Goal: Task Accomplishment & Management: Manage account settings

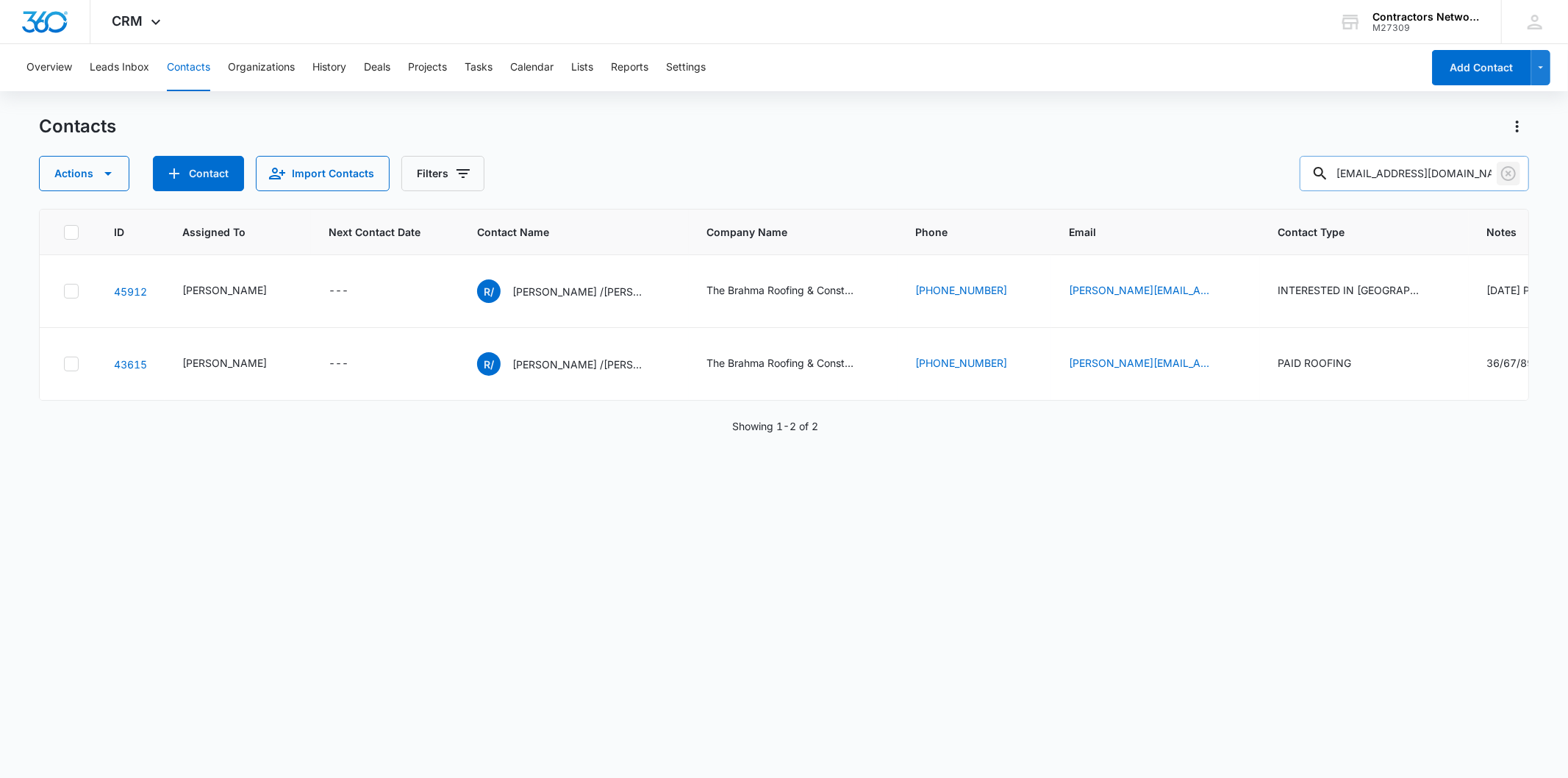
drag, startPoint x: 1506, startPoint y: 172, endPoint x: 1468, endPoint y: 174, distance: 38.1
click at [1502, 172] on icon "Clear" at bounding box center [1509, 173] width 15 height 15
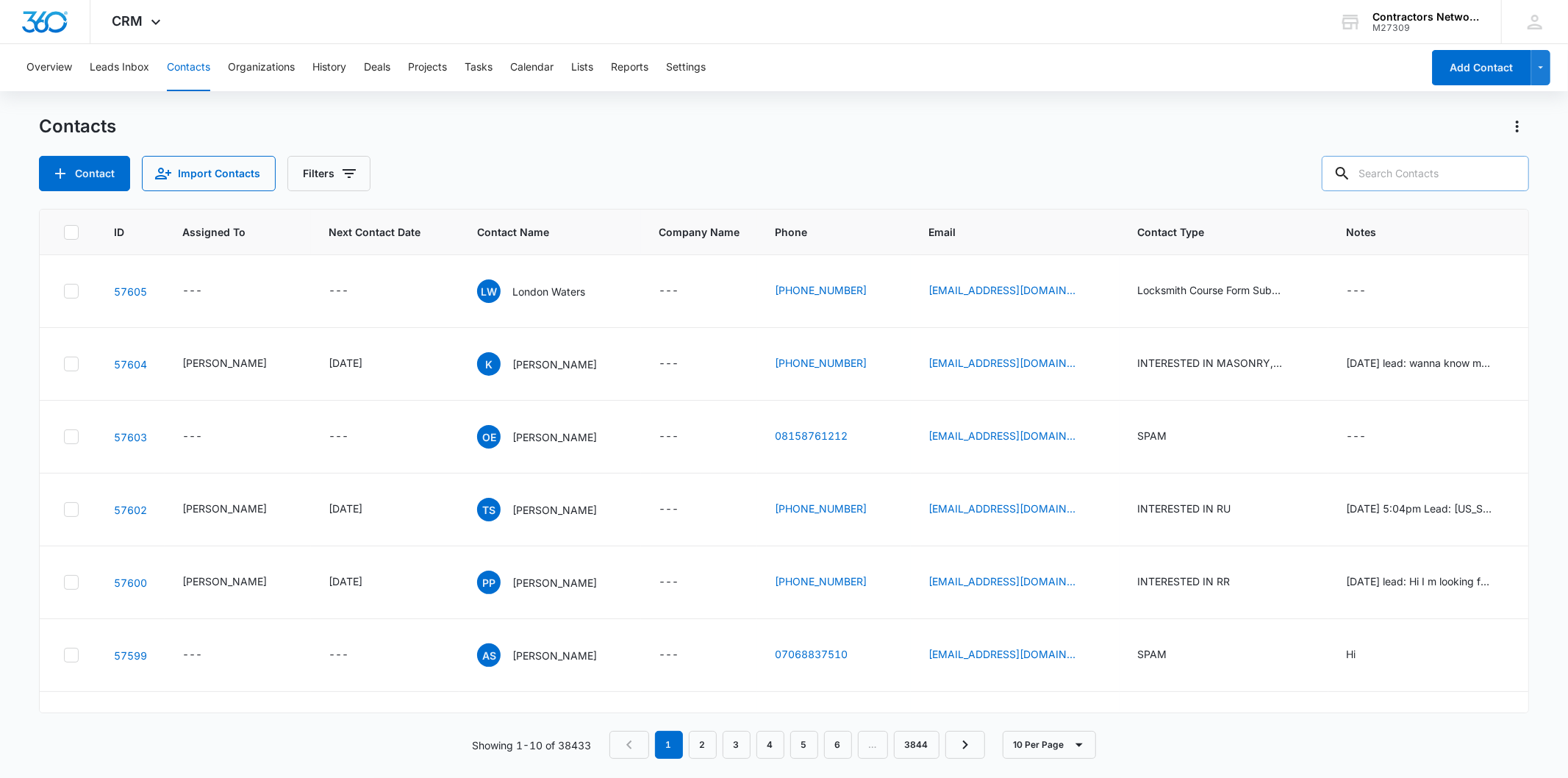
paste input "[PHONE_NUMBER]"
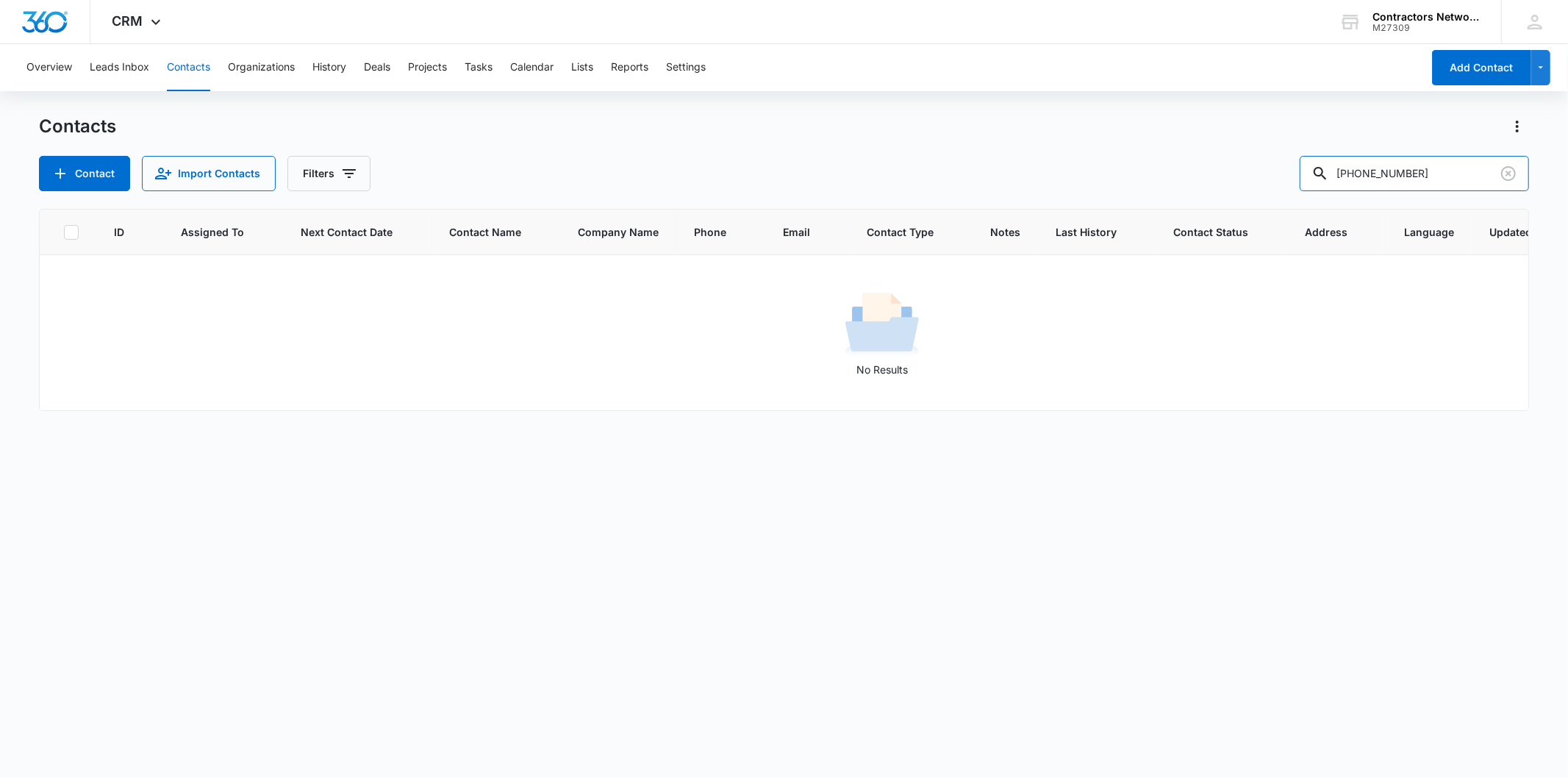
drag, startPoint x: 1398, startPoint y: 171, endPoint x: 1279, endPoint y: 167, distance: 119.1
click at [1279, 167] on div "Contact Import Contacts Filters [PHONE_NUMBER]" at bounding box center [784, 173] width 1489 height 36
type input "1831"
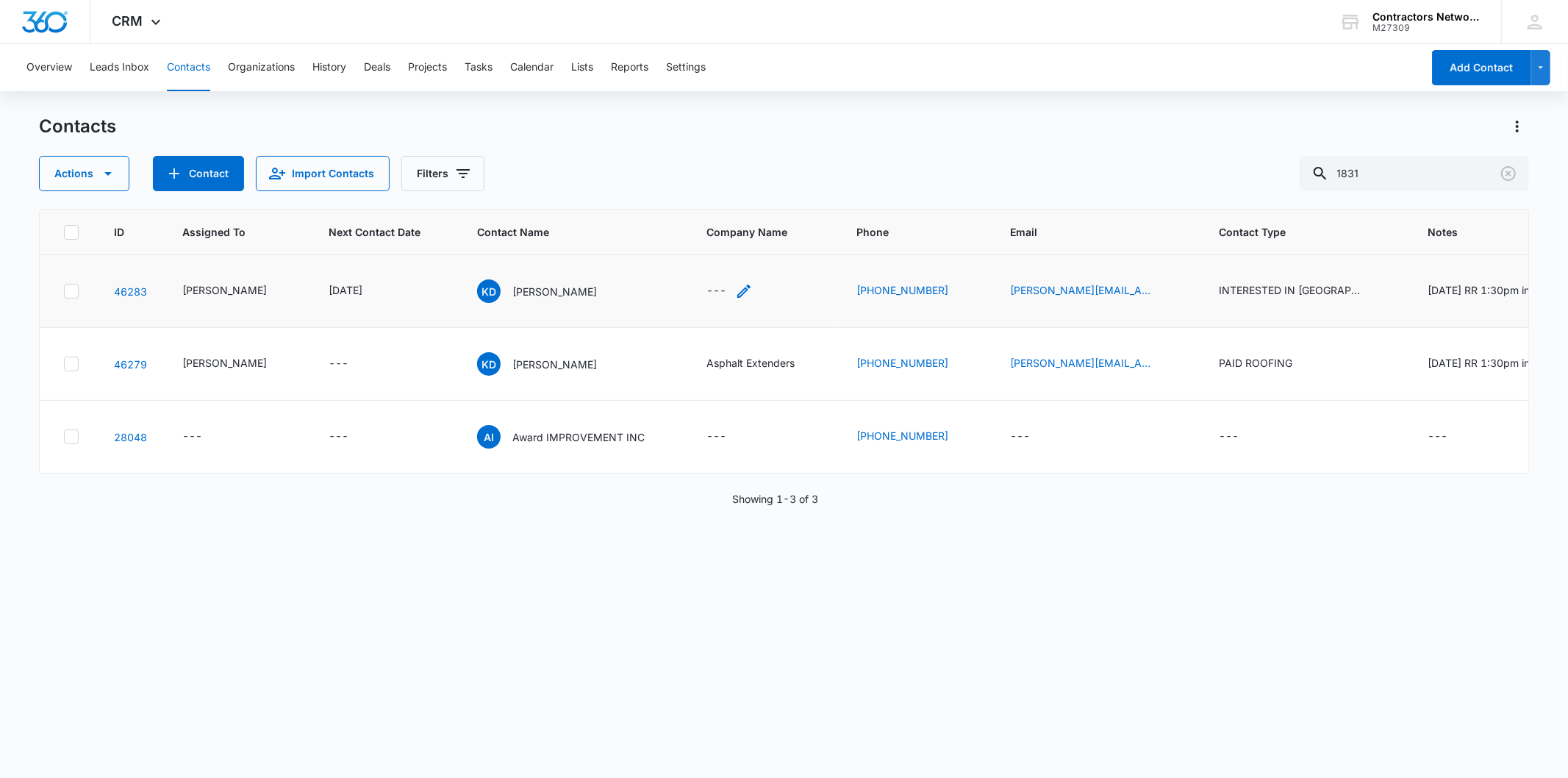
click at [735, 289] on icon "Company Name - - Select to Edit Field" at bounding box center [743, 290] width 17 height 17
click at [806, 371] on icon "Company Name - Asphalt Extenders - Select to Edit Field" at bounding box center [812, 363] width 13 height 13
click at [736, 285] on input "Asphalt Extenders" at bounding box center [743, 286] width 185 height 36
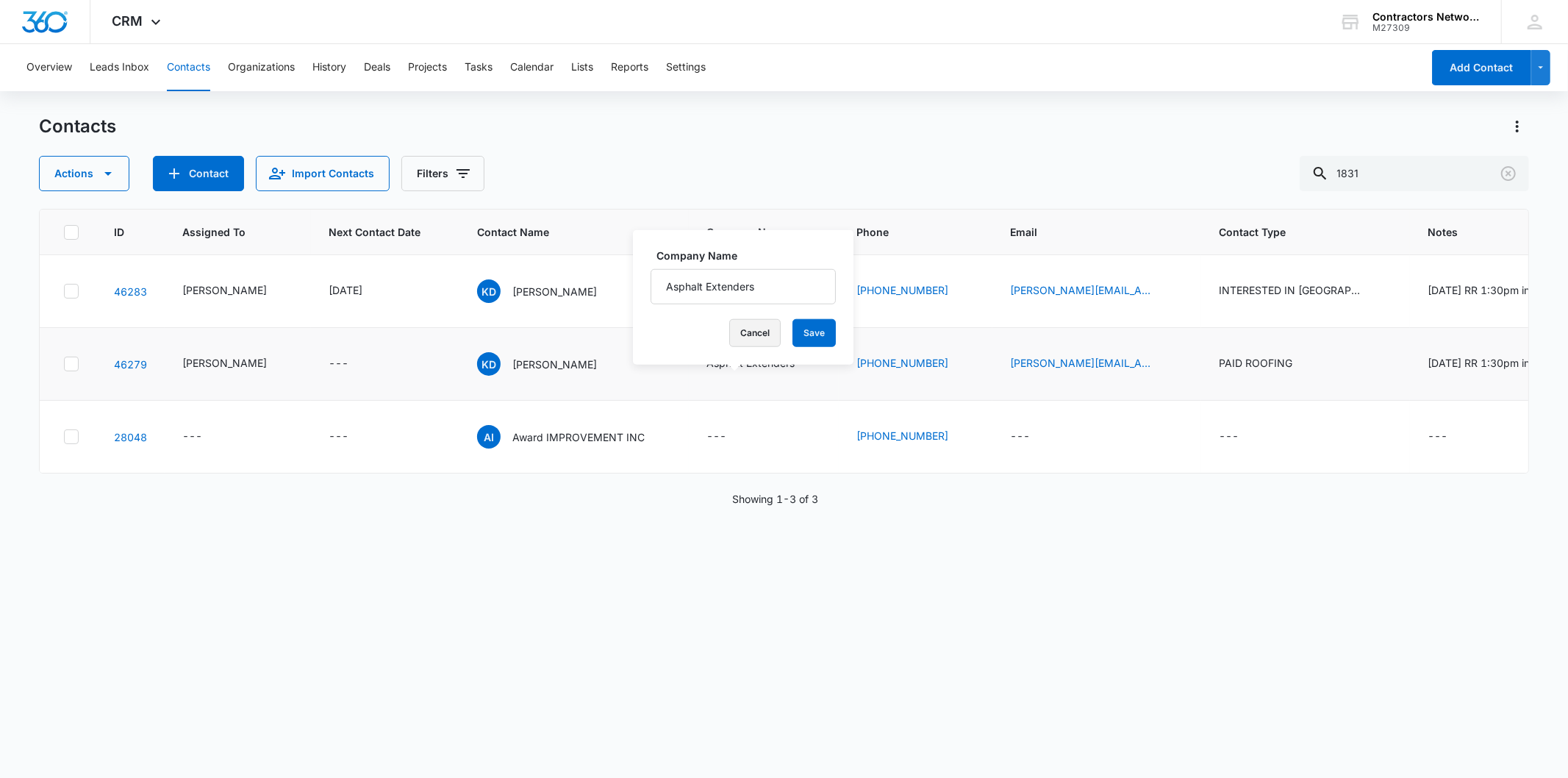
click at [732, 327] on button "Cancel" at bounding box center [755, 333] width 51 height 28
click at [707, 286] on div "---" at bounding box center [730, 290] width 47 height 17
click at [673, 186] on input "Company Name" at bounding box center [708, 197] width 185 height 36
paste input "Asphalt Extenders"
type input "Asphalt Extenders"
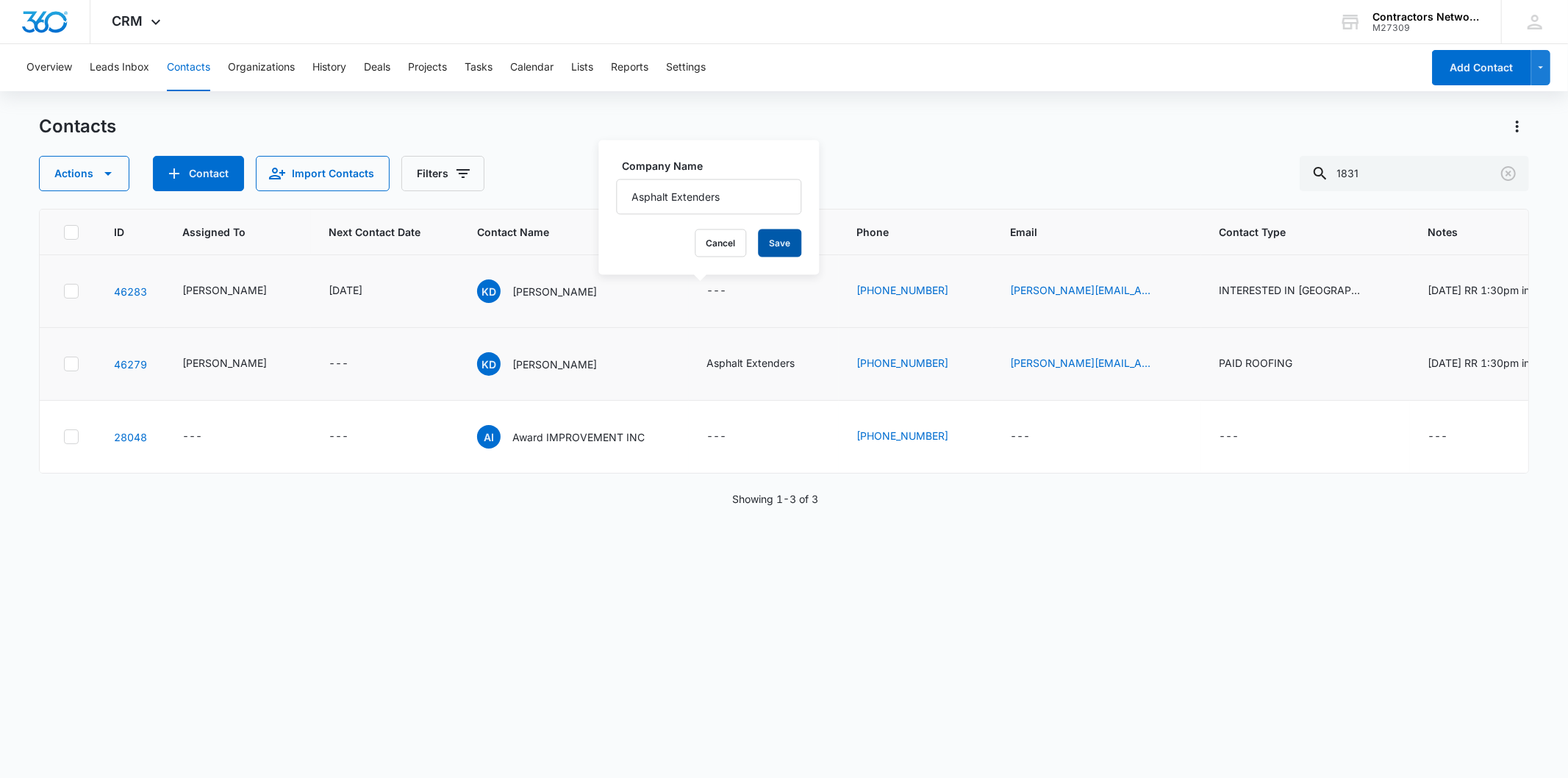
click at [760, 250] on button "Save" at bounding box center [779, 243] width 43 height 28
click at [389, 293] on icon "Next Contact Date - 1755475200 - Select to Edit Field" at bounding box center [380, 290] width 17 height 17
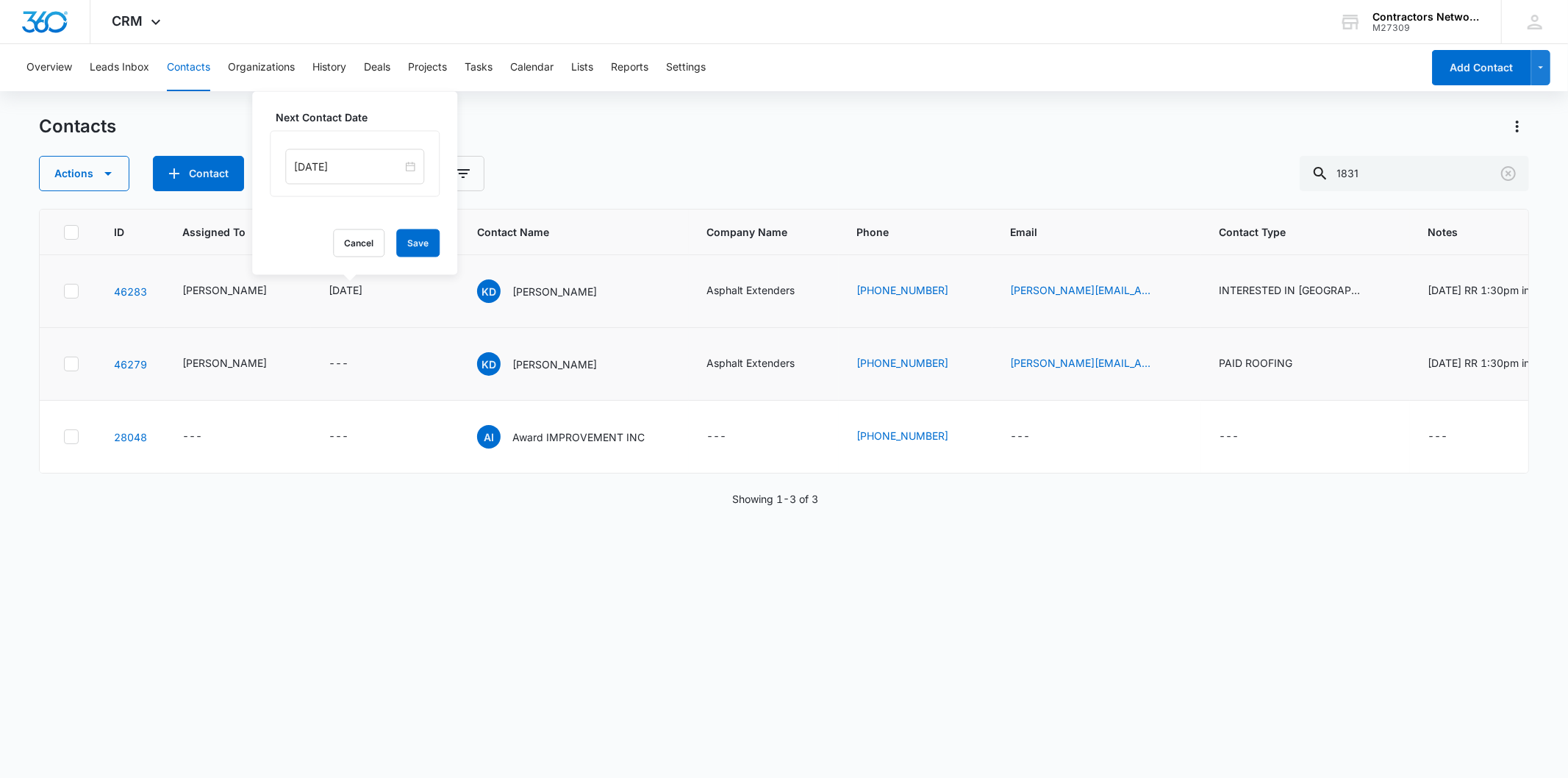
click at [370, 146] on div "[DATE]" at bounding box center [355, 164] width 170 height 66
click at [361, 166] on input "[DATE]" at bounding box center [348, 167] width 108 height 16
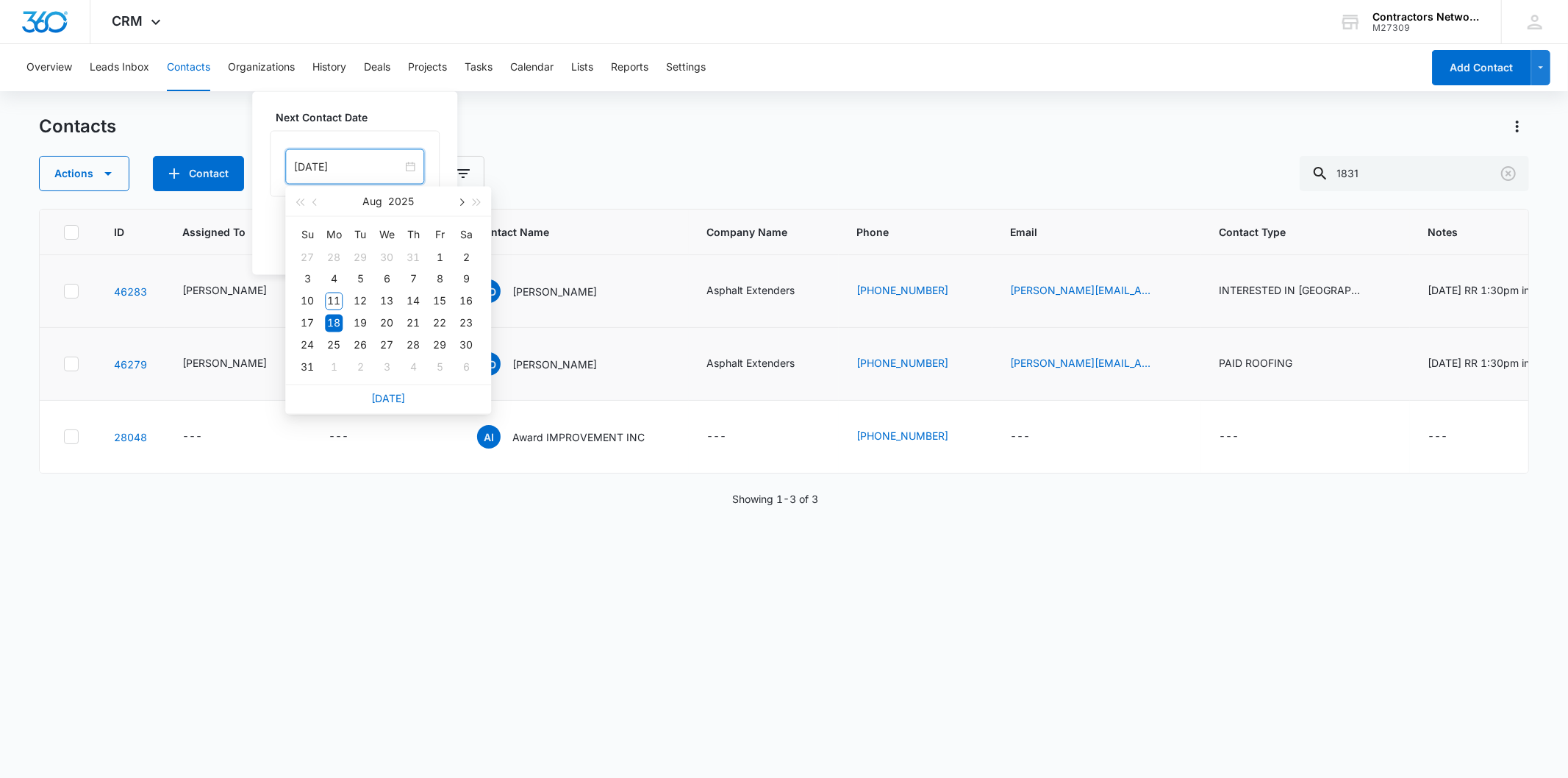
click at [456, 200] on button "button" at bounding box center [461, 201] width 16 height 29
click at [334, 371] on div "6" at bounding box center [333, 367] width 17 height 17
click at [379, 165] on input "[DATE]" at bounding box center [348, 167] width 108 height 16
click at [453, 200] on button "button" at bounding box center [461, 201] width 16 height 29
type input "[DATE]"
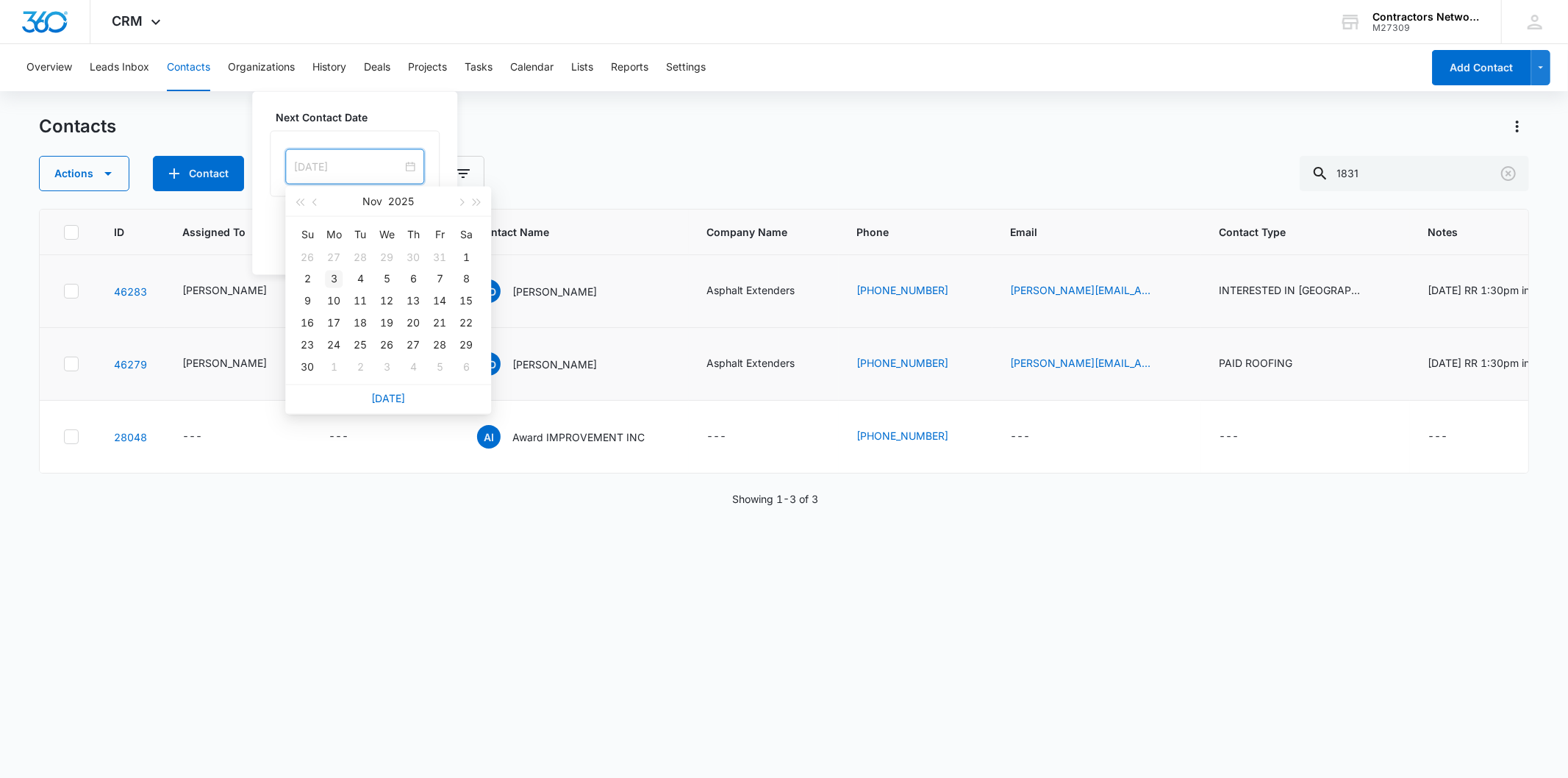
click at [336, 288] on td "3" at bounding box center [333, 279] width 27 height 22
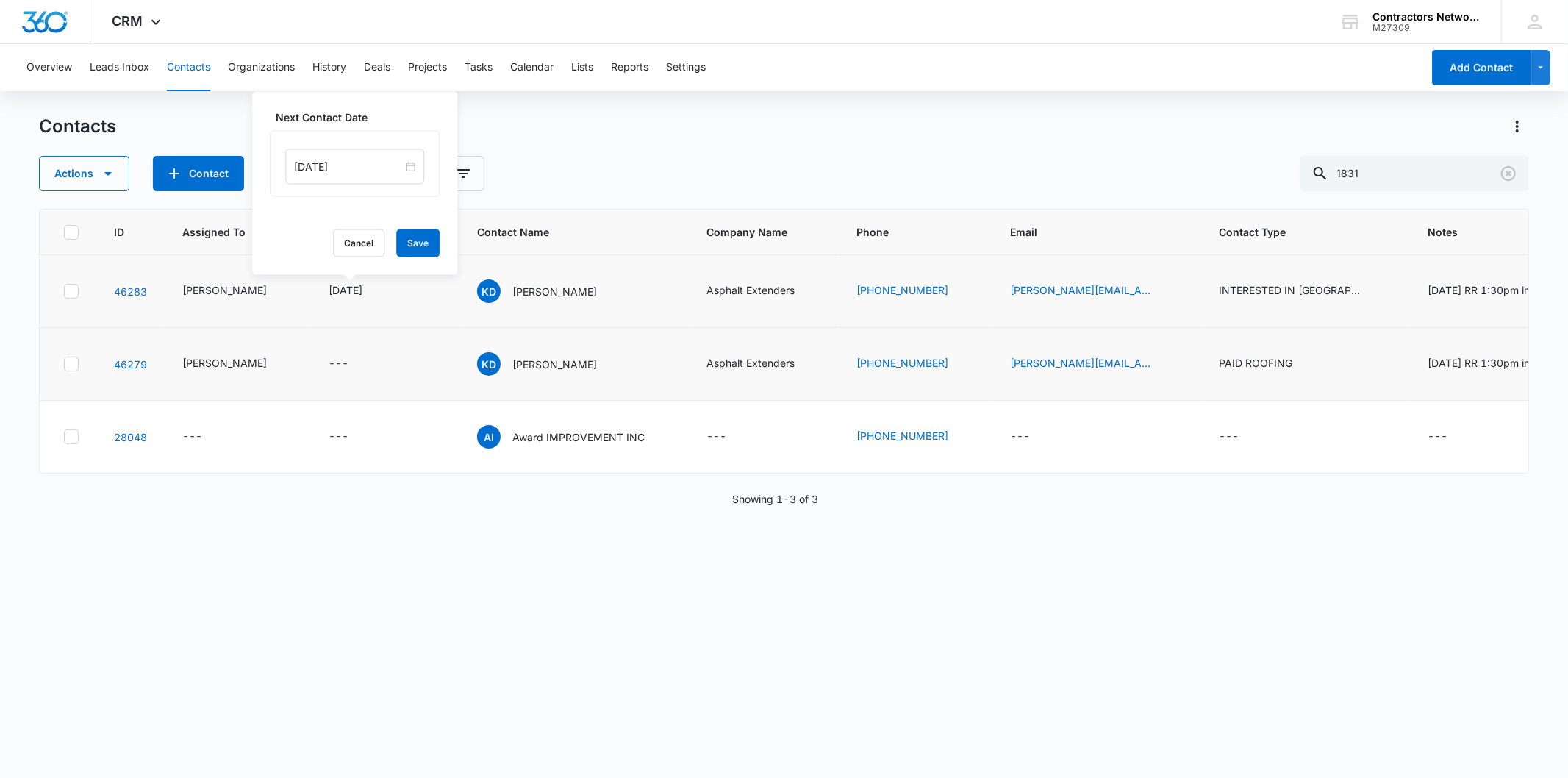
drag, startPoint x: 402, startPoint y: 226, endPoint x: 469, endPoint y: 265, distance: 77.5
click at [402, 226] on div "Next Contact Date [DATE] [DATE] Su Mo Tu We Th Fr Sa 26 27 28 29 30 31 1 2 3 4 …" at bounding box center [354, 183] width 205 height 183
drag, startPoint x: 424, startPoint y: 243, endPoint x: 493, endPoint y: 283, distance: 79.8
click at [424, 244] on button "Save" at bounding box center [417, 243] width 43 height 28
click at [518, 285] on p "[PERSON_NAME]" at bounding box center [555, 291] width 84 height 16
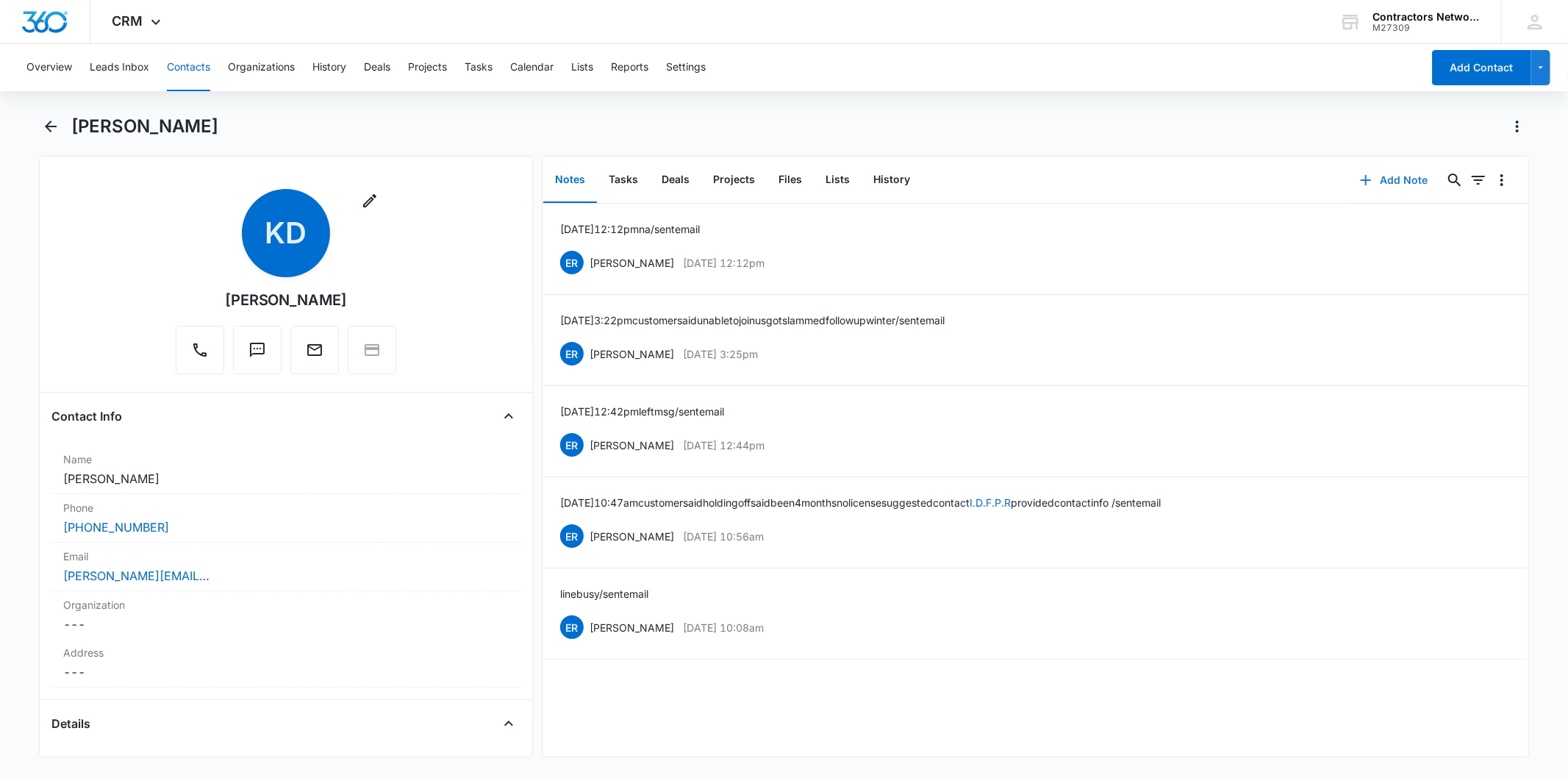
click at [1357, 175] on icon "button" at bounding box center [1365, 179] width 17 height 17
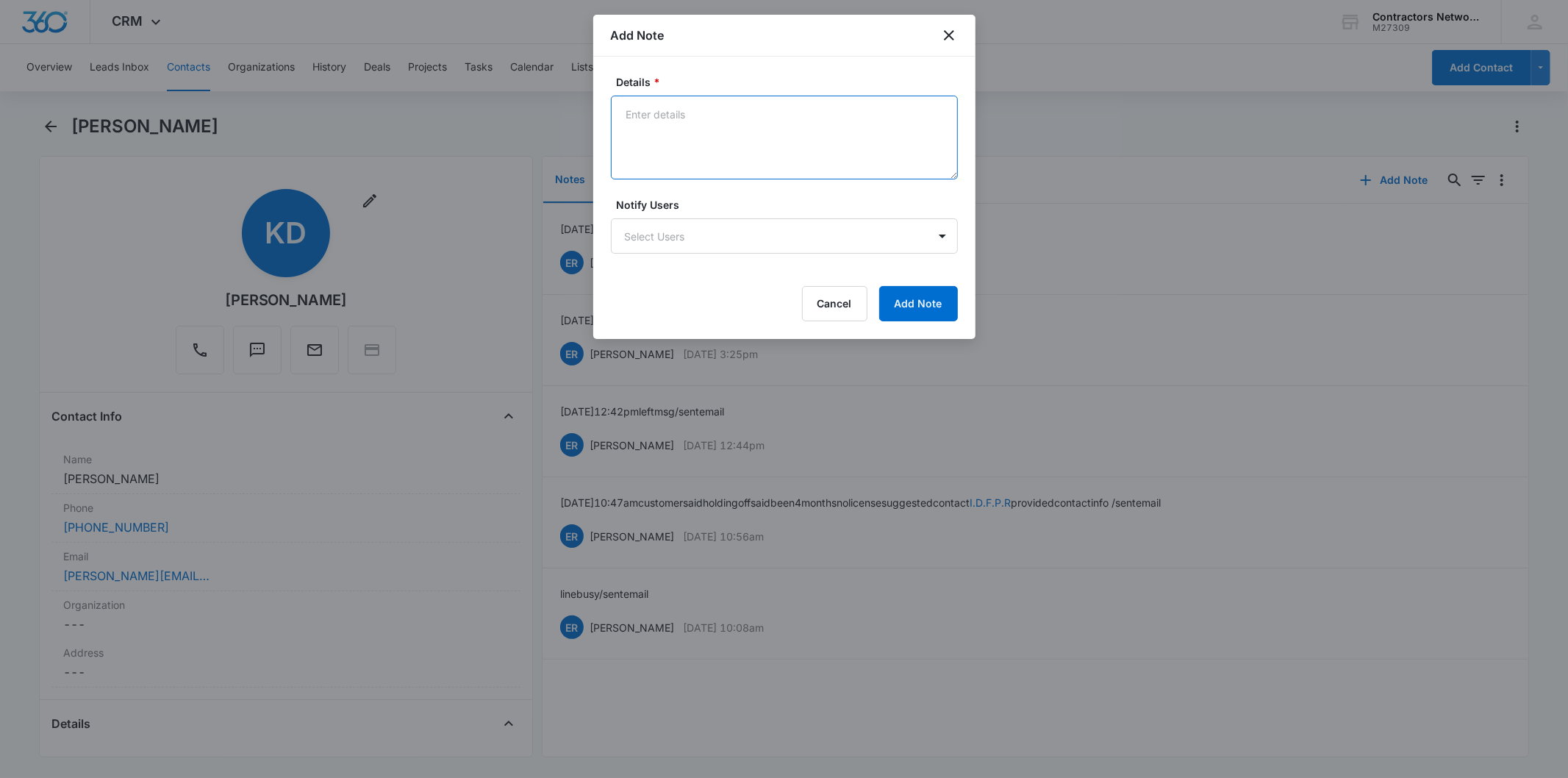
click at [664, 129] on textarea "Details *" at bounding box center [784, 137] width 347 height 84
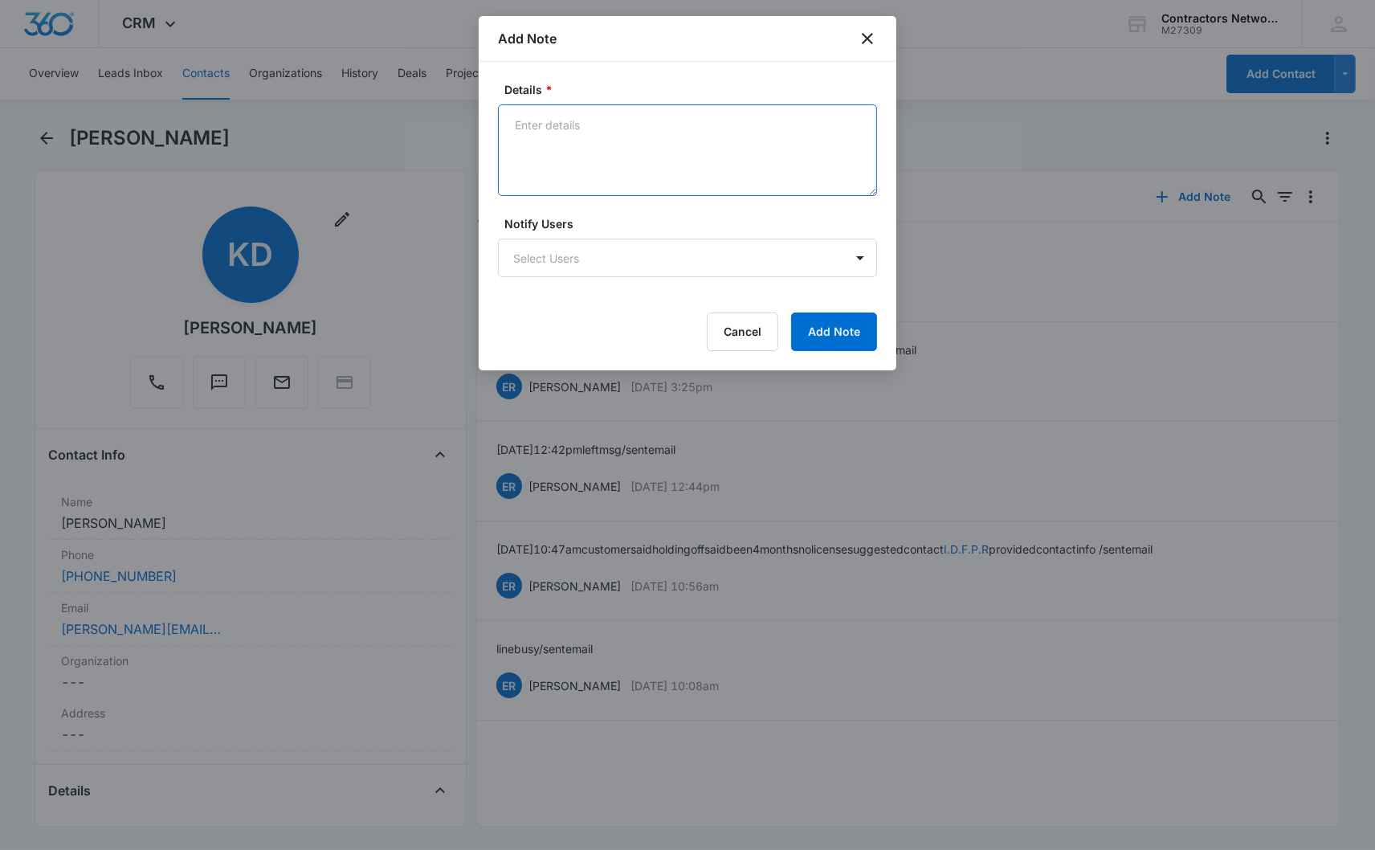
click at [652, 173] on textarea "Details *" at bounding box center [687, 150] width 379 height 92
paste textarea "[DATE] 2:47pm customer said very busy possibly winter / sent email"
type textarea "[DATE] 2:47pm customer said very busy possibly winter / sent email"
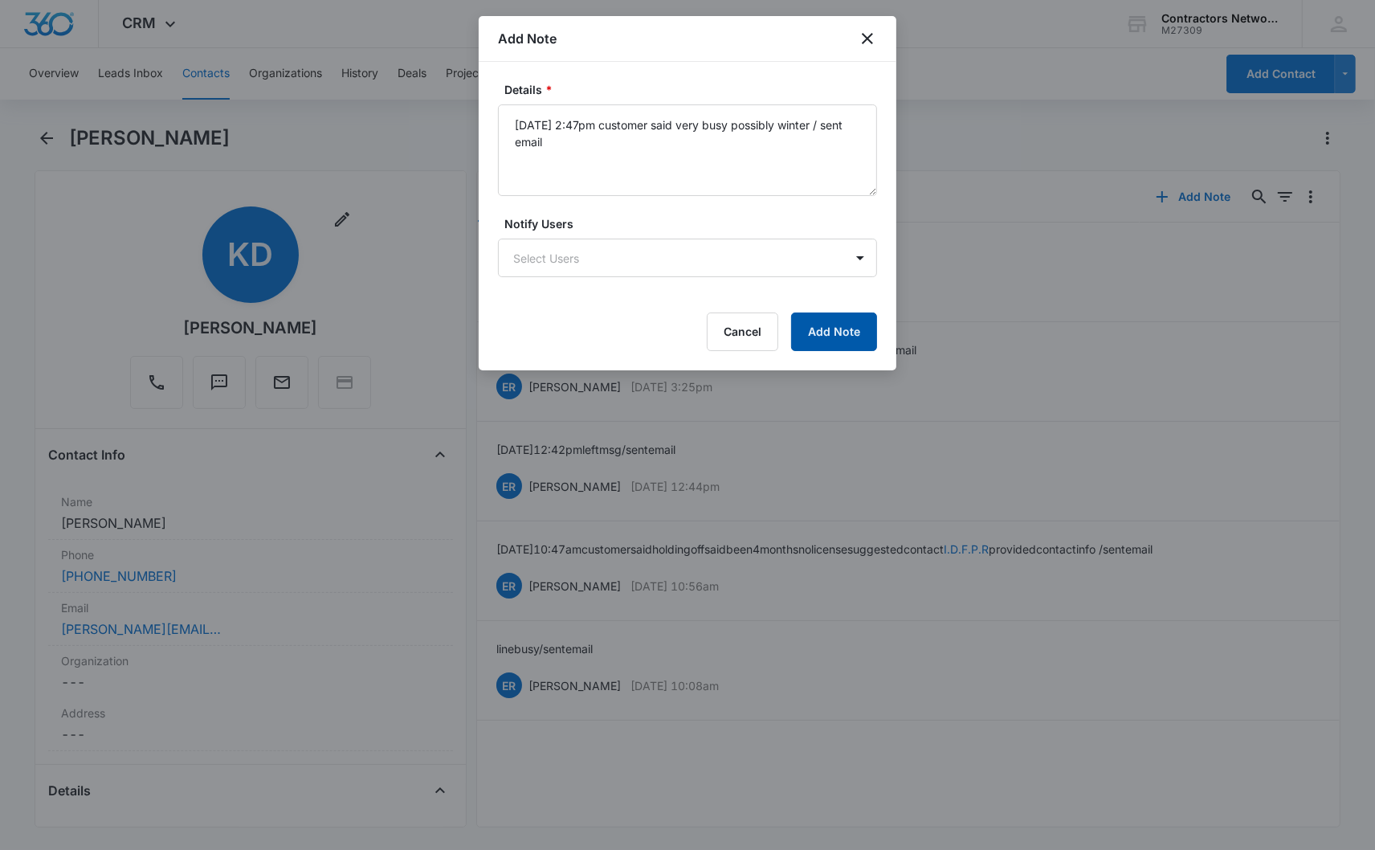
click at [853, 316] on button "Add Note" at bounding box center [834, 331] width 86 height 39
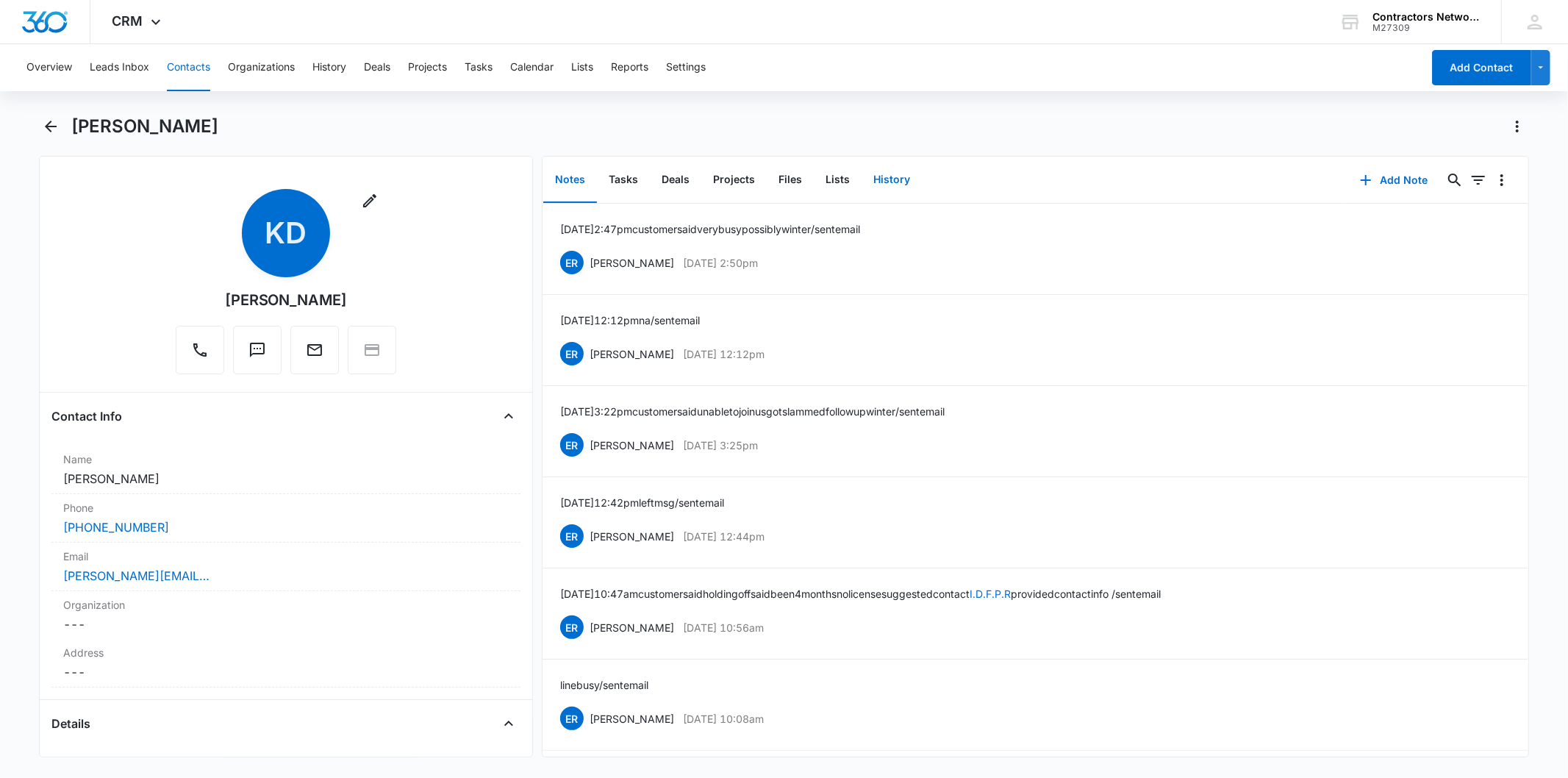
click at [878, 185] on button "History" at bounding box center [892, 180] width 60 height 46
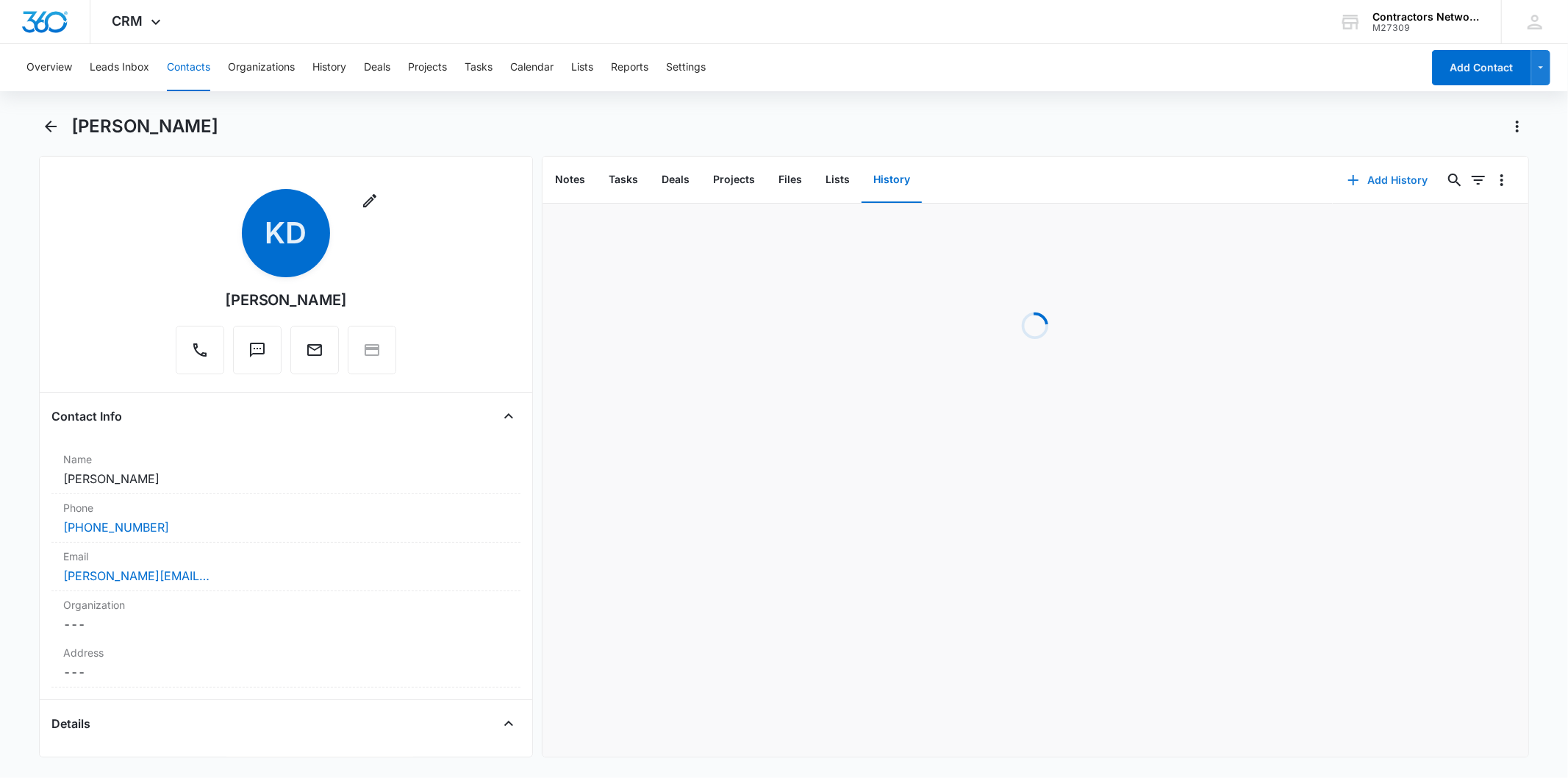
click at [1357, 180] on button "Add History" at bounding box center [1388, 179] width 110 height 36
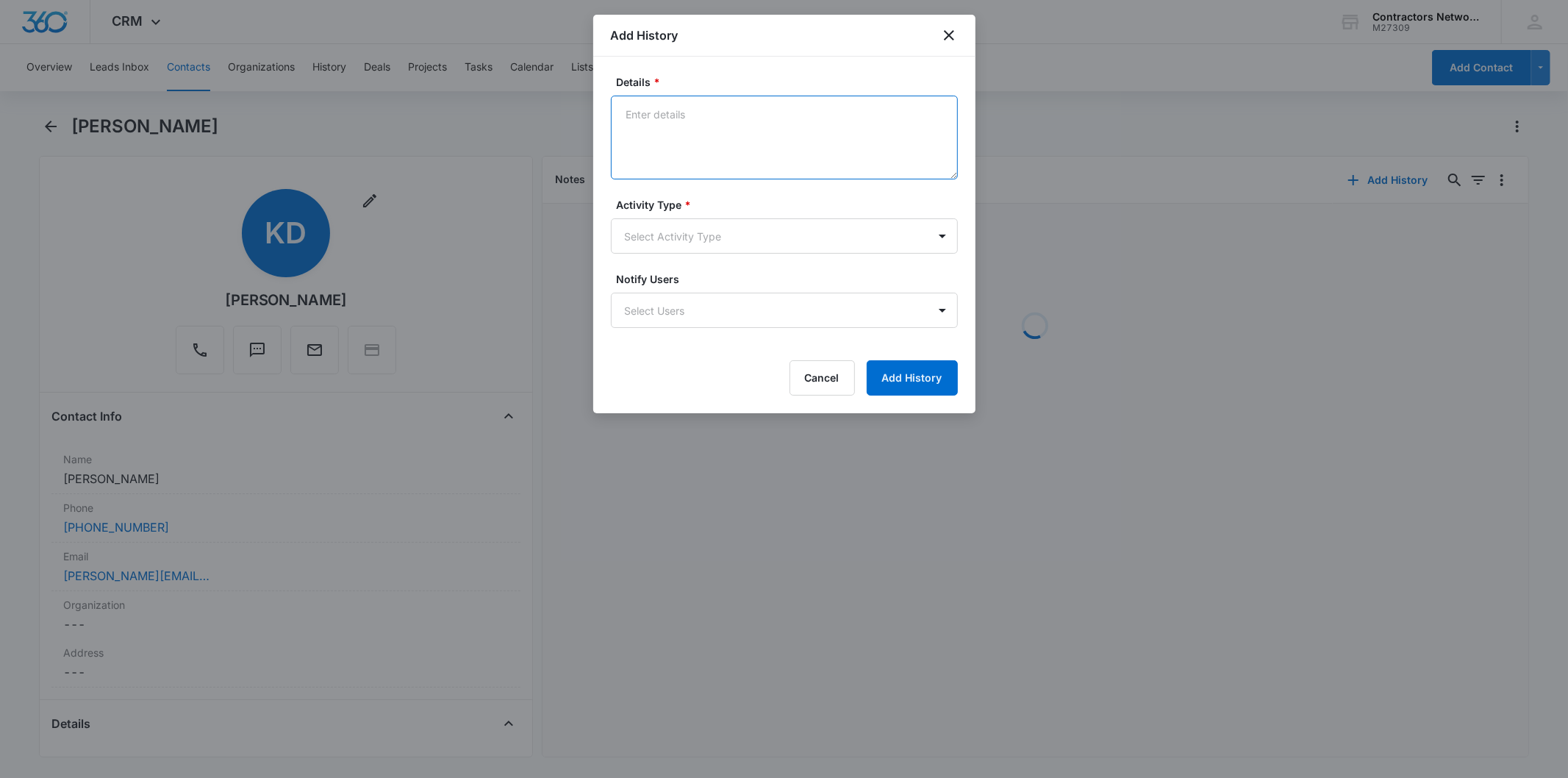
click at [701, 126] on textarea "Details *" at bounding box center [784, 137] width 347 height 84
paste textarea "[DATE] 2:47pm customer said very busy possibly winter / sent email"
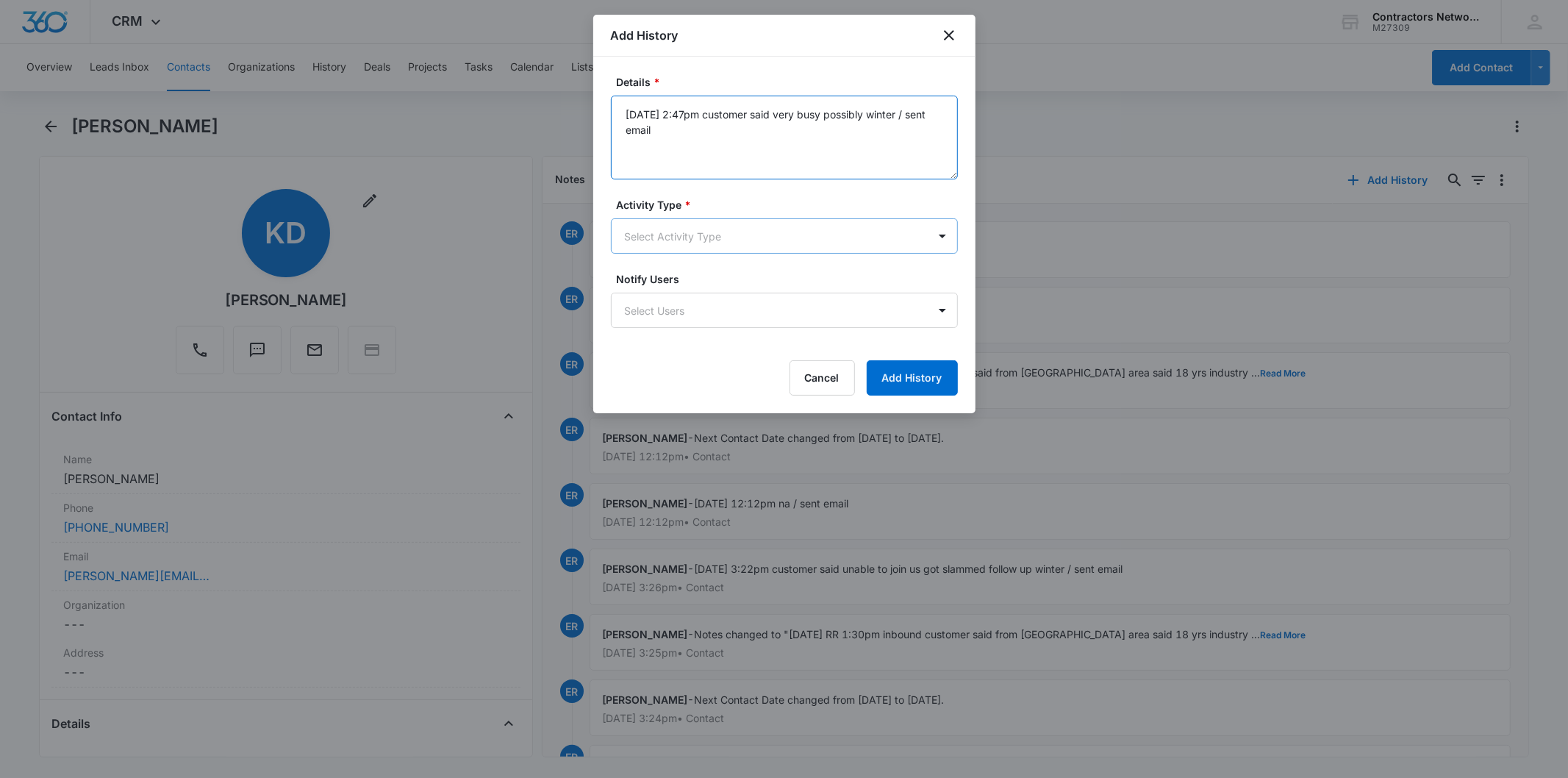
type textarea "[DATE] 2:47pm customer said very busy possibly winter / sent email"
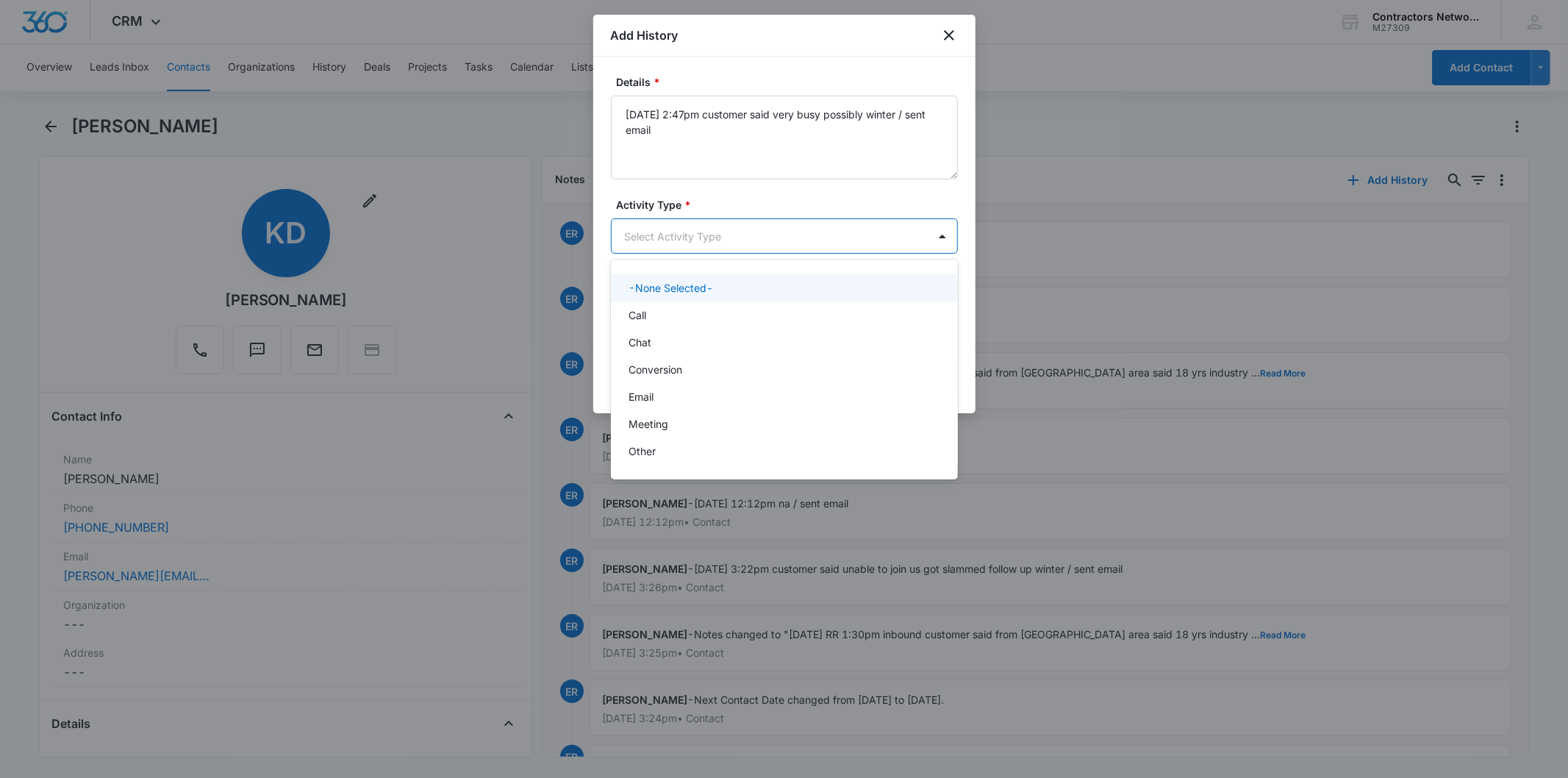
click at [675, 241] on body "CRM Apps Reputation Websites Forms CRM Email Social Shop Payments POS Content A…" at bounding box center [784, 389] width 1568 height 778
click at [649, 337] on p "Chat" at bounding box center [640, 341] width 23 height 16
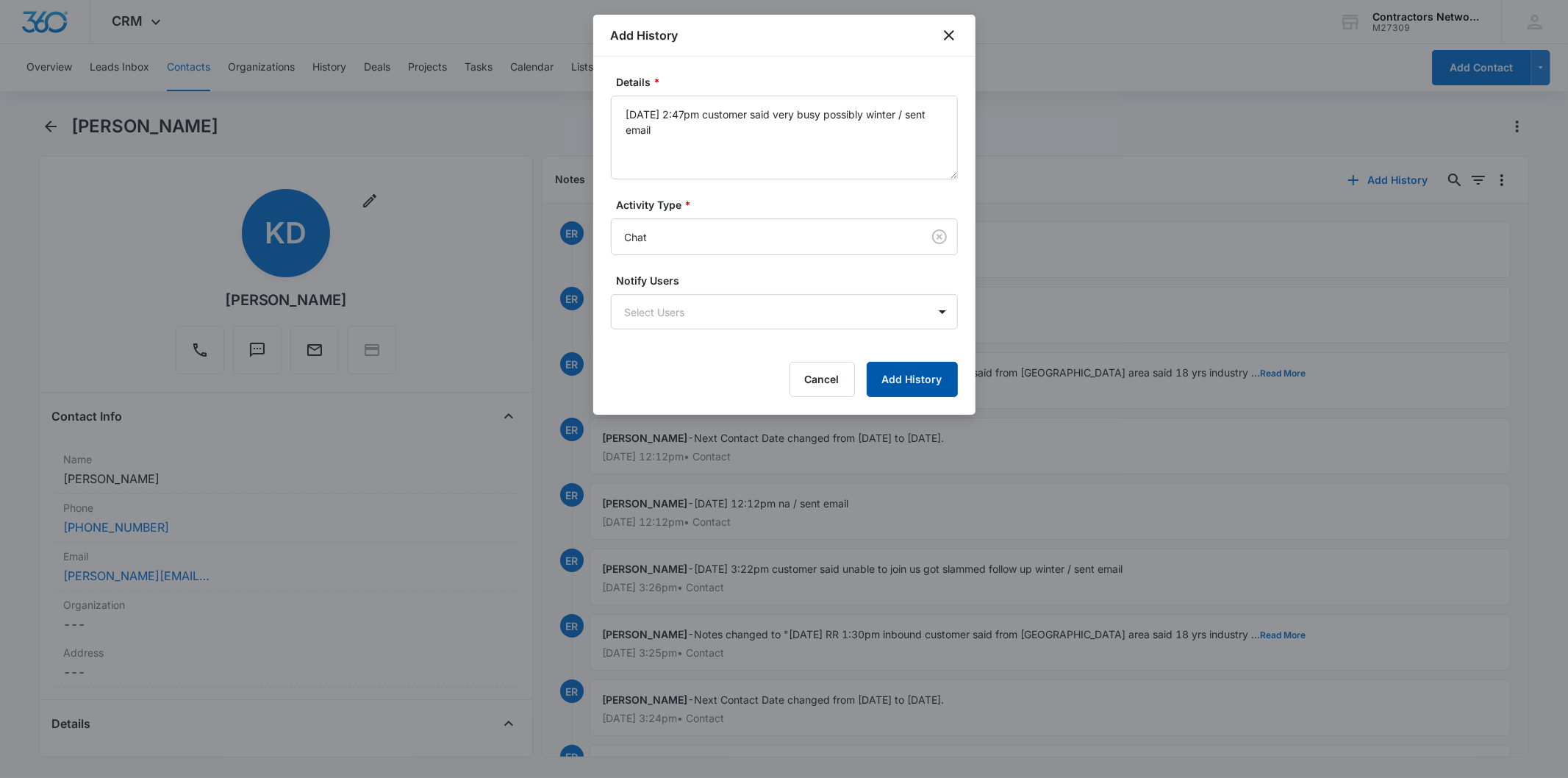
click at [931, 376] on button "Add History" at bounding box center [913, 379] width 92 height 36
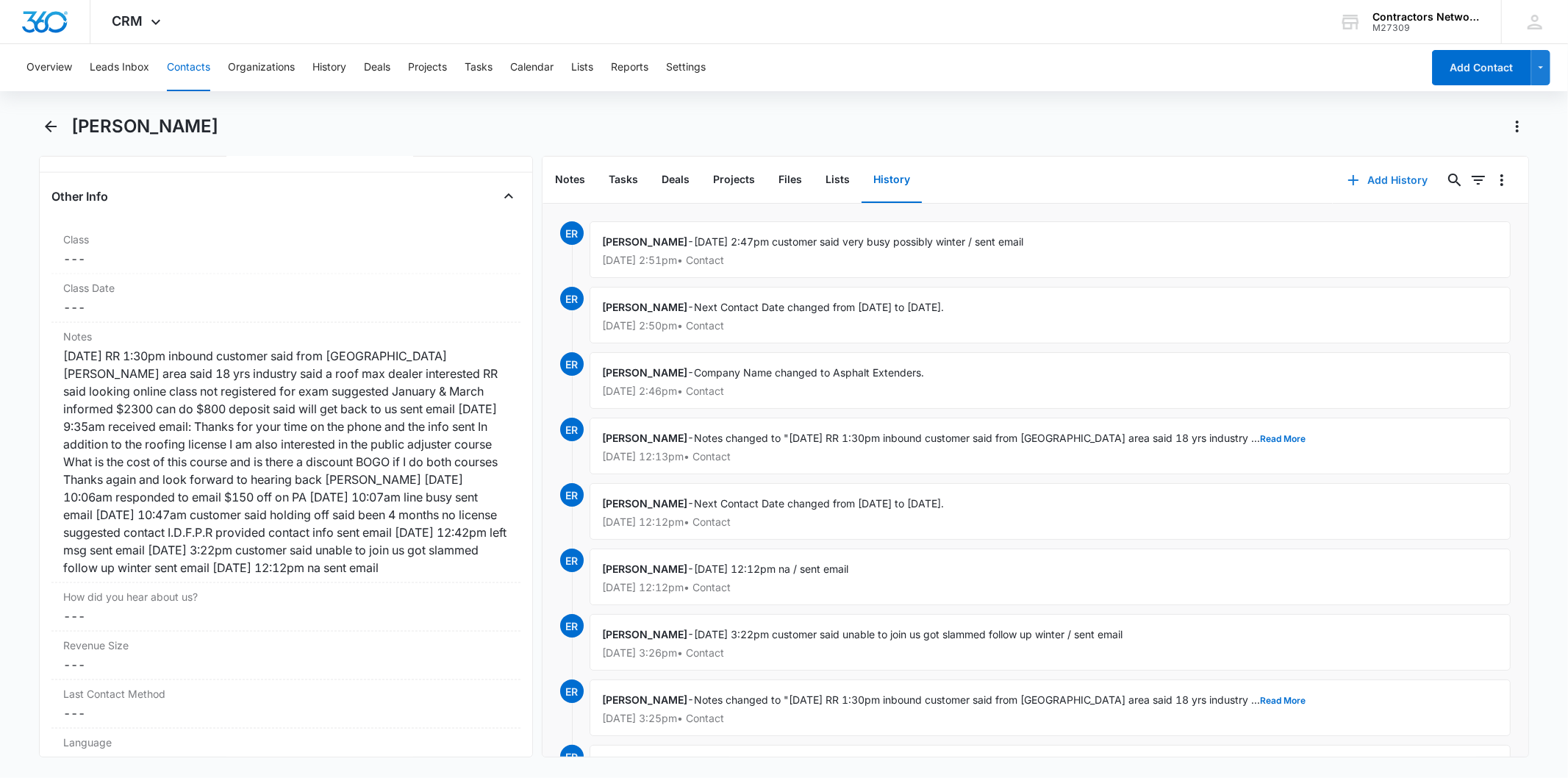
scroll to position [1714, 0]
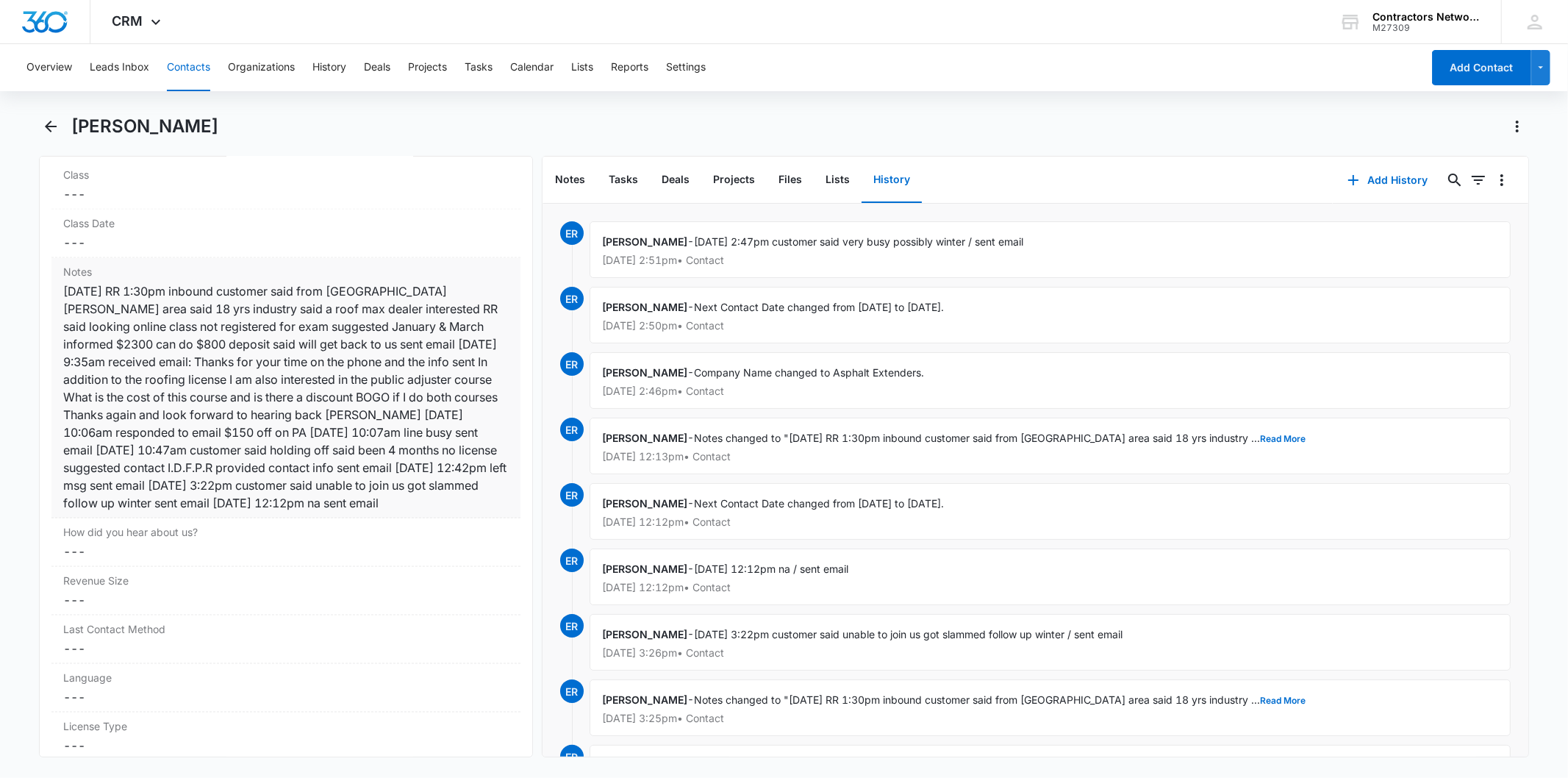
click at [384, 354] on div "[DATE] RR 1:30pm inbound customer said from [GEOGRAPHIC_DATA][PERSON_NAME] area…" at bounding box center [286, 396] width 445 height 230
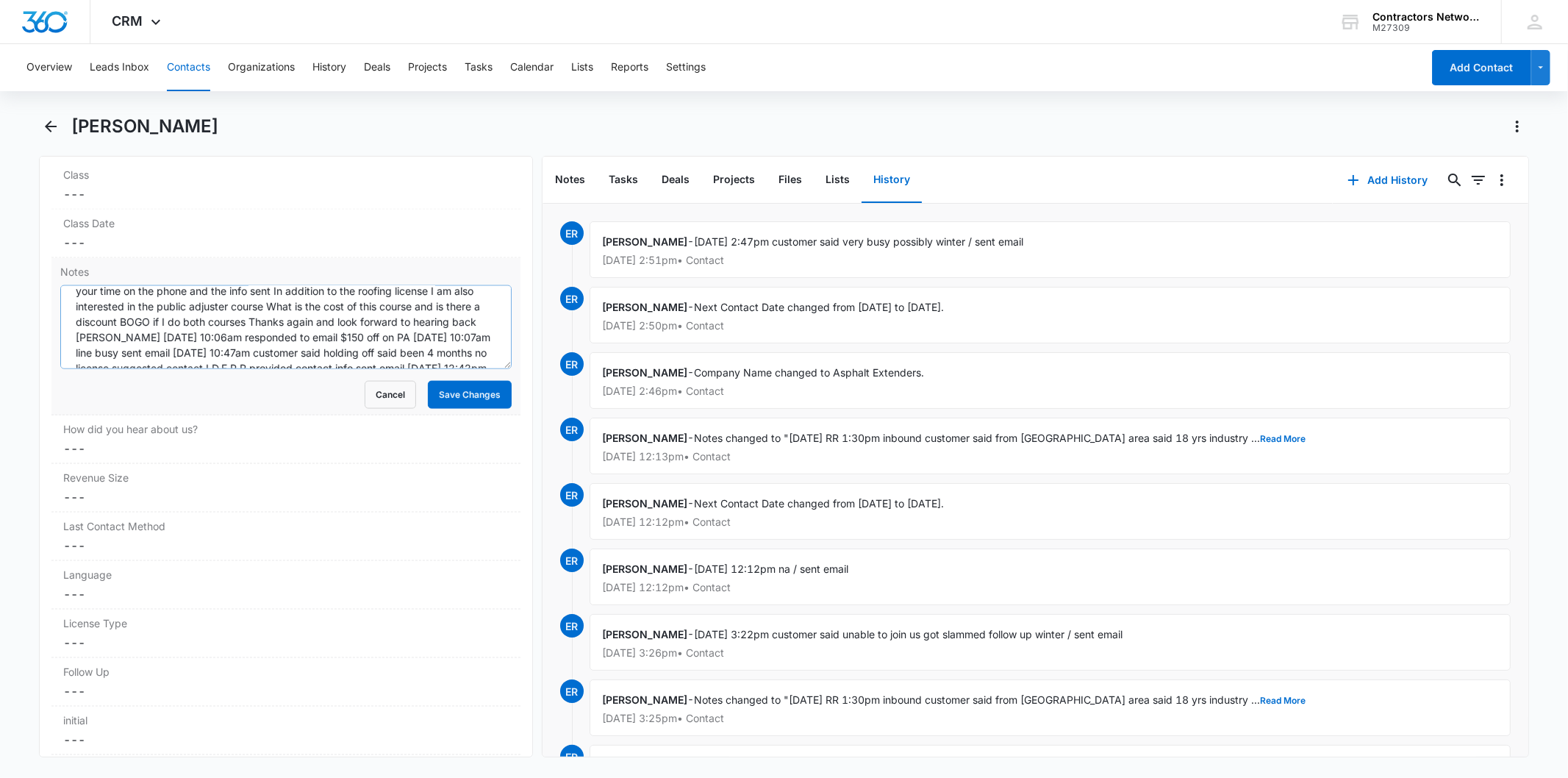
scroll to position [138, 0]
click at [386, 360] on textarea "[DATE] RR 1:30pm inbound customer said from [GEOGRAPHIC_DATA][PERSON_NAME] area…" at bounding box center [286, 328] width 450 height 84
paste textarea "[DATE] 2:47pm customer said very busy possibly winter / sent email"
drag, startPoint x: 211, startPoint y: 364, endPoint x: 231, endPoint y: 398, distance: 39.4
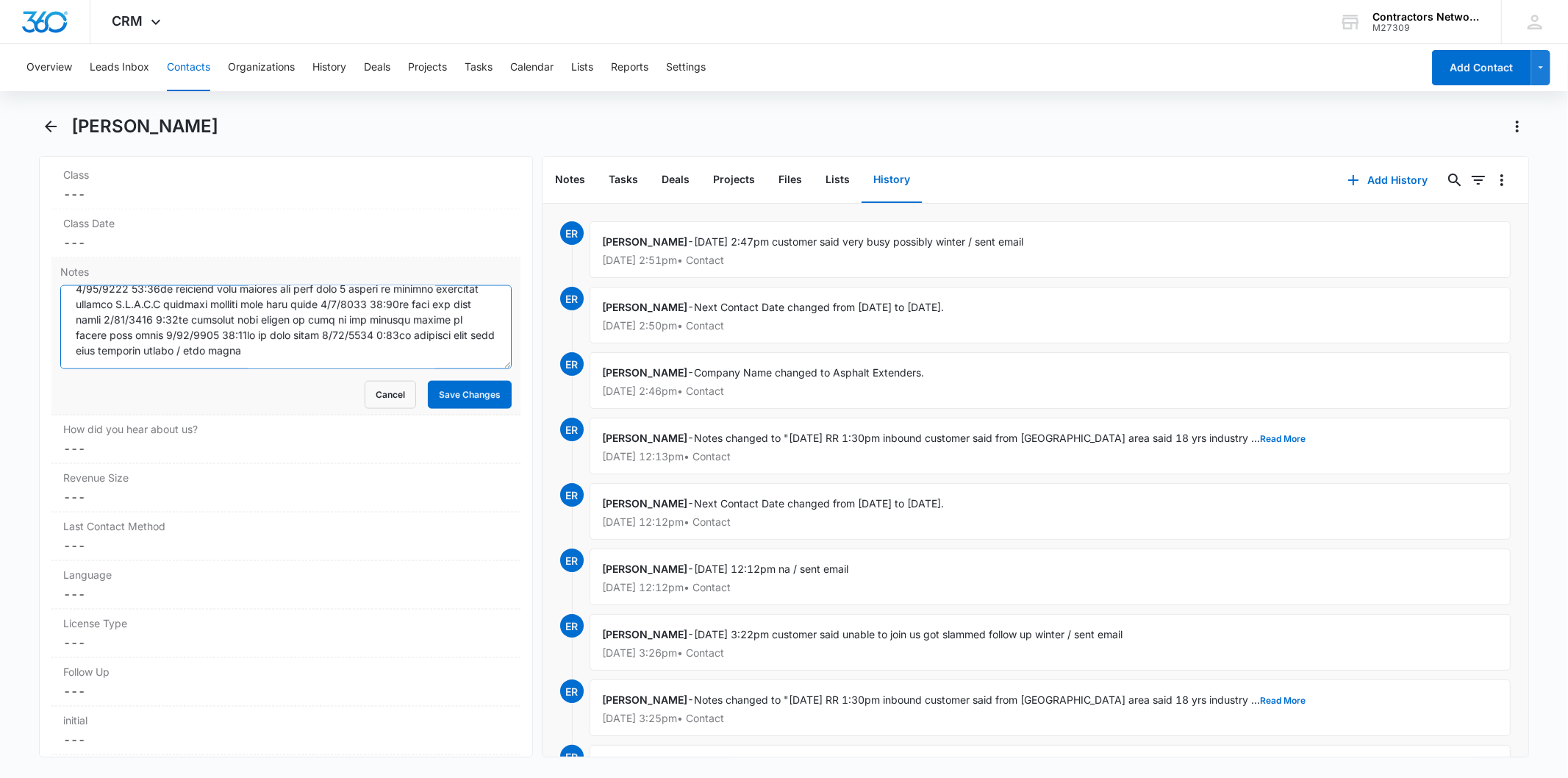
click at [215, 372] on form "Cancel Save Changes" at bounding box center [286, 347] width 450 height 124
click at [446, 401] on button "Save Changes" at bounding box center [470, 394] width 84 height 28
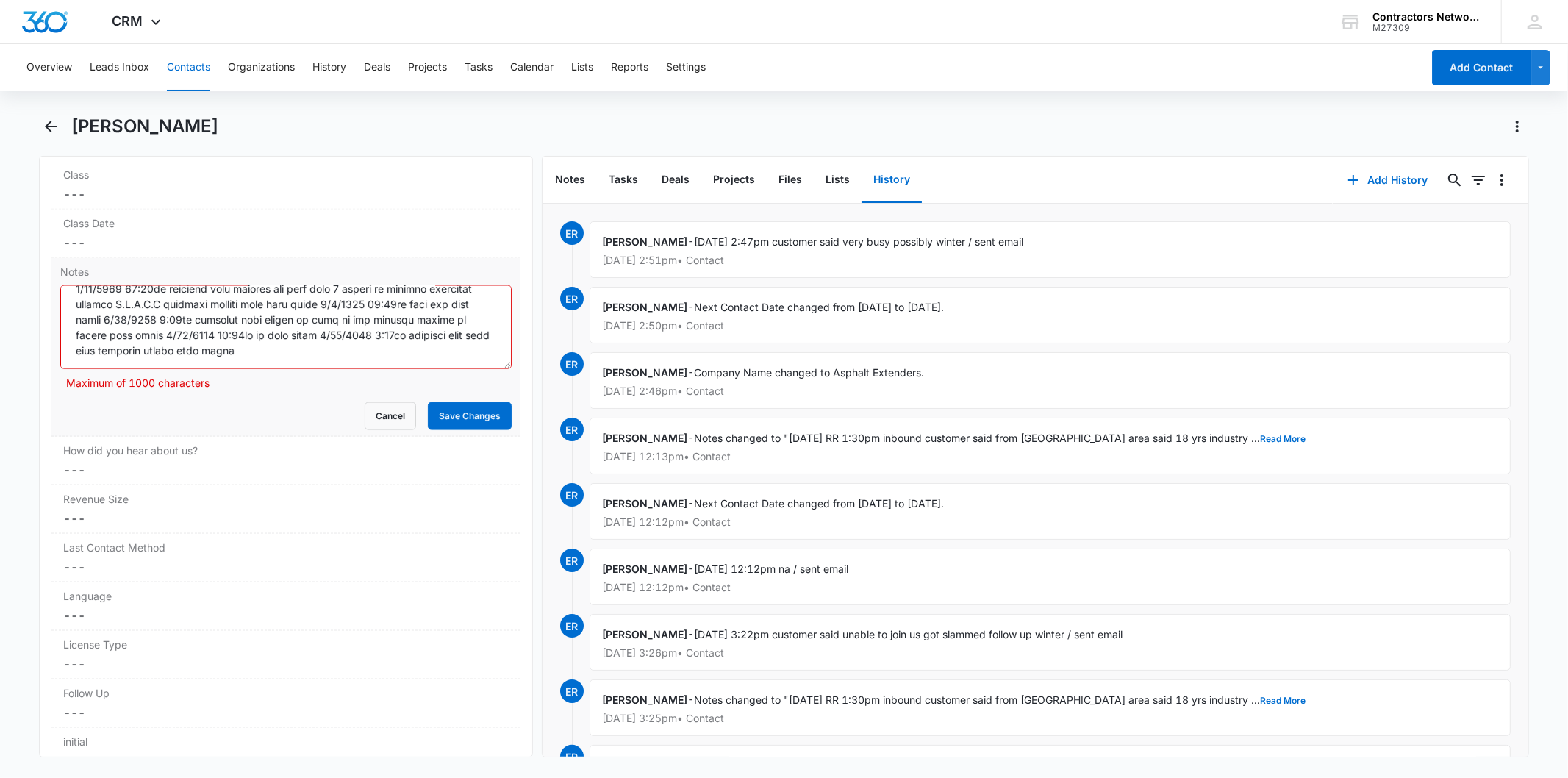
click at [384, 357] on textarea "Notes" at bounding box center [286, 328] width 450 height 84
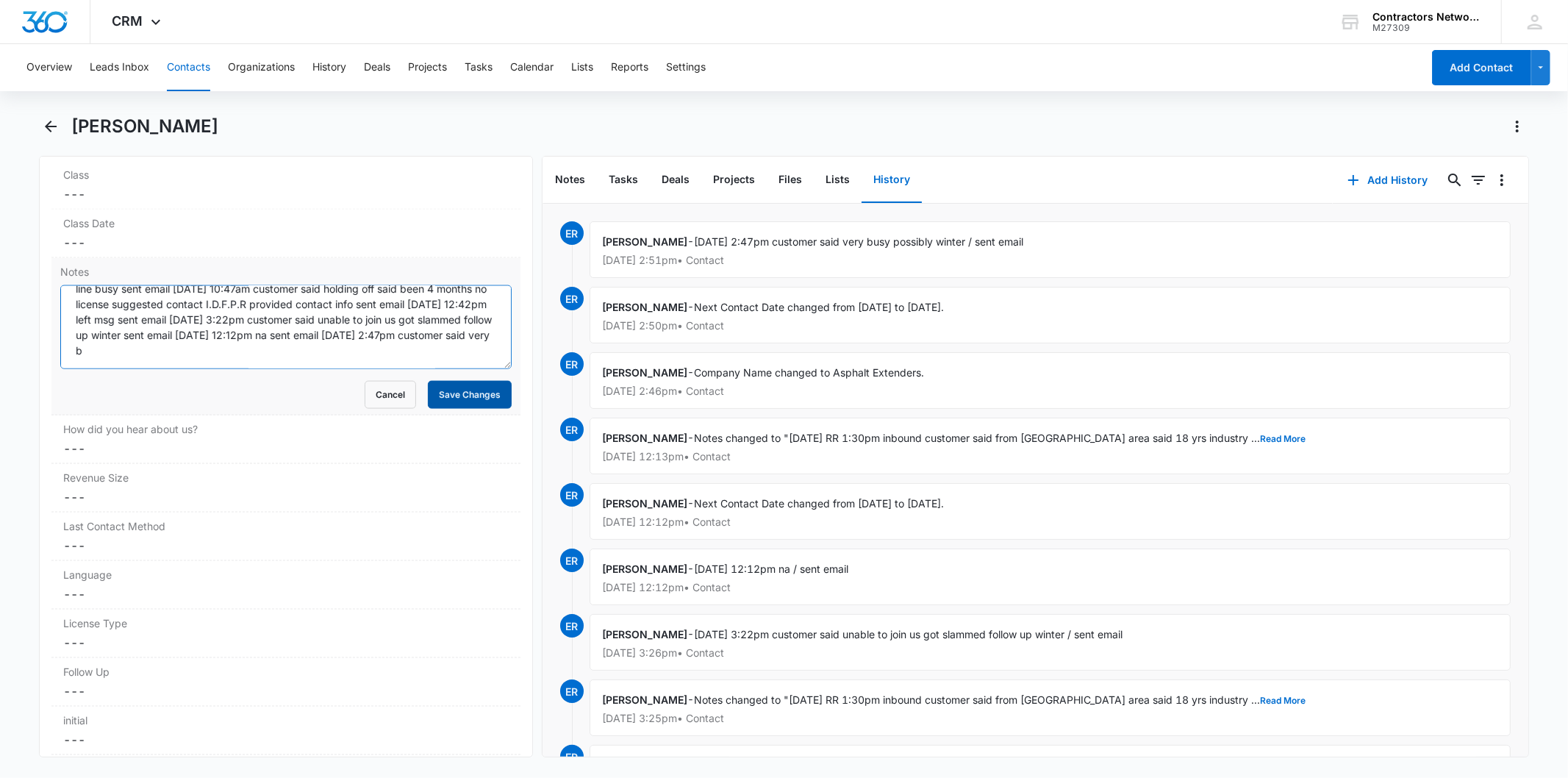
type textarea "[DATE] RR 1:30pm inbound customer said from [GEOGRAPHIC_DATA][PERSON_NAME] area…"
click at [485, 406] on button "Save Changes" at bounding box center [470, 394] width 84 height 28
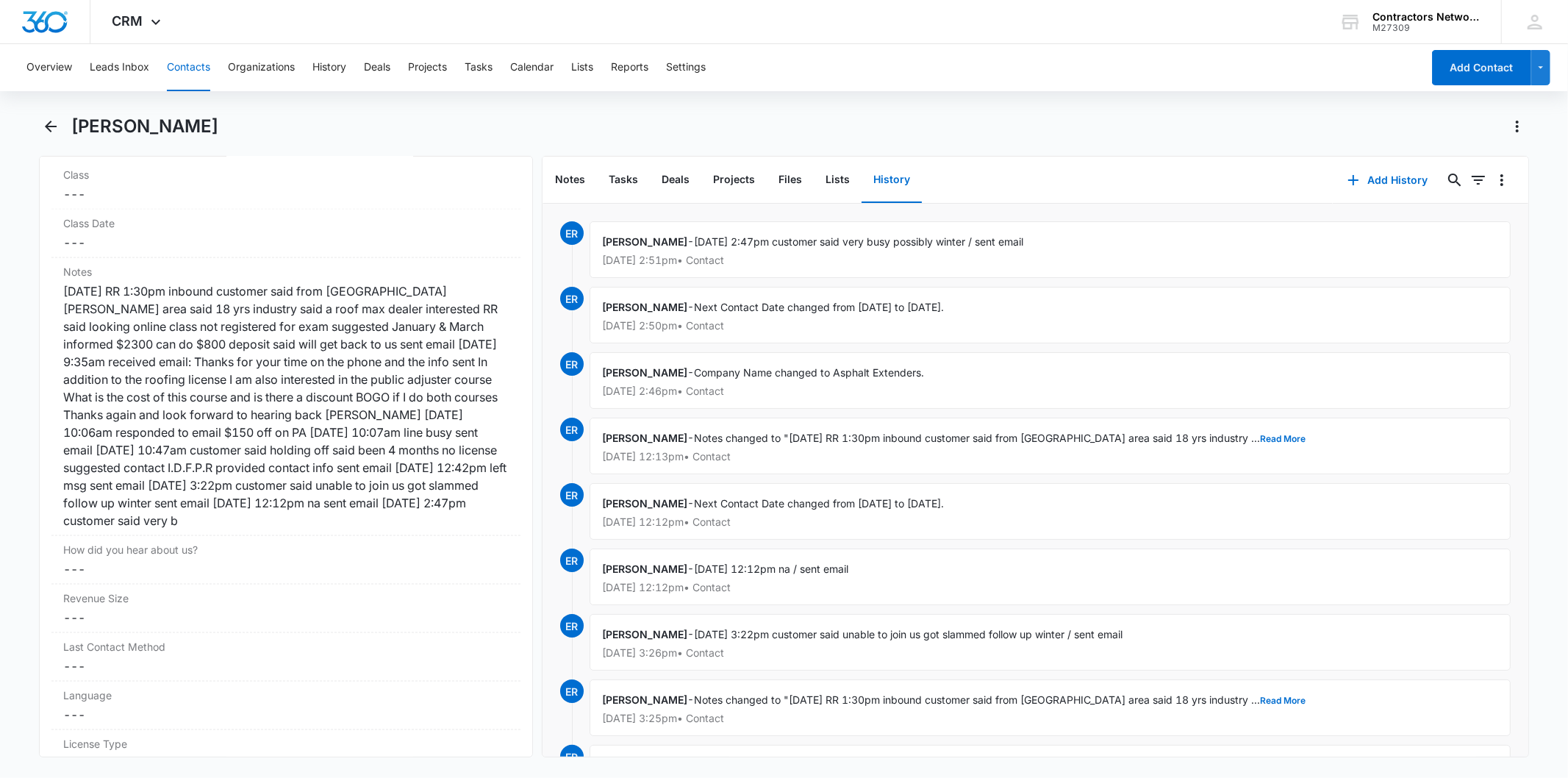
click at [201, 55] on button "Contacts" at bounding box center [188, 67] width 43 height 47
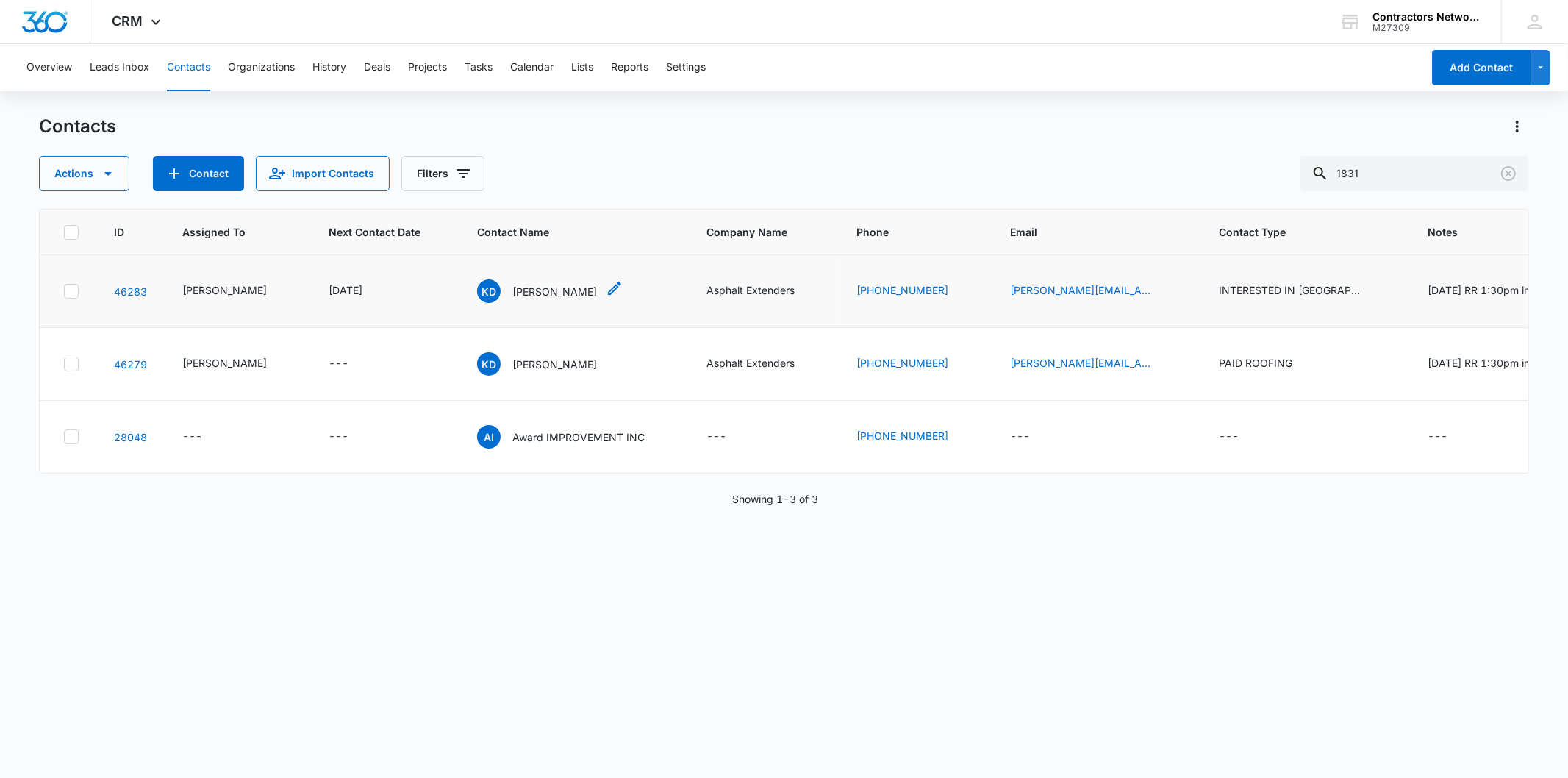
click at [513, 294] on p "[PERSON_NAME]" at bounding box center [555, 291] width 84 height 16
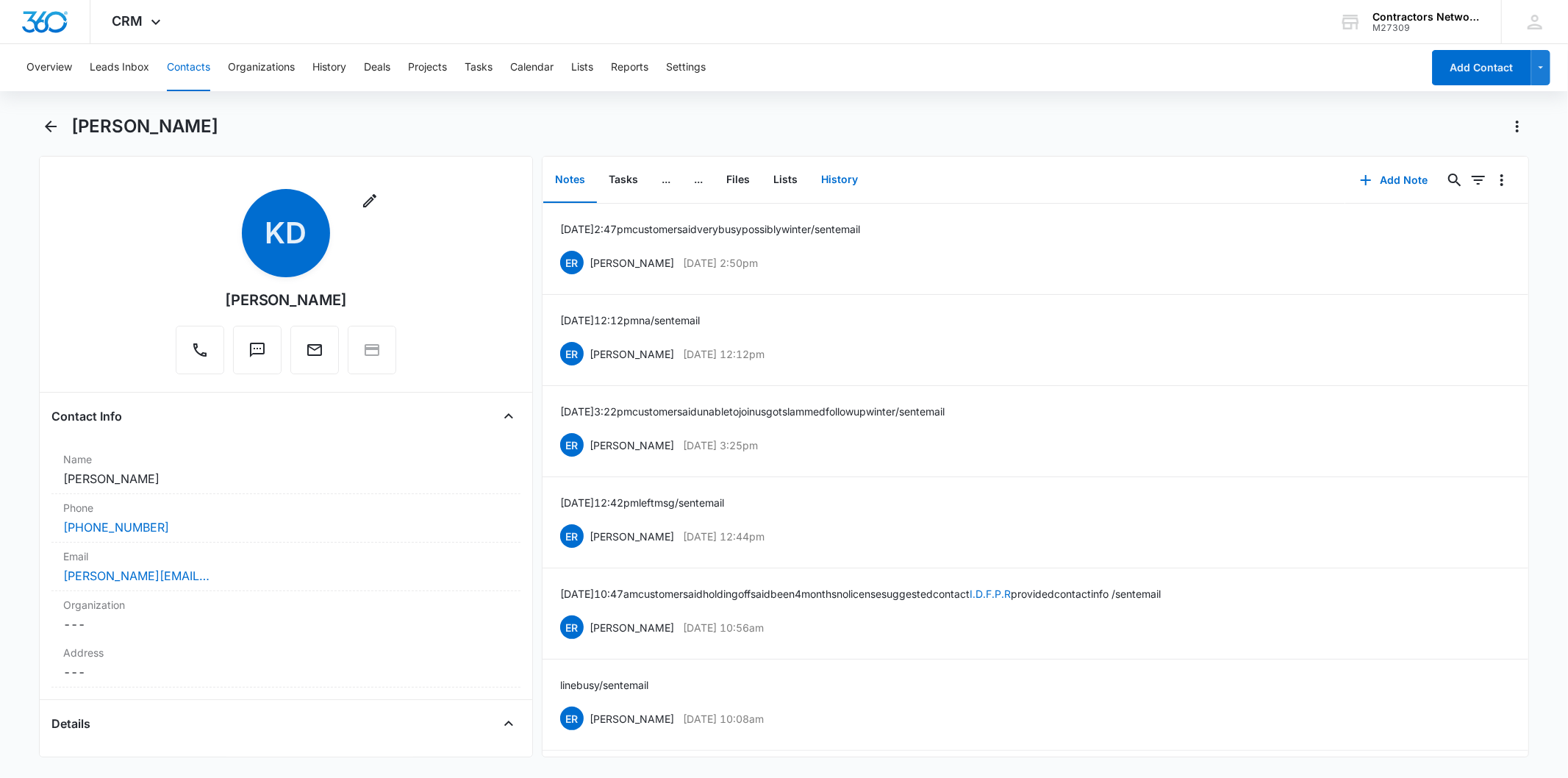
click at [845, 174] on button "History" at bounding box center [839, 180] width 60 height 46
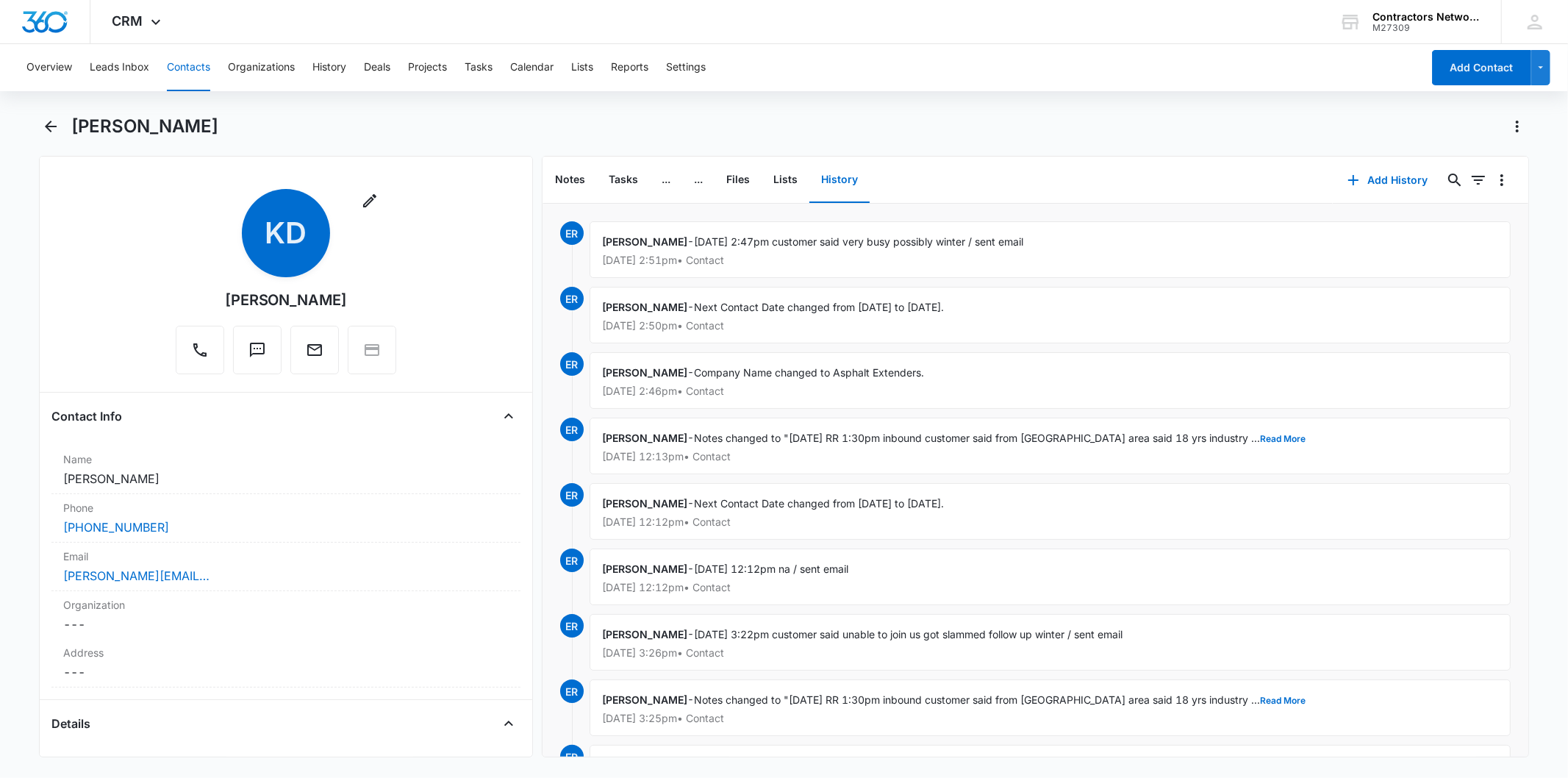
click at [200, 61] on button "Contacts" at bounding box center [188, 67] width 43 height 47
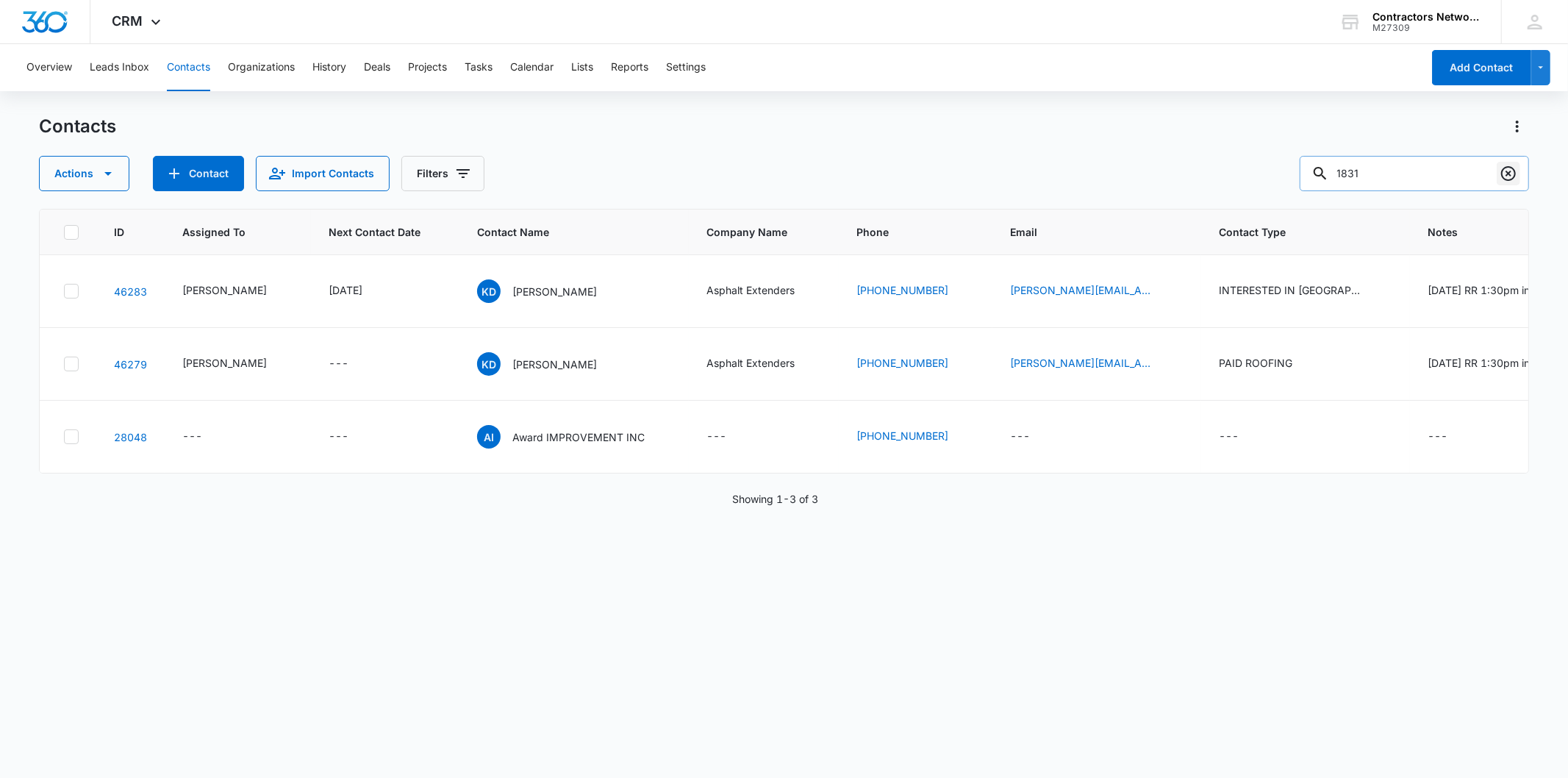
click at [1510, 175] on icon "Clear" at bounding box center [1509, 173] width 15 height 15
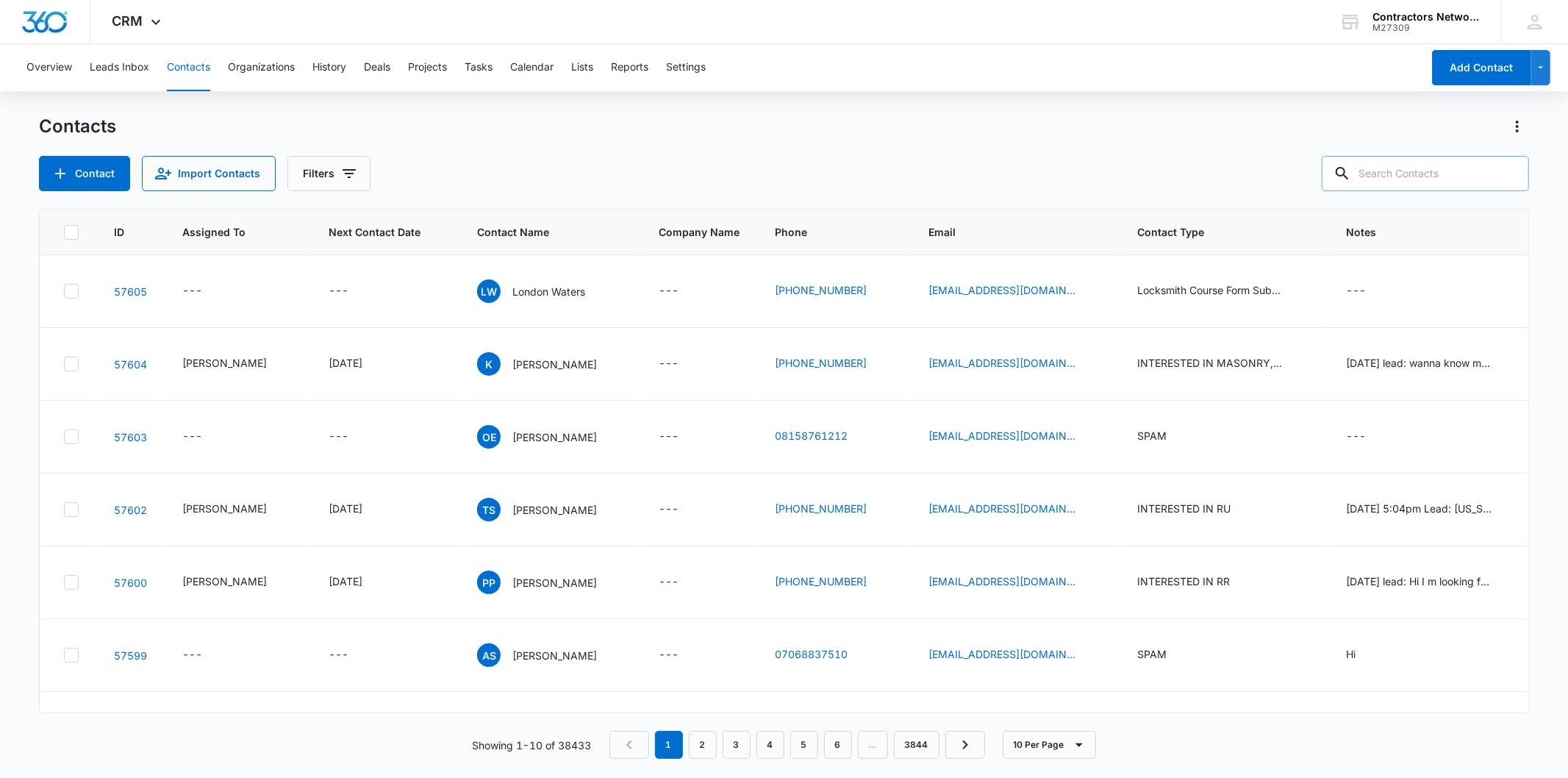
click at [1457, 164] on input "text" at bounding box center [1425, 173] width 207 height 36
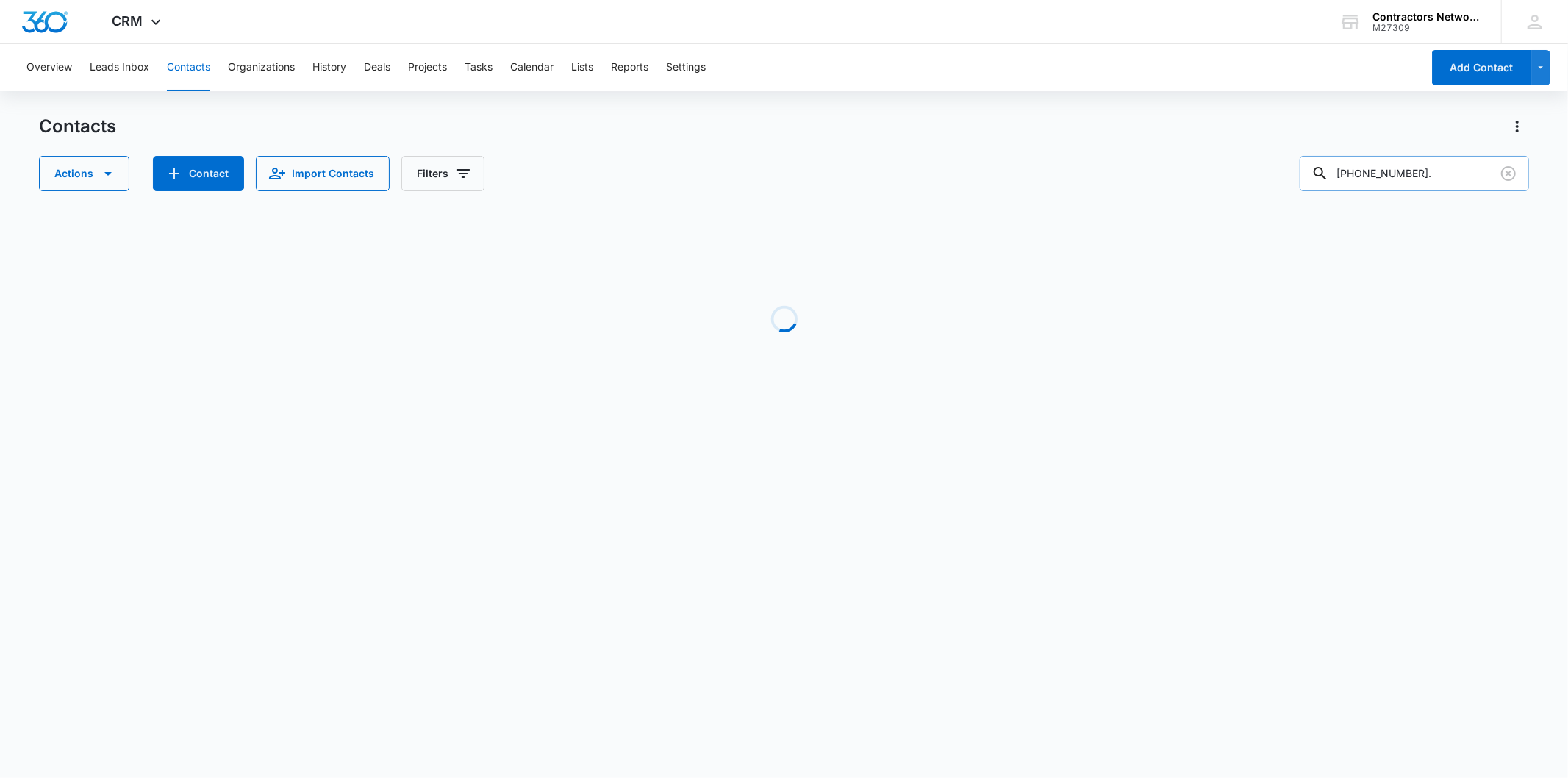
type input "[PHONE_NUMBER]"
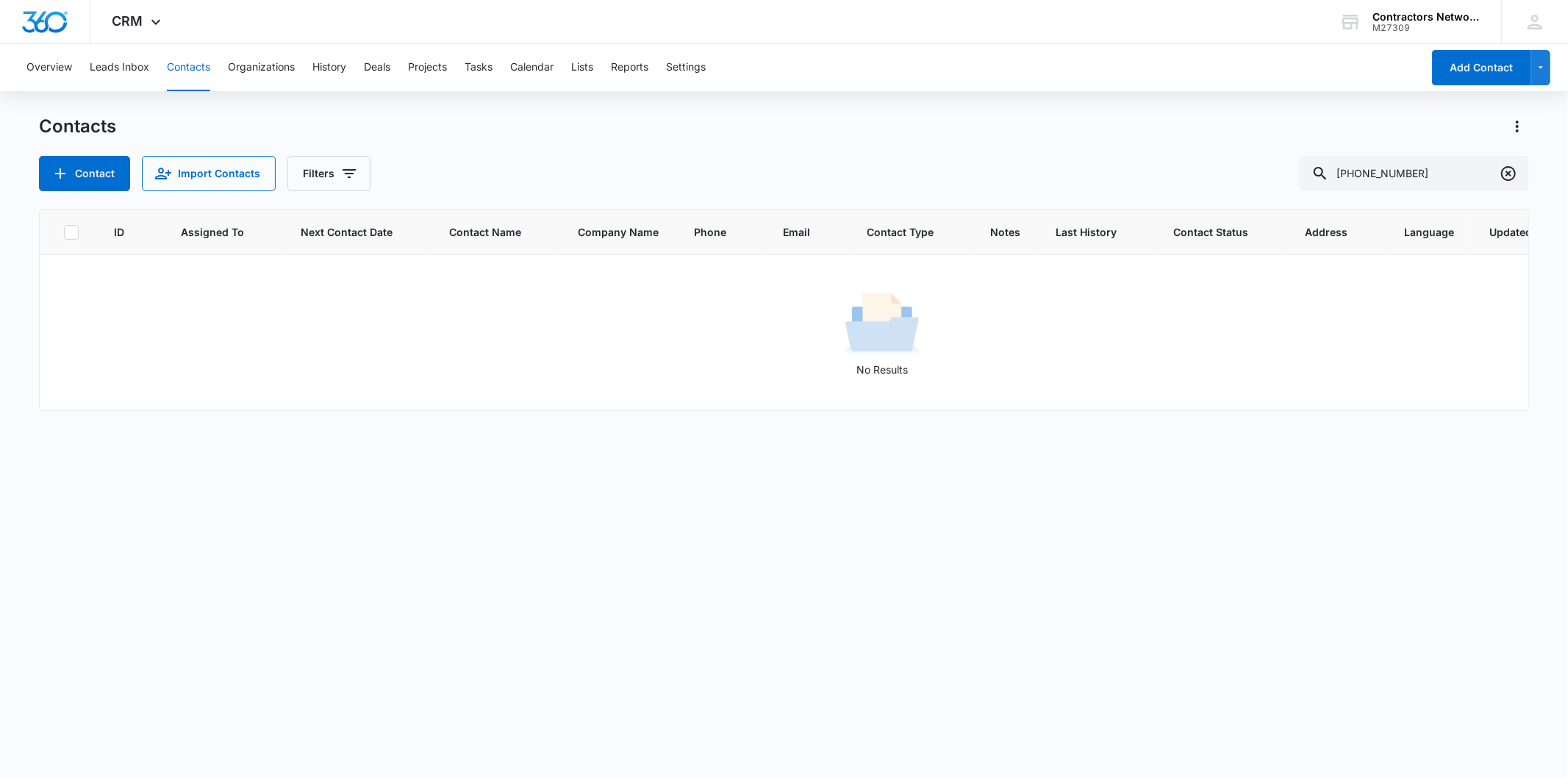
click at [1510, 166] on icon "Clear" at bounding box center [1509, 173] width 15 height 15
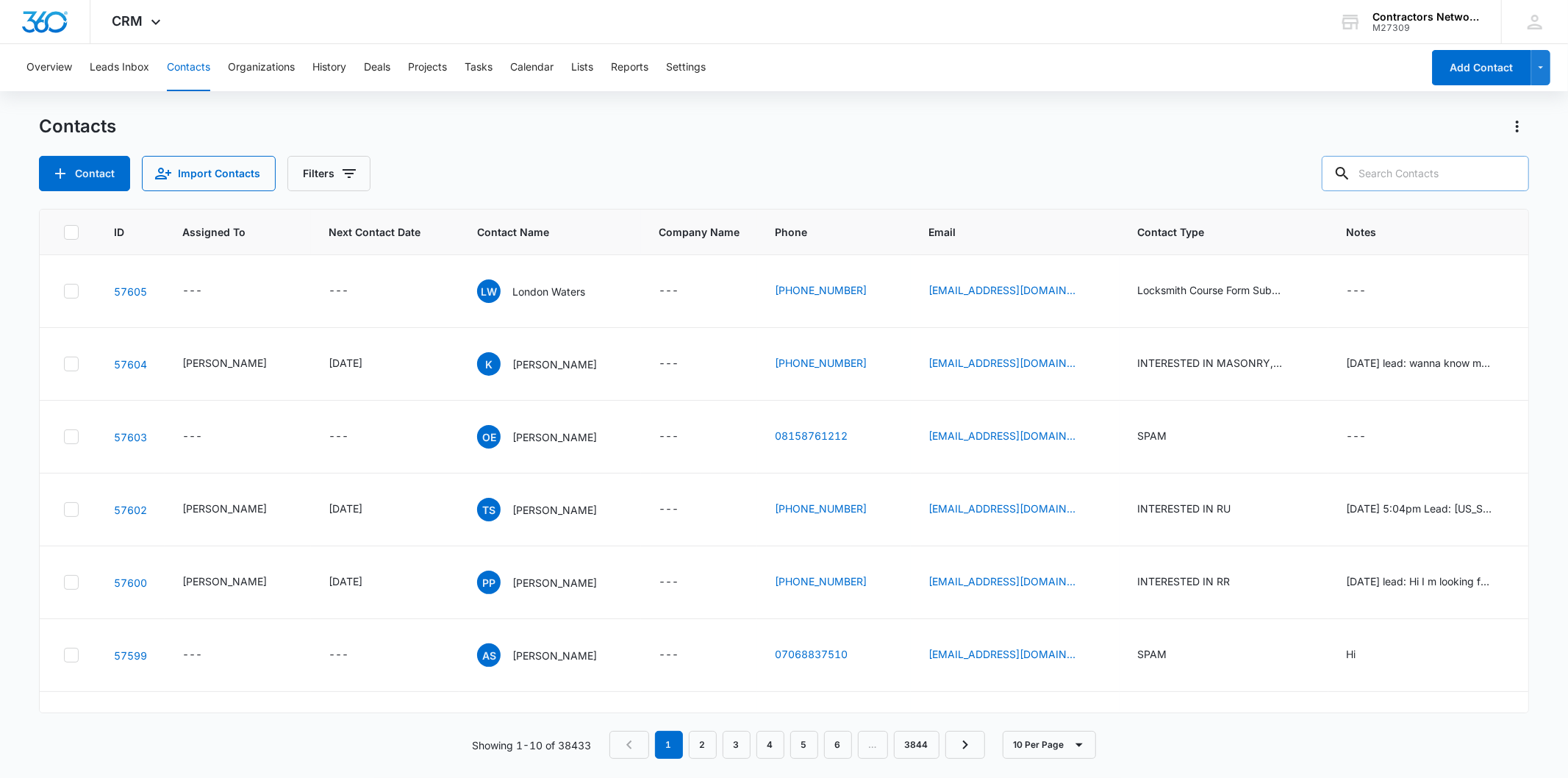
click at [1404, 175] on input "text" at bounding box center [1425, 173] width 207 height 36
paste input "[EMAIL_ADDRESS][DOMAIN_NAME] ,"
type input "[EMAIL_ADDRESS][DOMAIN_NAME]"
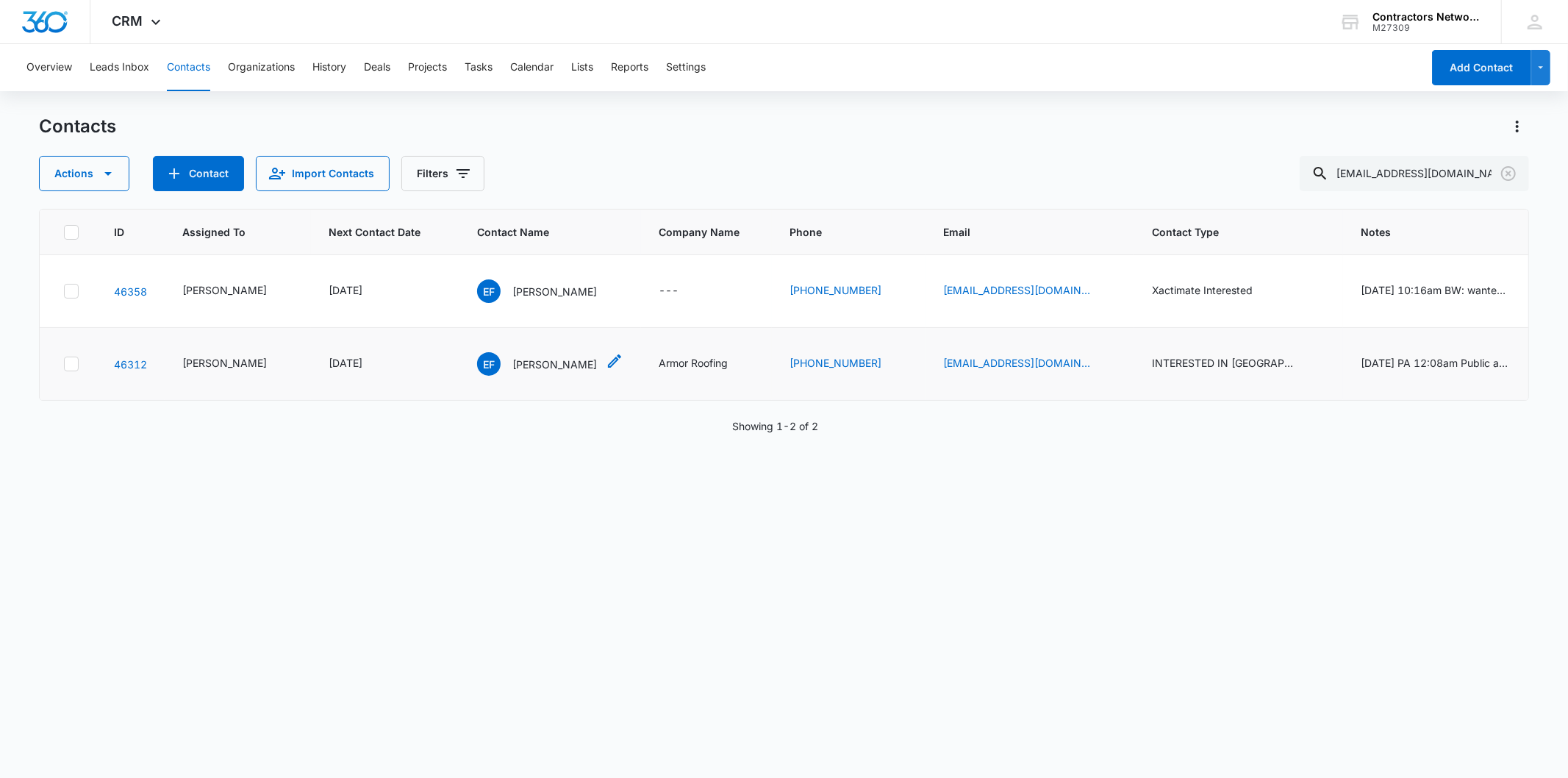
click at [513, 361] on p "[PERSON_NAME]" at bounding box center [555, 363] width 84 height 16
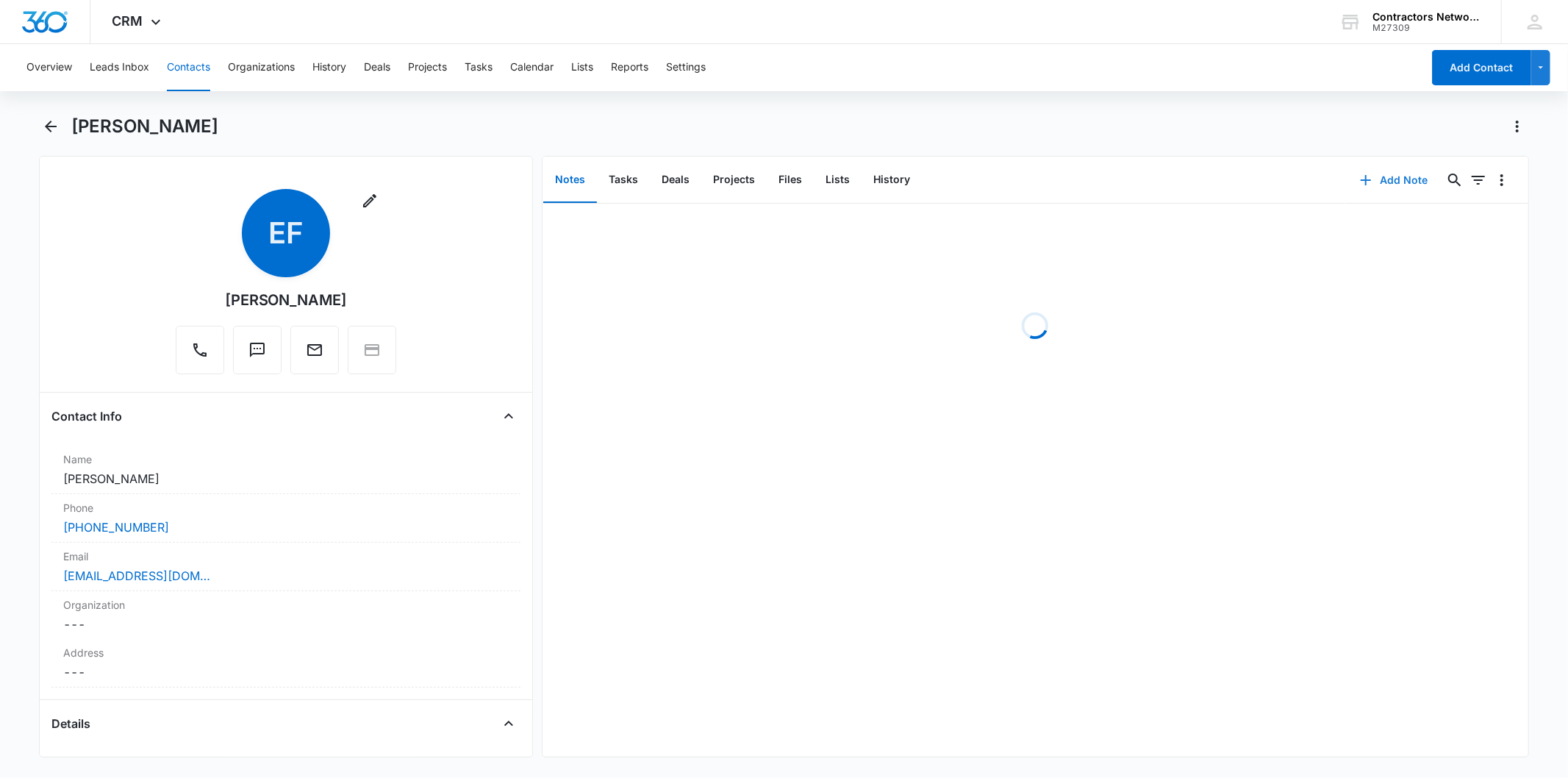
click at [1392, 181] on button "Add Note" at bounding box center [1394, 179] width 98 height 36
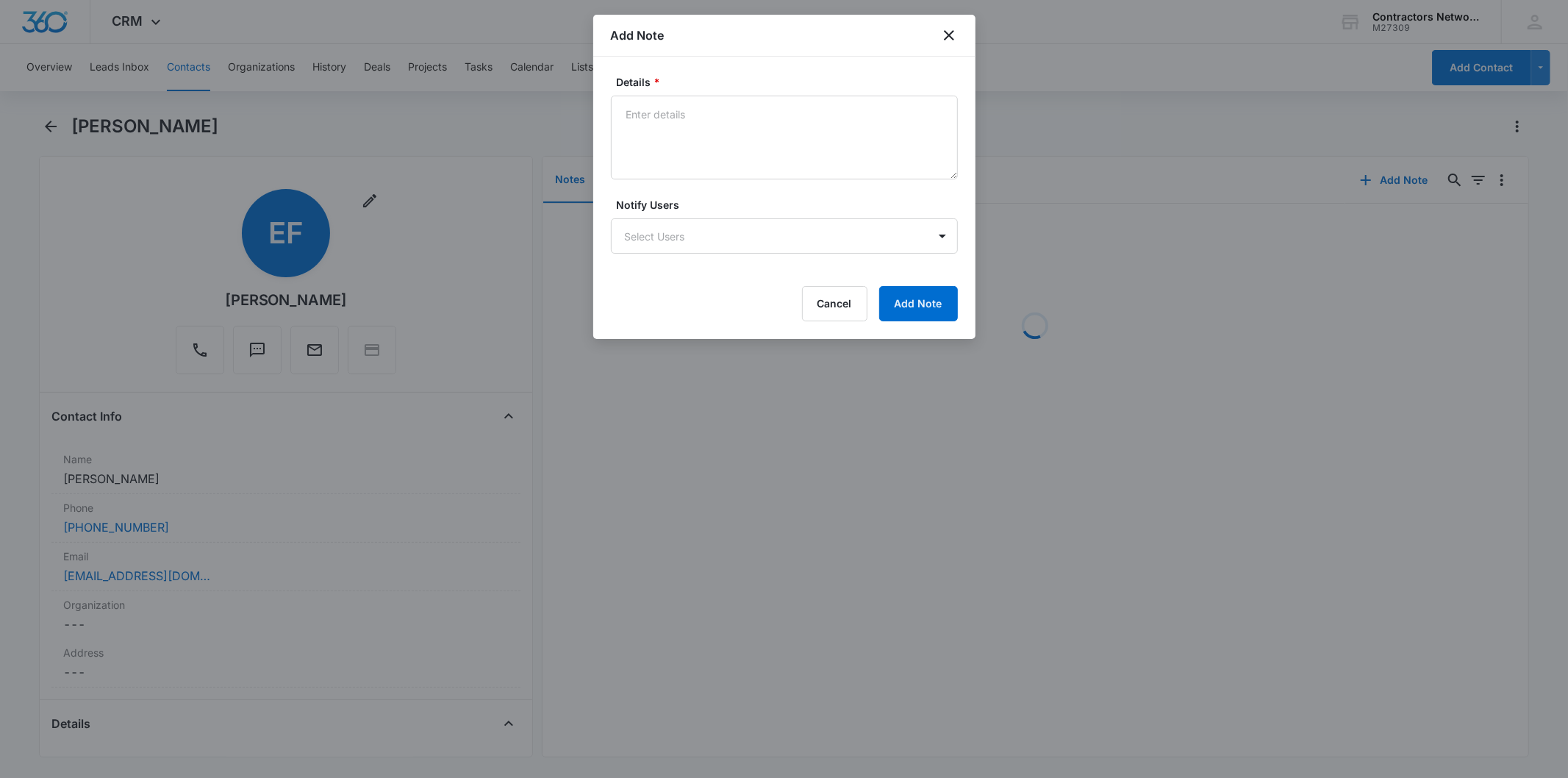
click at [649, 127] on textarea "Details *" at bounding box center [784, 137] width 347 height 84
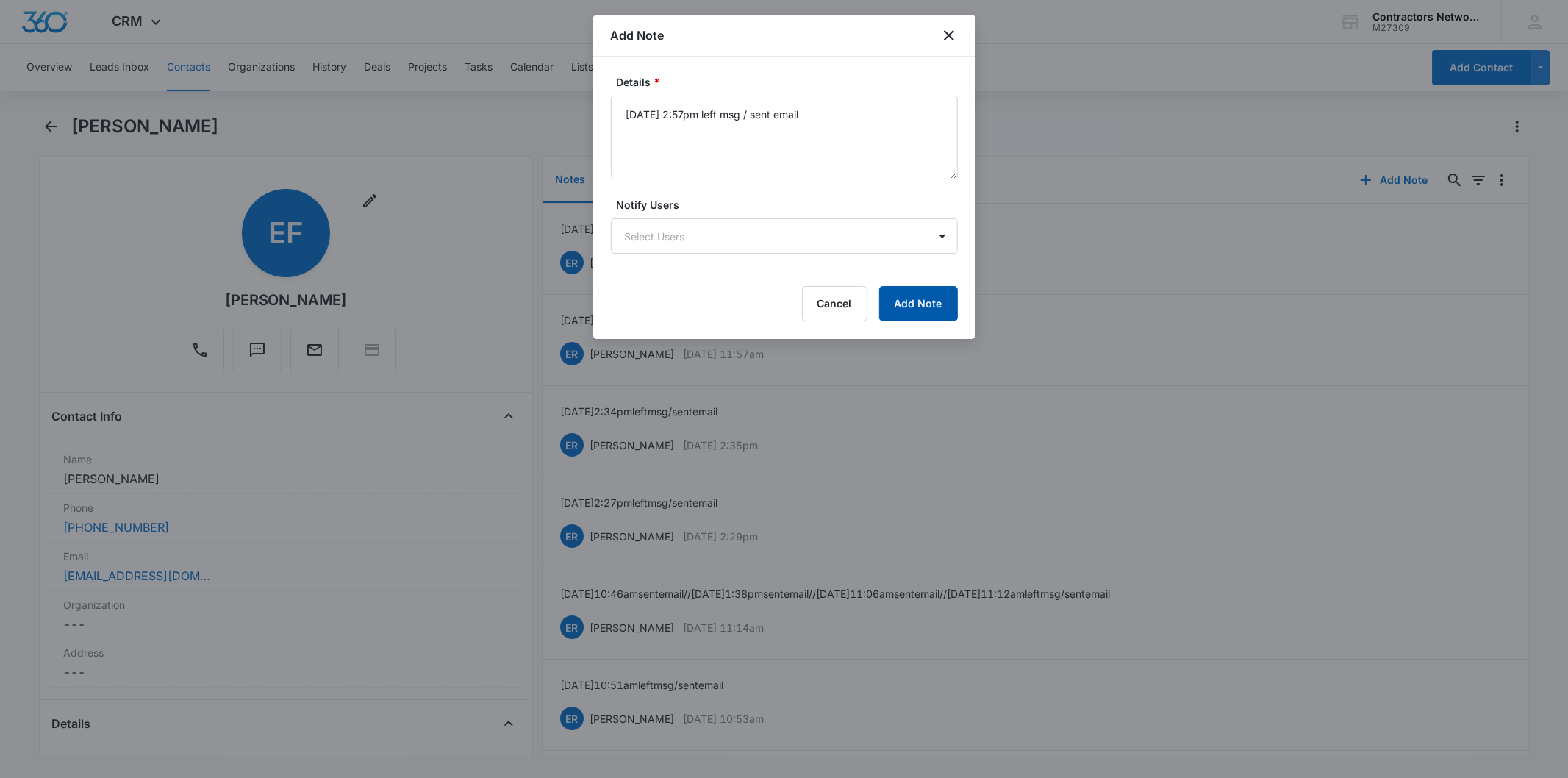
type textarea "[DATE] 2:57pm left msg / sent email"
click at [935, 306] on button "Add Note" at bounding box center [918, 303] width 79 height 36
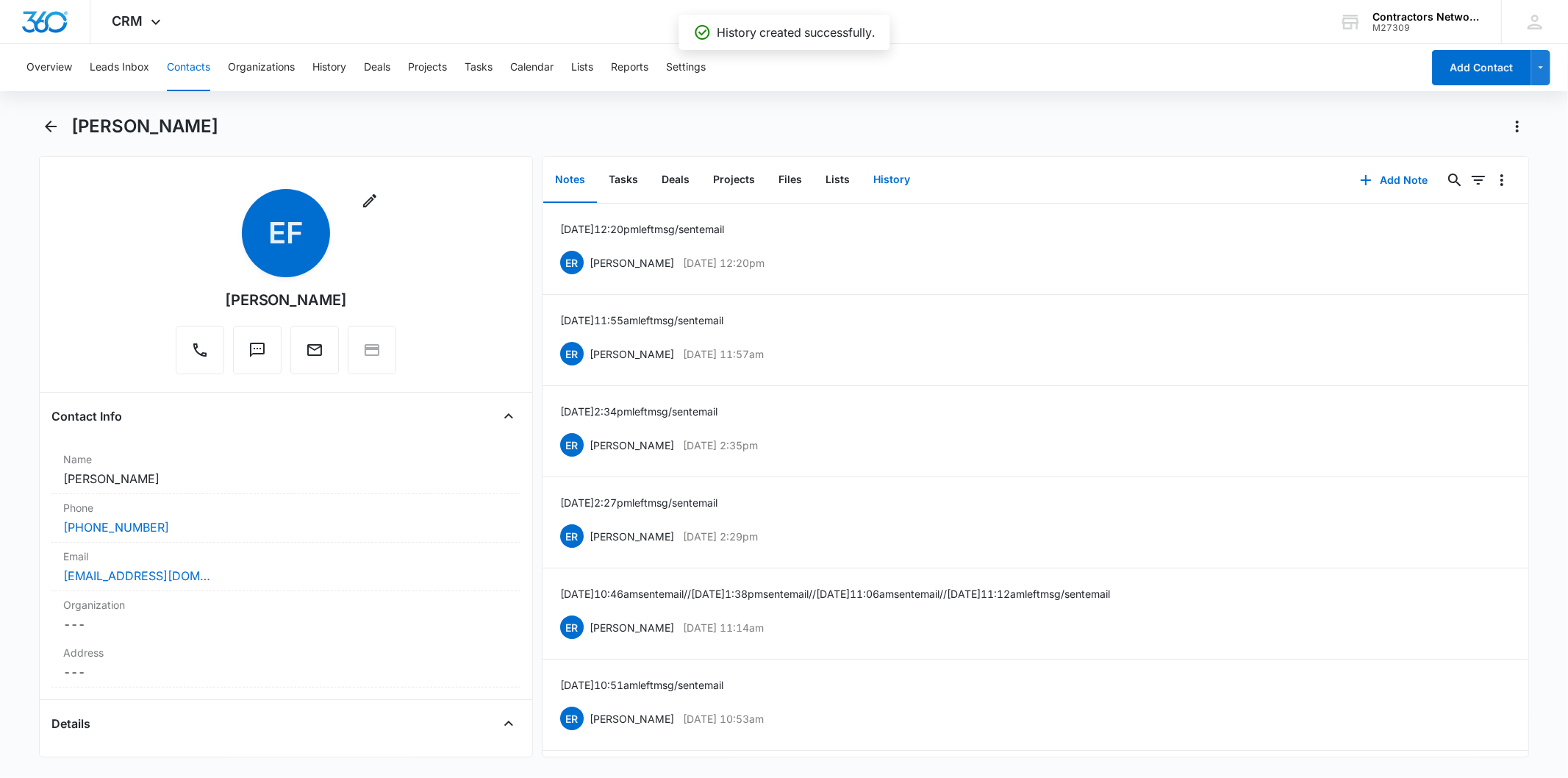
click at [893, 185] on button "History" at bounding box center [892, 180] width 60 height 46
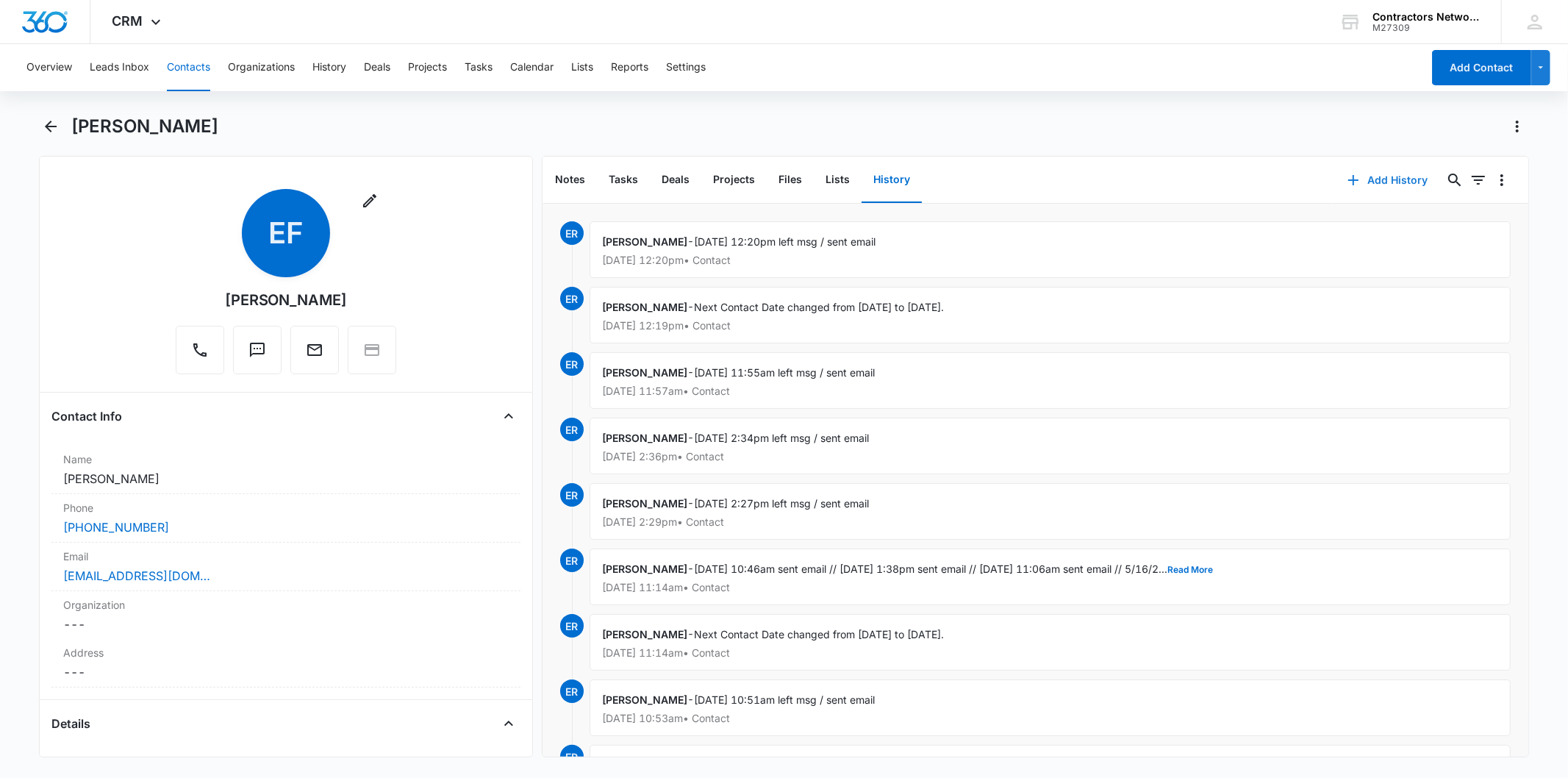
click at [1373, 174] on button "Add History" at bounding box center [1388, 179] width 110 height 36
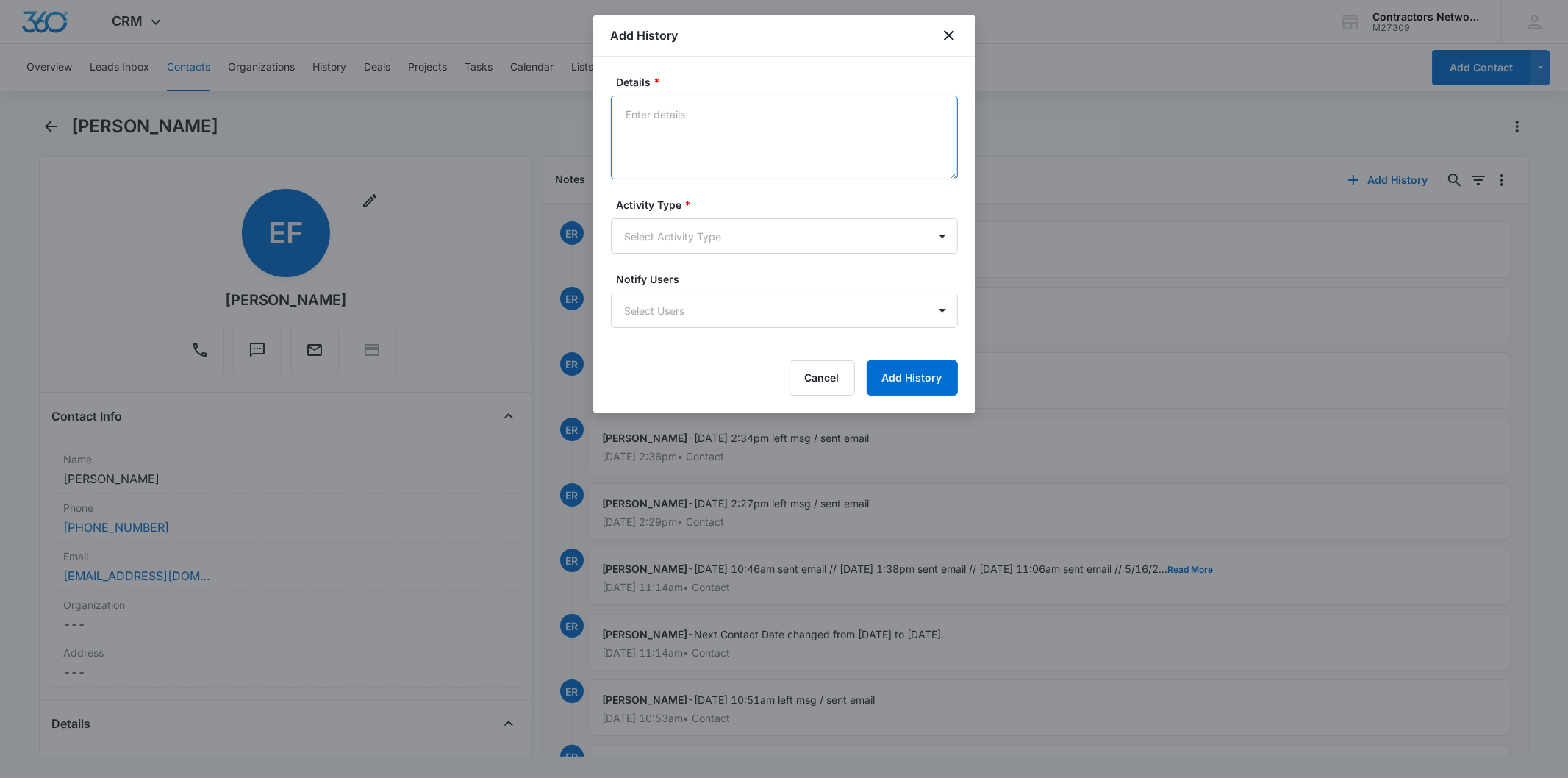
click at [728, 120] on textarea "Details *" at bounding box center [784, 137] width 347 height 84
paste textarea "[DATE] 2:57pm left msg / sent email"
type textarea "[DATE] 2:57pm left msg / sent email"
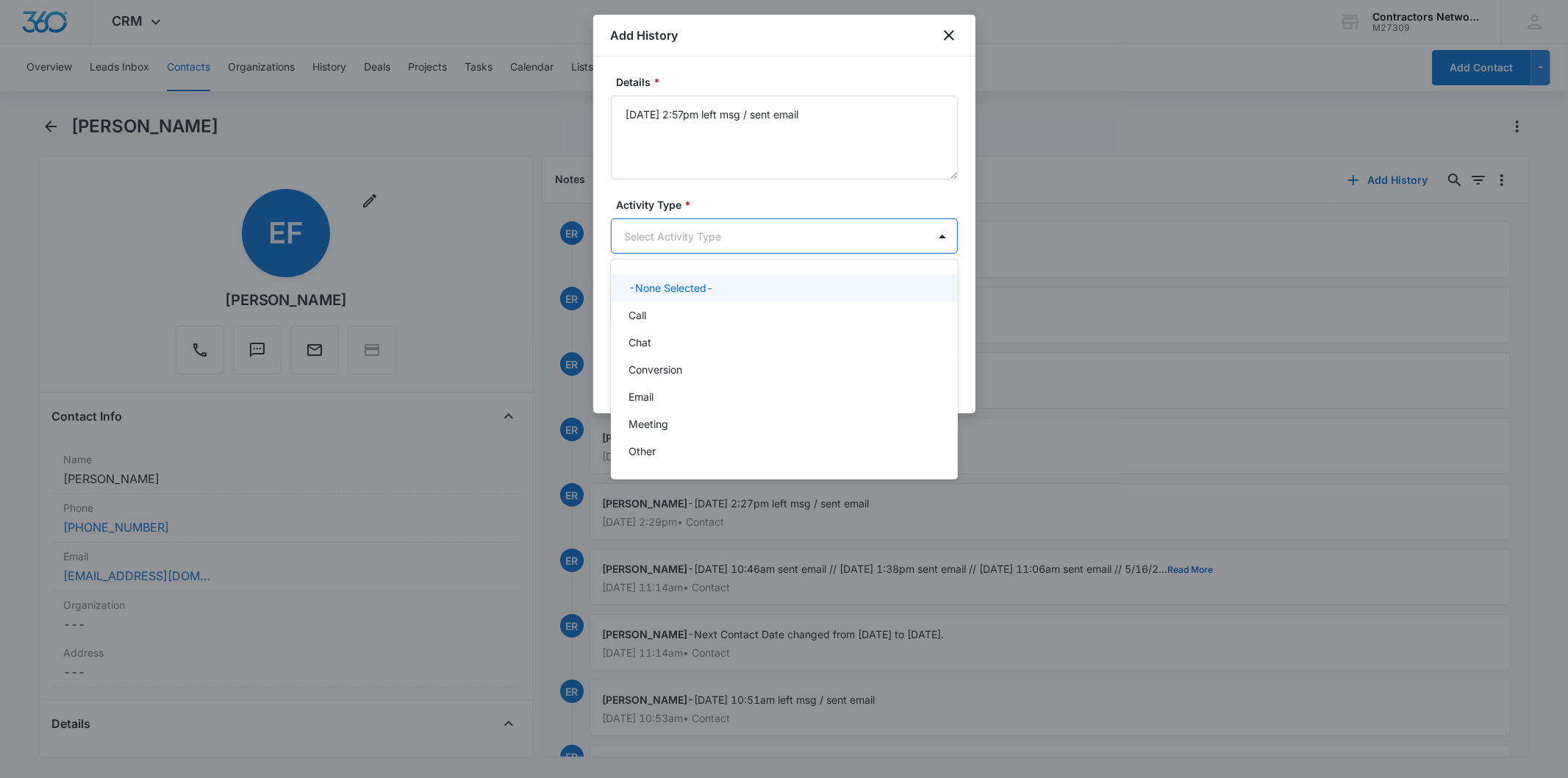
click at [658, 244] on body "CRM Apps Reputation Websites Forms CRM Email Social Shop Payments POS Content A…" at bounding box center [784, 389] width 1568 height 778
click at [642, 323] on div "Call" at bounding box center [784, 315] width 347 height 27
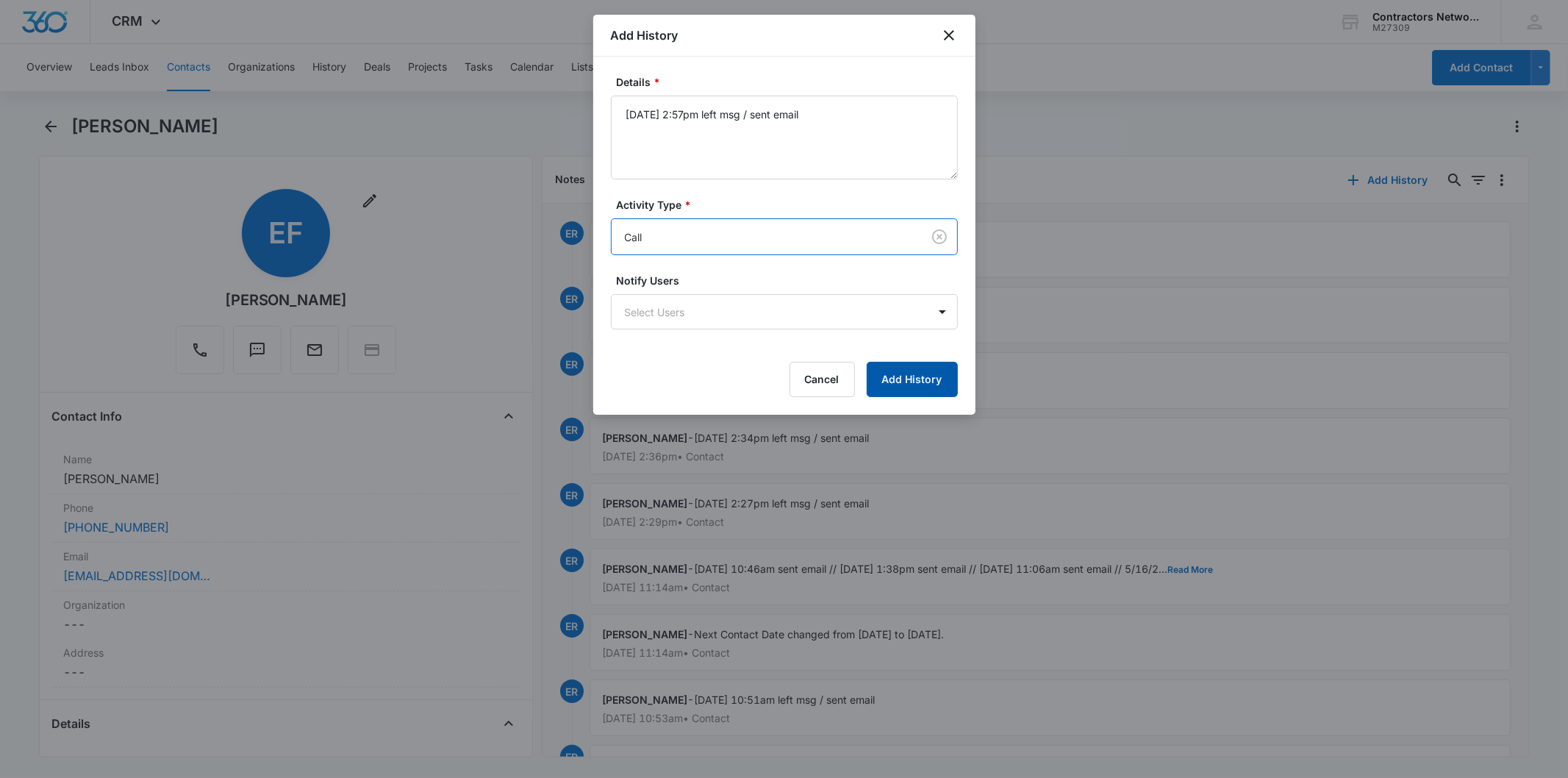
click at [923, 383] on button "Add History" at bounding box center [913, 379] width 92 height 36
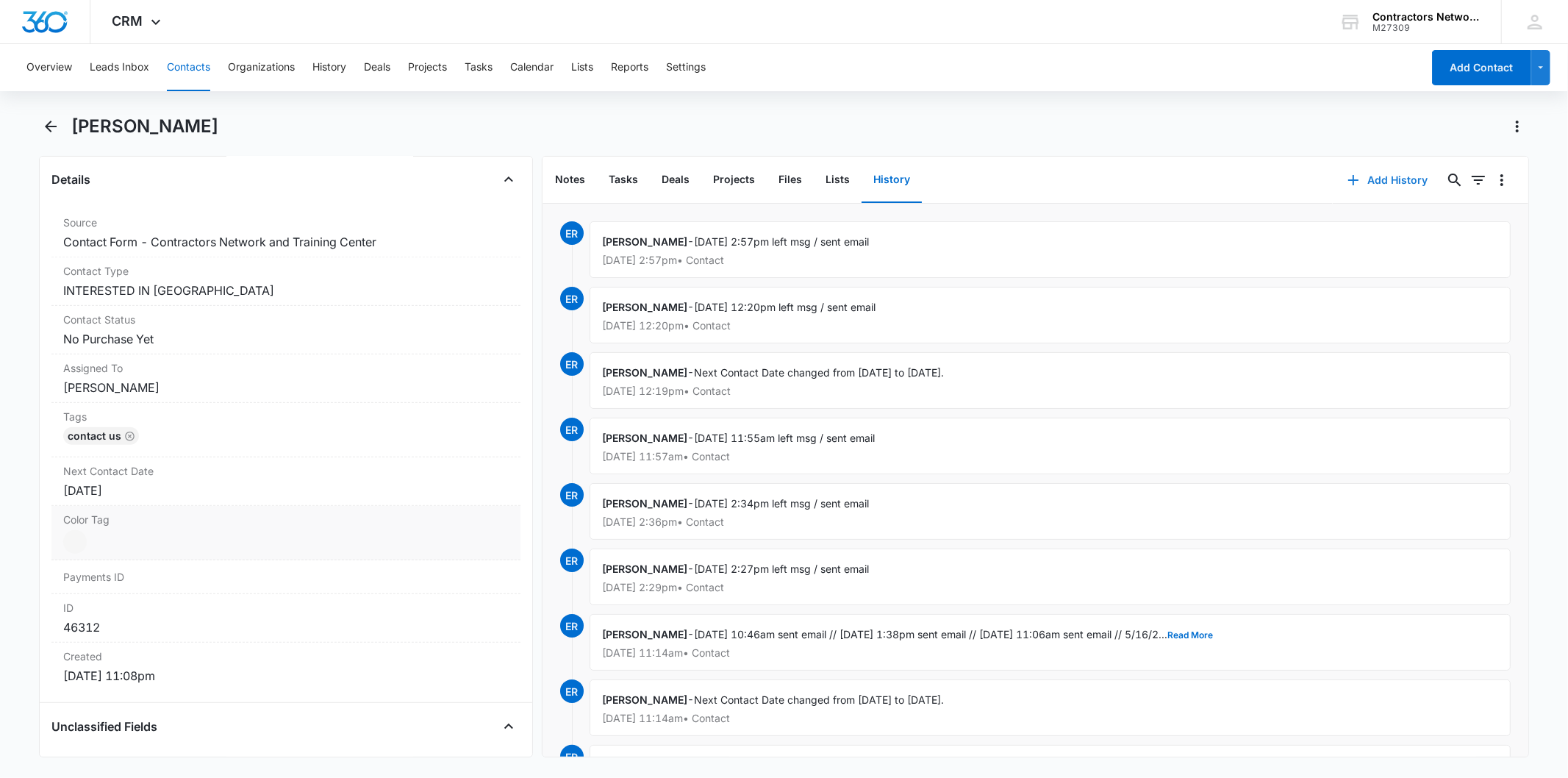
scroll to position [571, 0]
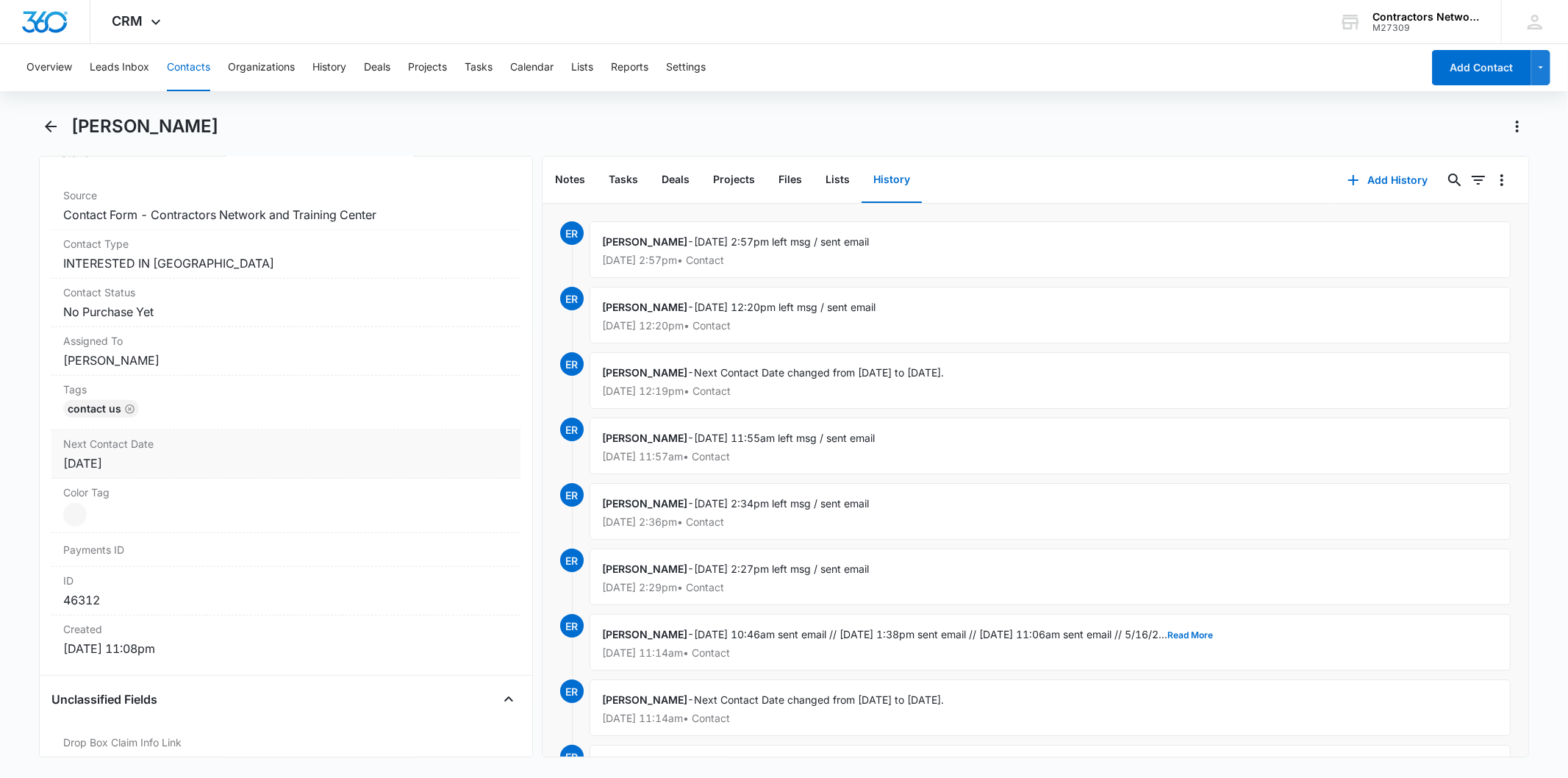
click at [172, 448] on label "Next Contact Date" at bounding box center [286, 443] width 445 height 16
click at [152, 487] on input "[DATE]" at bounding box center [138, 493] width 108 height 16
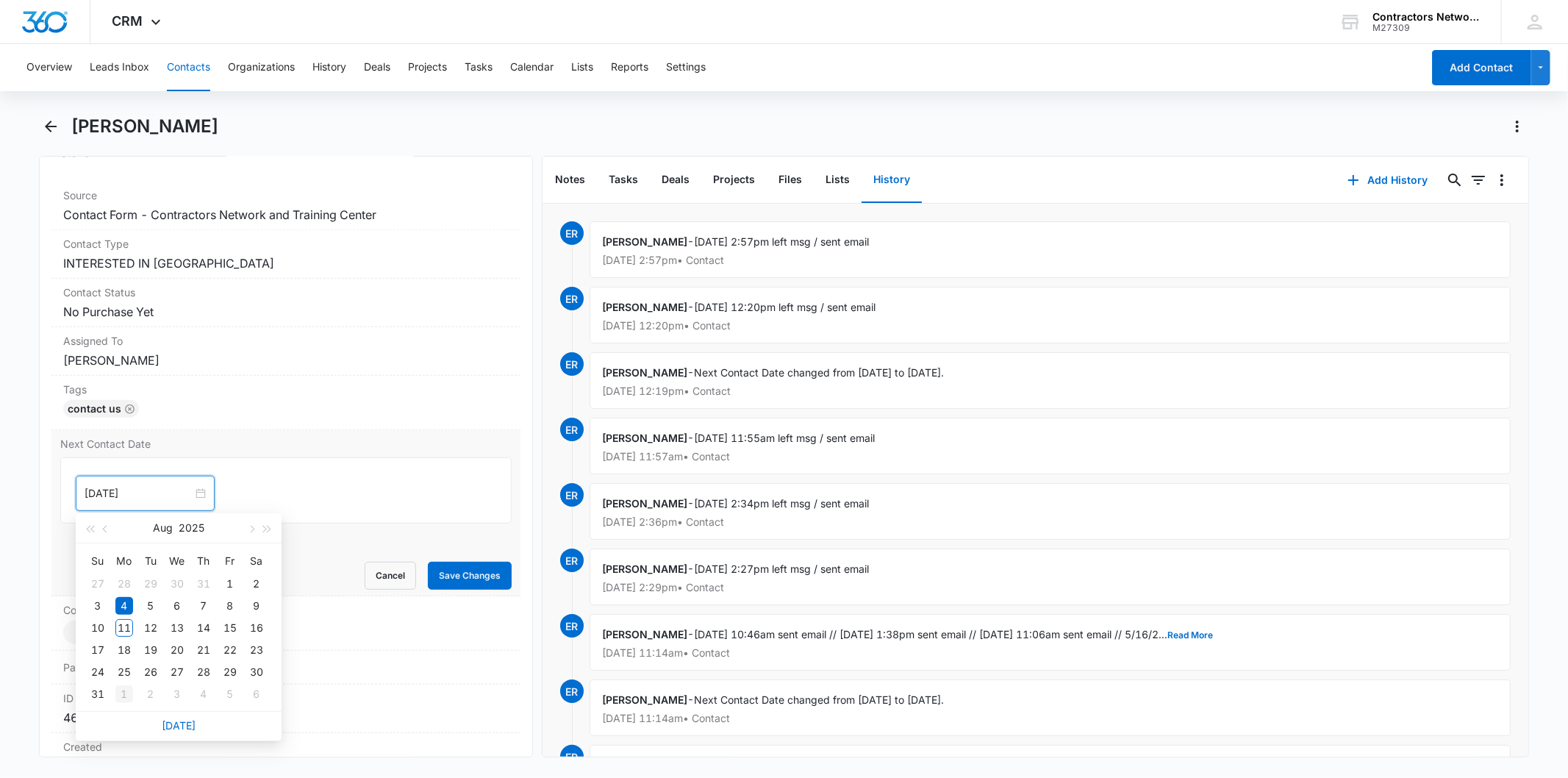
type input "[DATE]"
click at [123, 691] on div "1" at bounding box center [124, 693] width 17 height 17
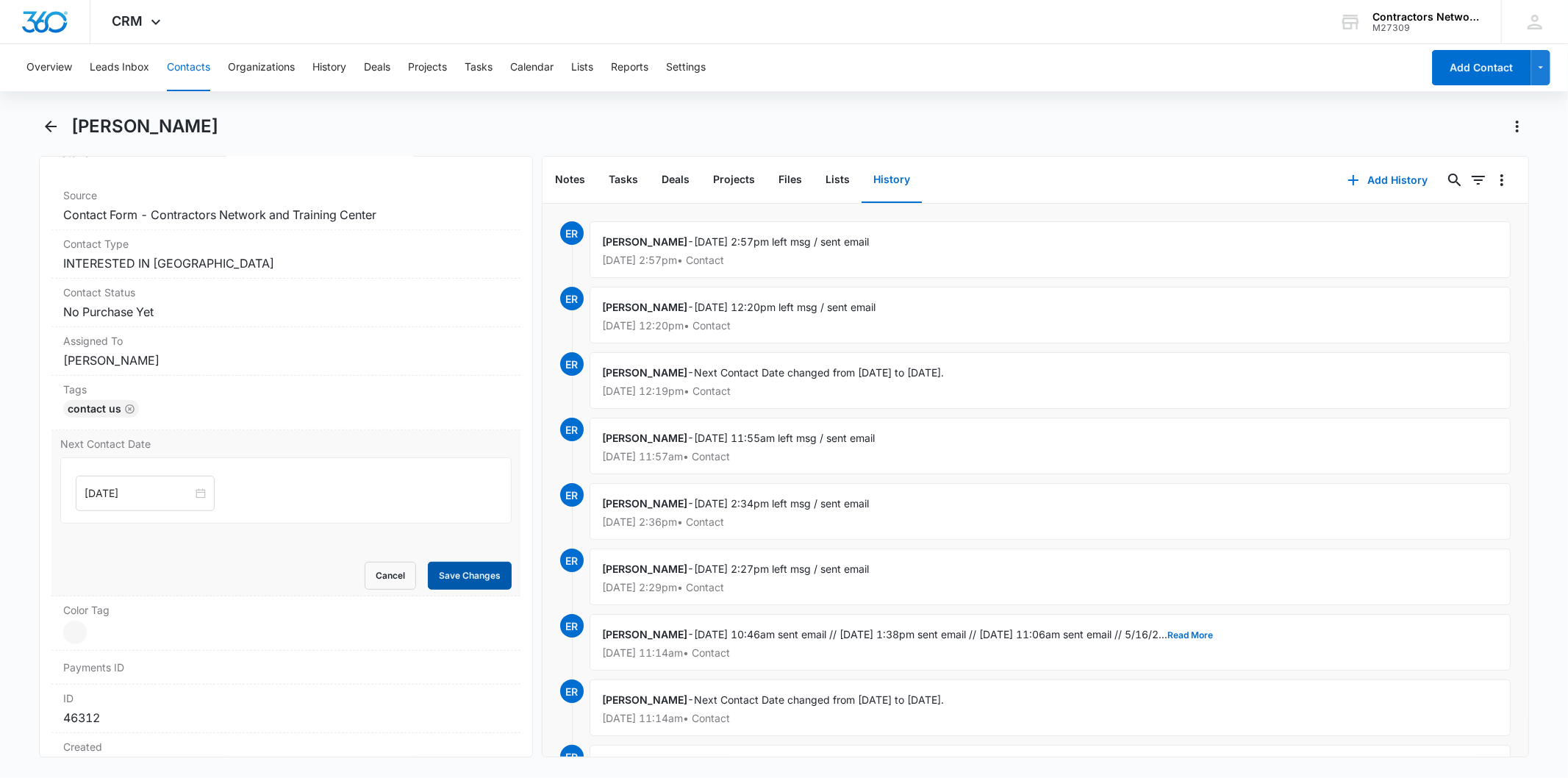
click at [436, 580] on button "Save Changes" at bounding box center [470, 576] width 84 height 28
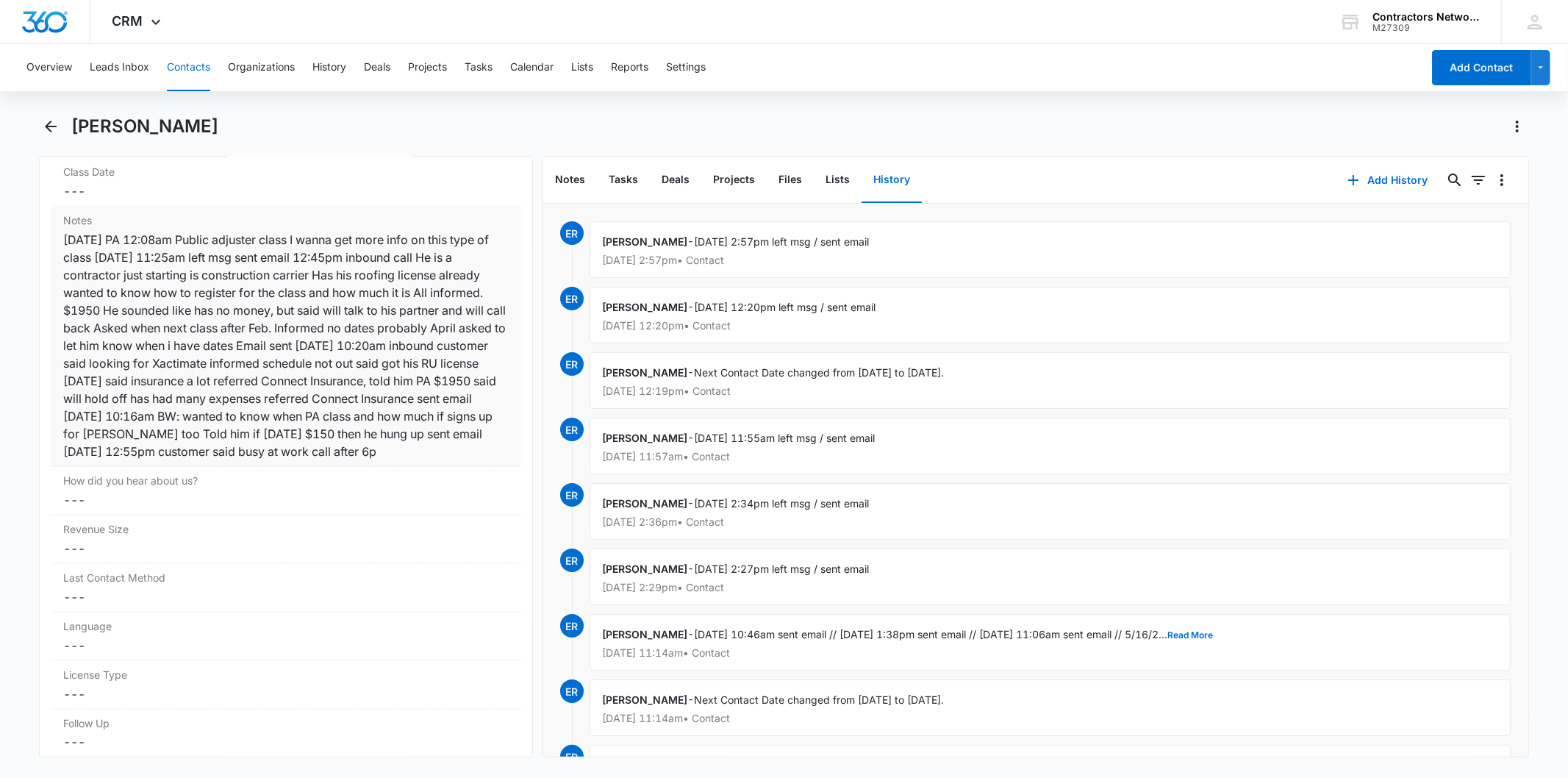
scroll to position [1760, 0]
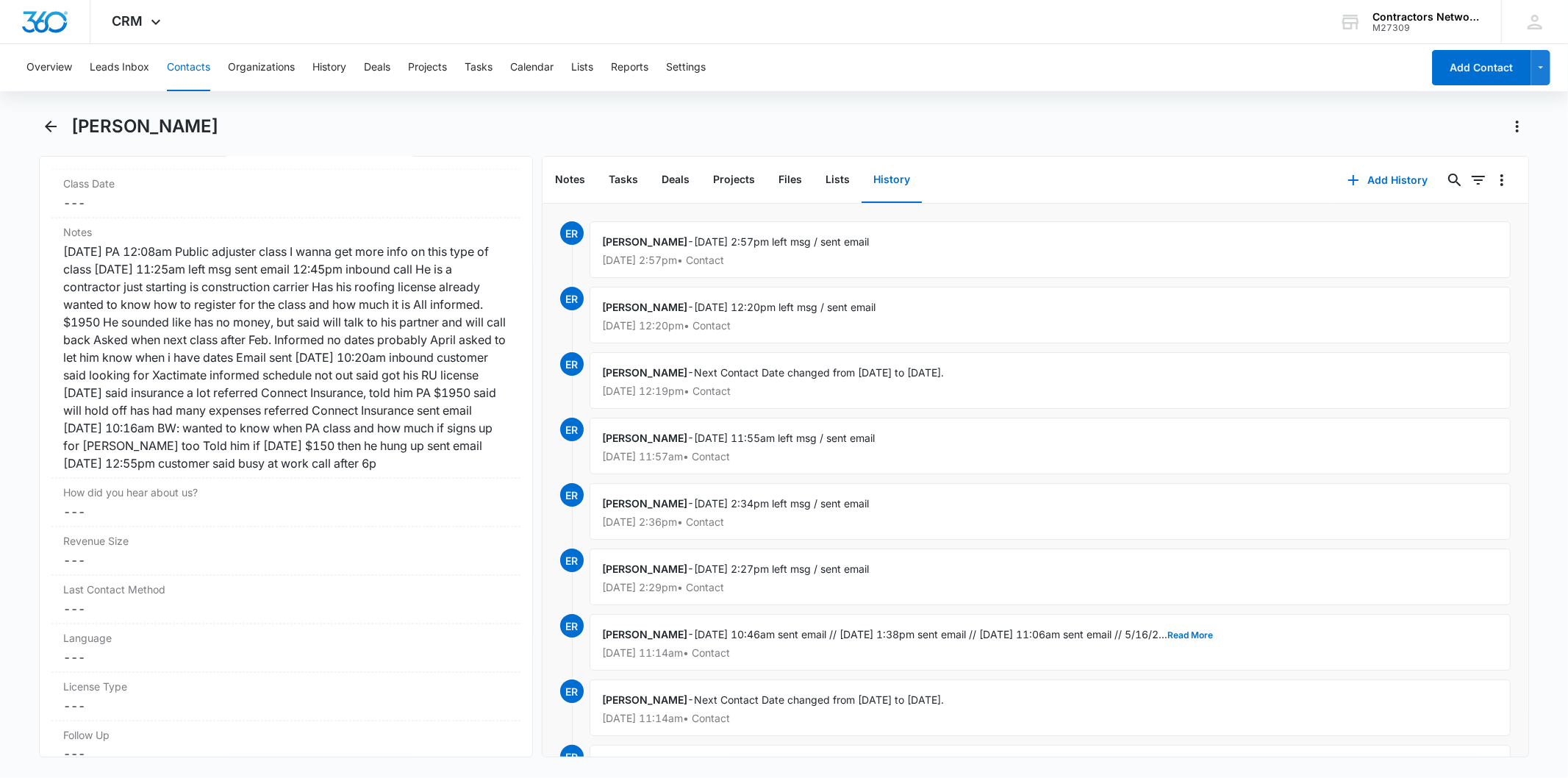
click at [178, 65] on button "Contacts" at bounding box center [188, 67] width 43 height 47
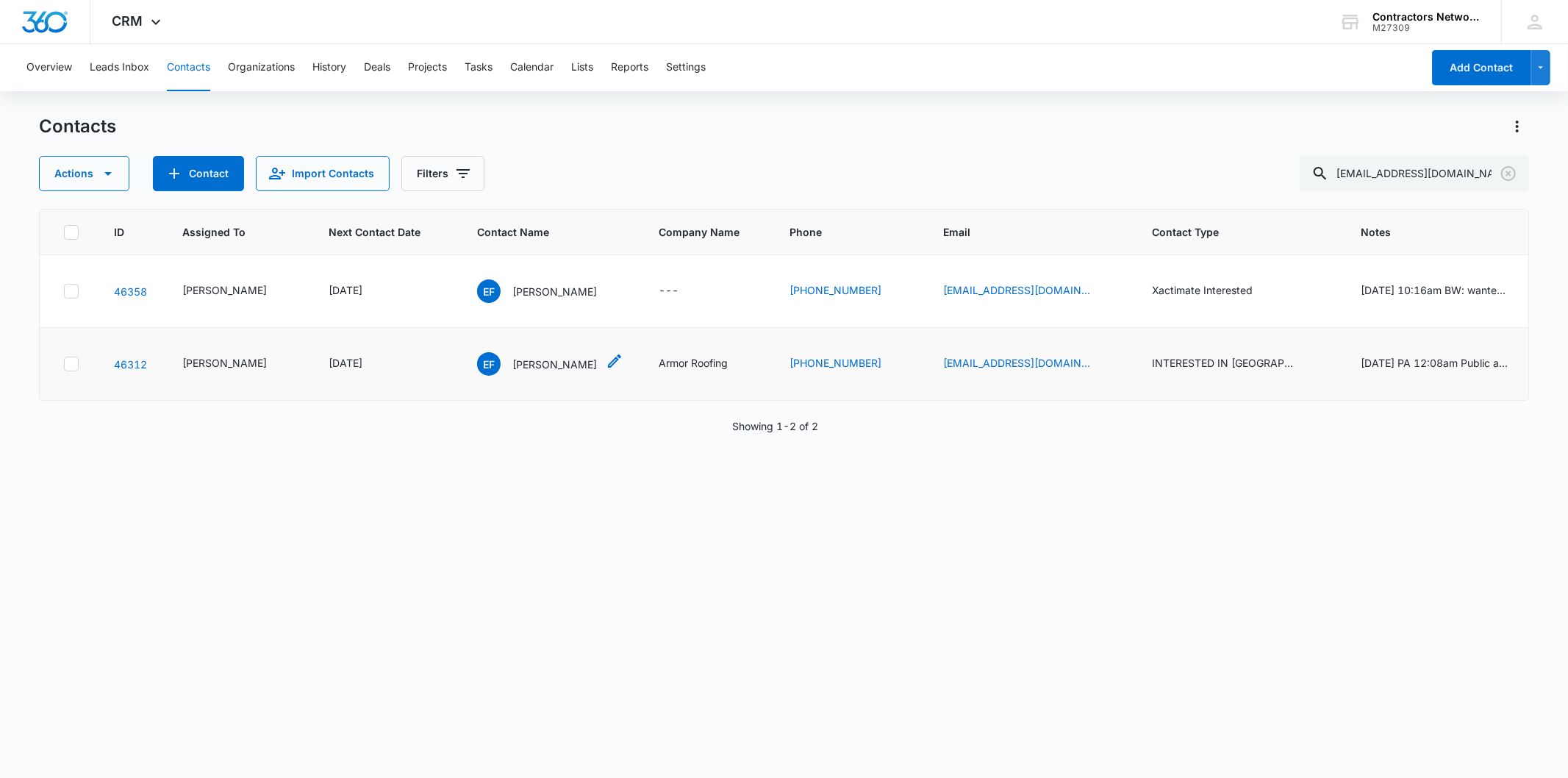
click at [513, 357] on p "[PERSON_NAME]" at bounding box center [555, 363] width 84 height 16
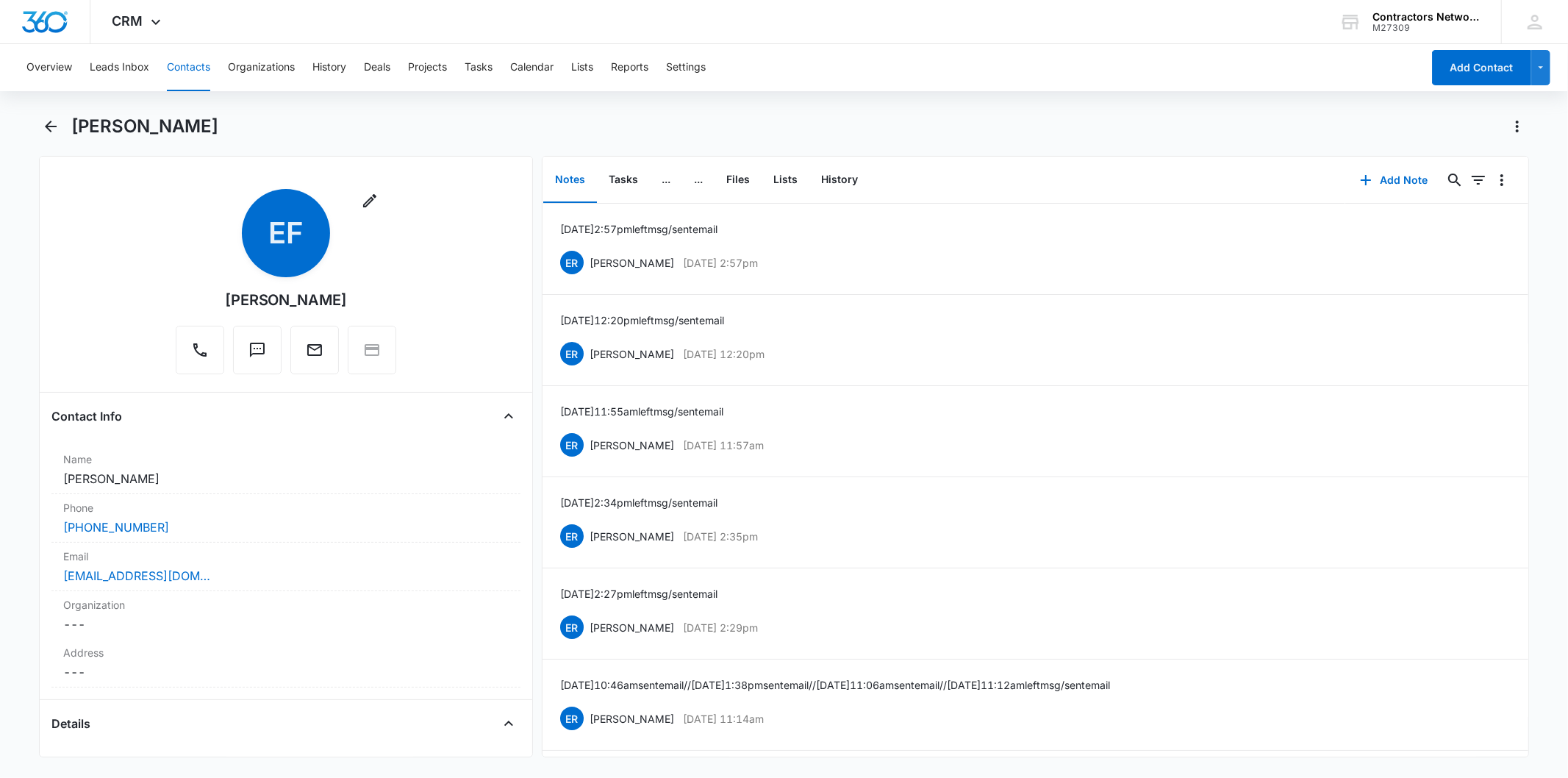
click at [185, 72] on button "Contacts" at bounding box center [188, 67] width 43 height 47
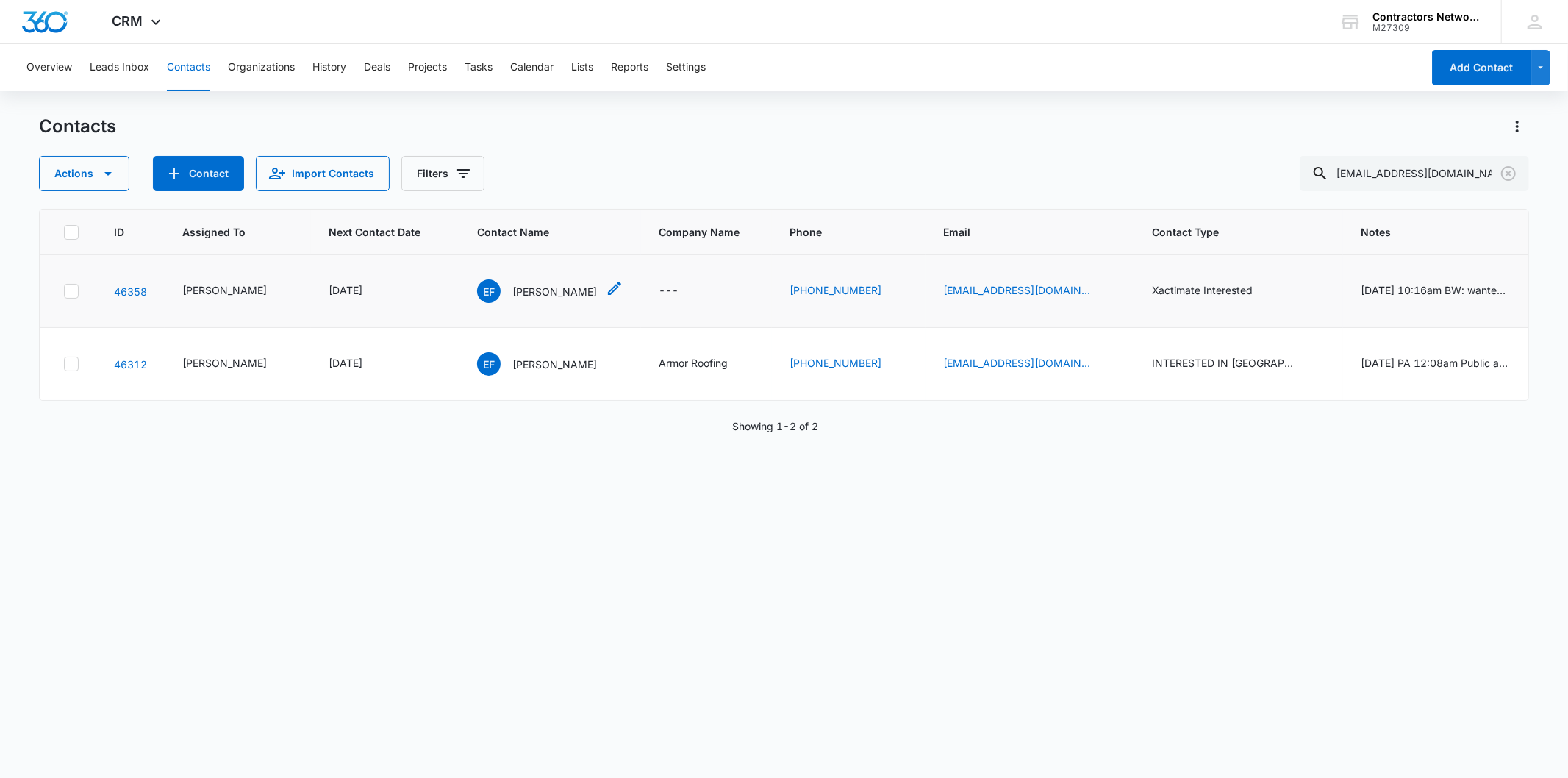
click at [513, 291] on p "[PERSON_NAME]" at bounding box center [555, 291] width 84 height 16
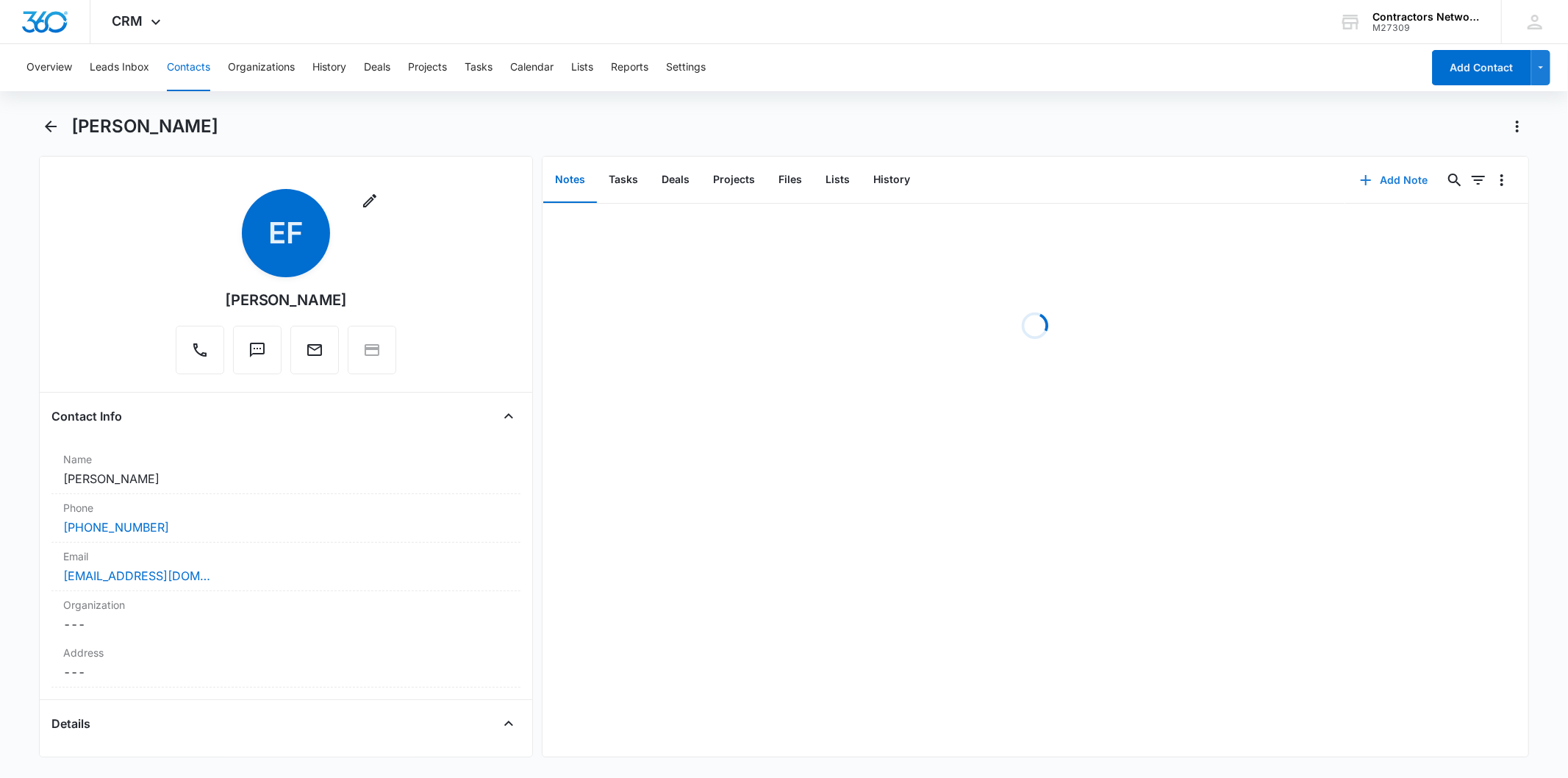
click at [1357, 184] on icon "button" at bounding box center [1365, 179] width 17 height 17
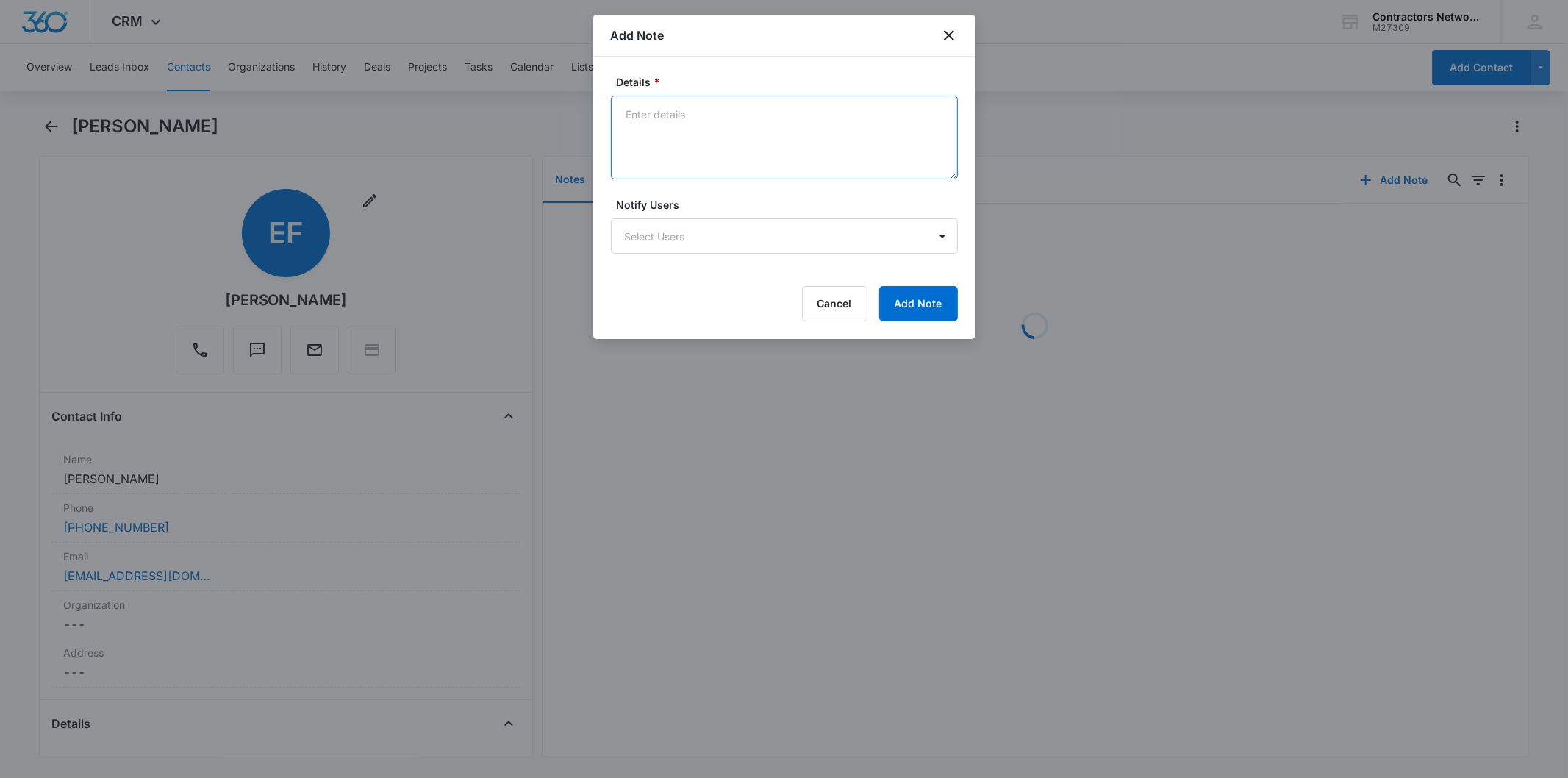
click at [657, 125] on textarea "Details *" at bounding box center [784, 137] width 347 height 84
paste textarea "[DATE] 2:57pm left msg / sent email"
type textarea "[DATE] 2:57pm left msg / sent email"
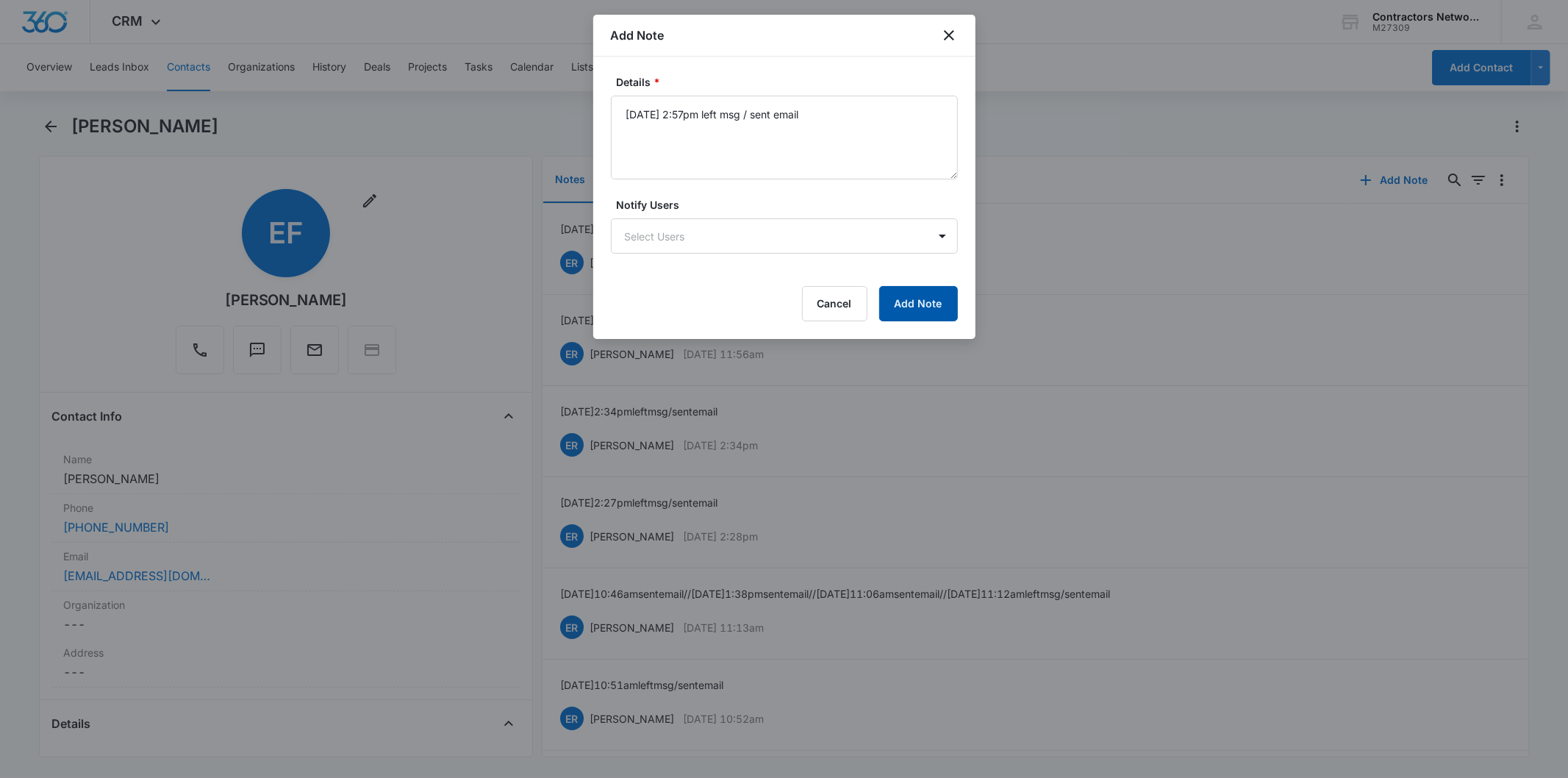
click at [894, 308] on button "Add Note" at bounding box center [918, 303] width 79 height 36
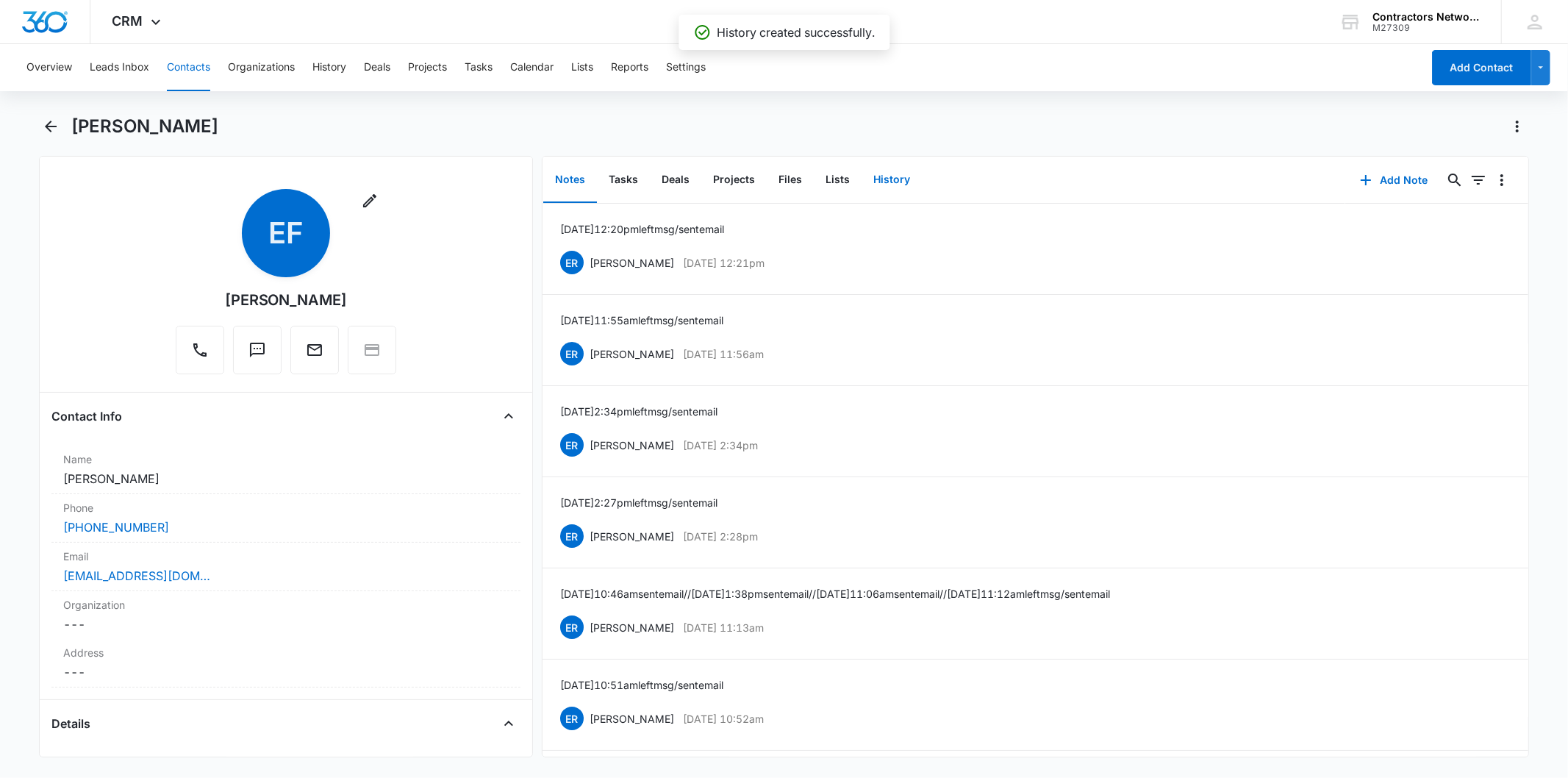
click at [881, 166] on button "History" at bounding box center [892, 180] width 60 height 46
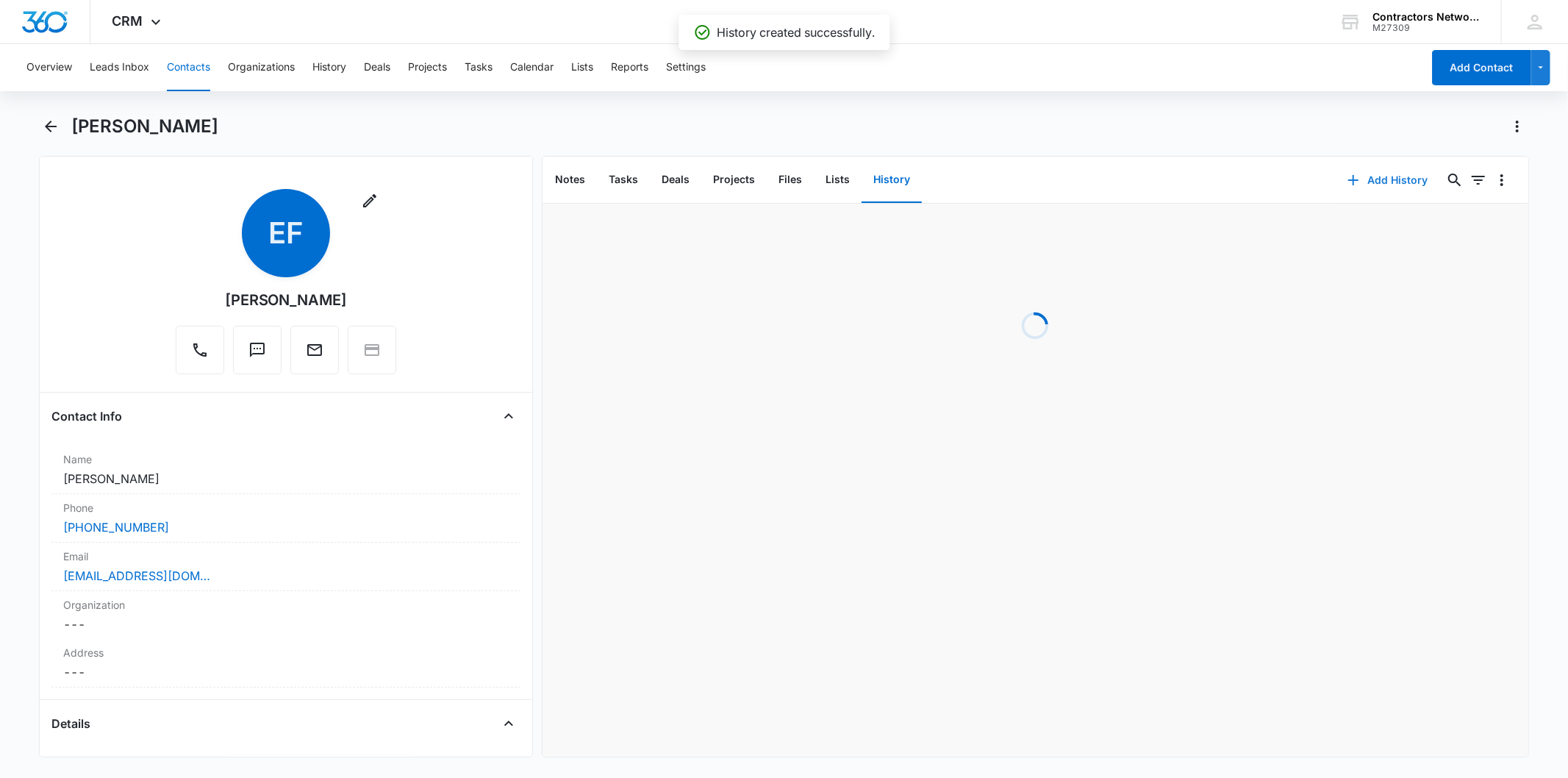
click at [1379, 177] on button "Add History" at bounding box center [1388, 179] width 110 height 36
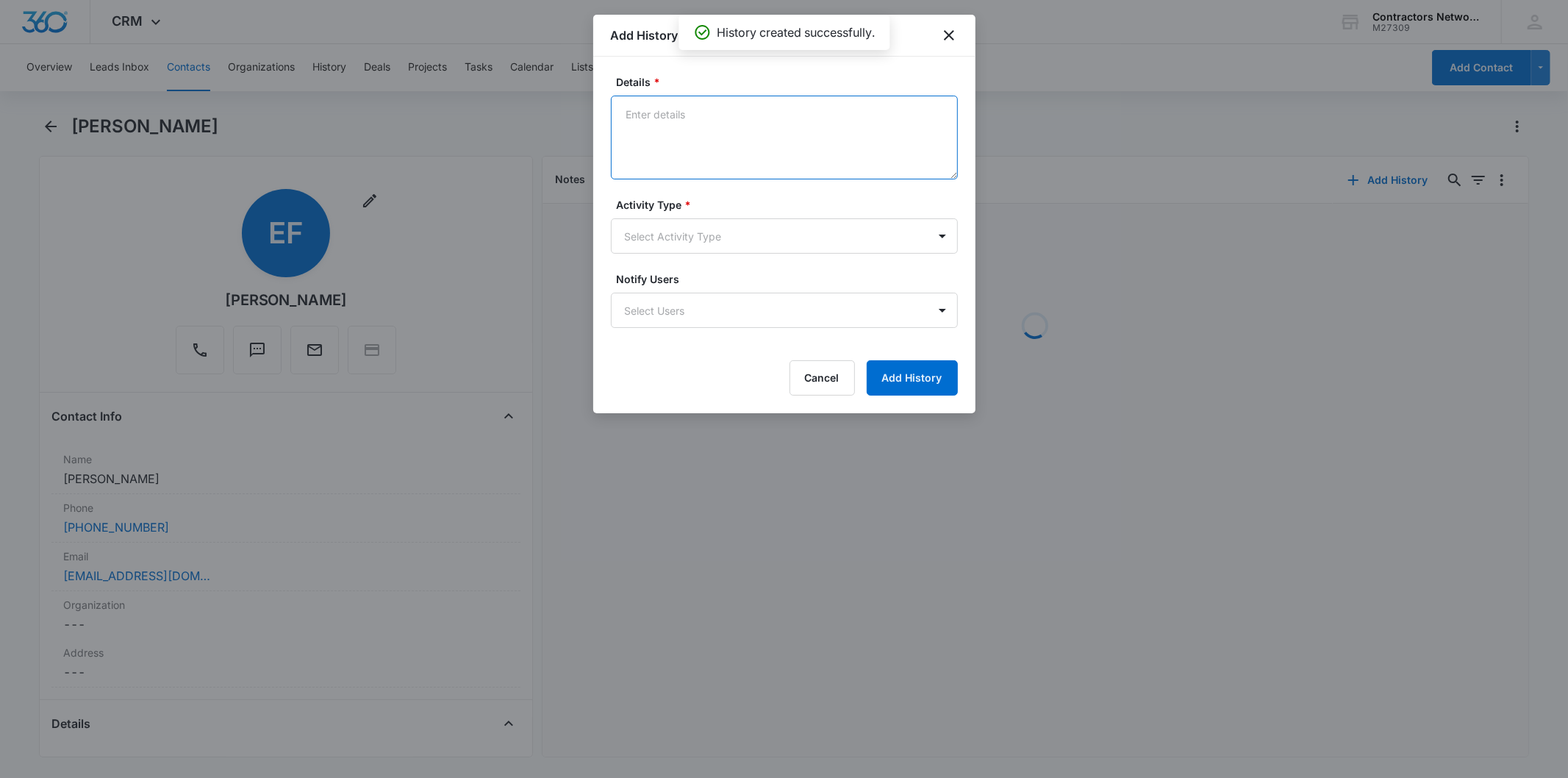
click at [643, 130] on textarea "Details *" at bounding box center [784, 137] width 347 height 84
paste textarea "[DATE] 2:57pm left msg / sent email"
type textarea "[DATE] 2:57pm left msg / sent email"
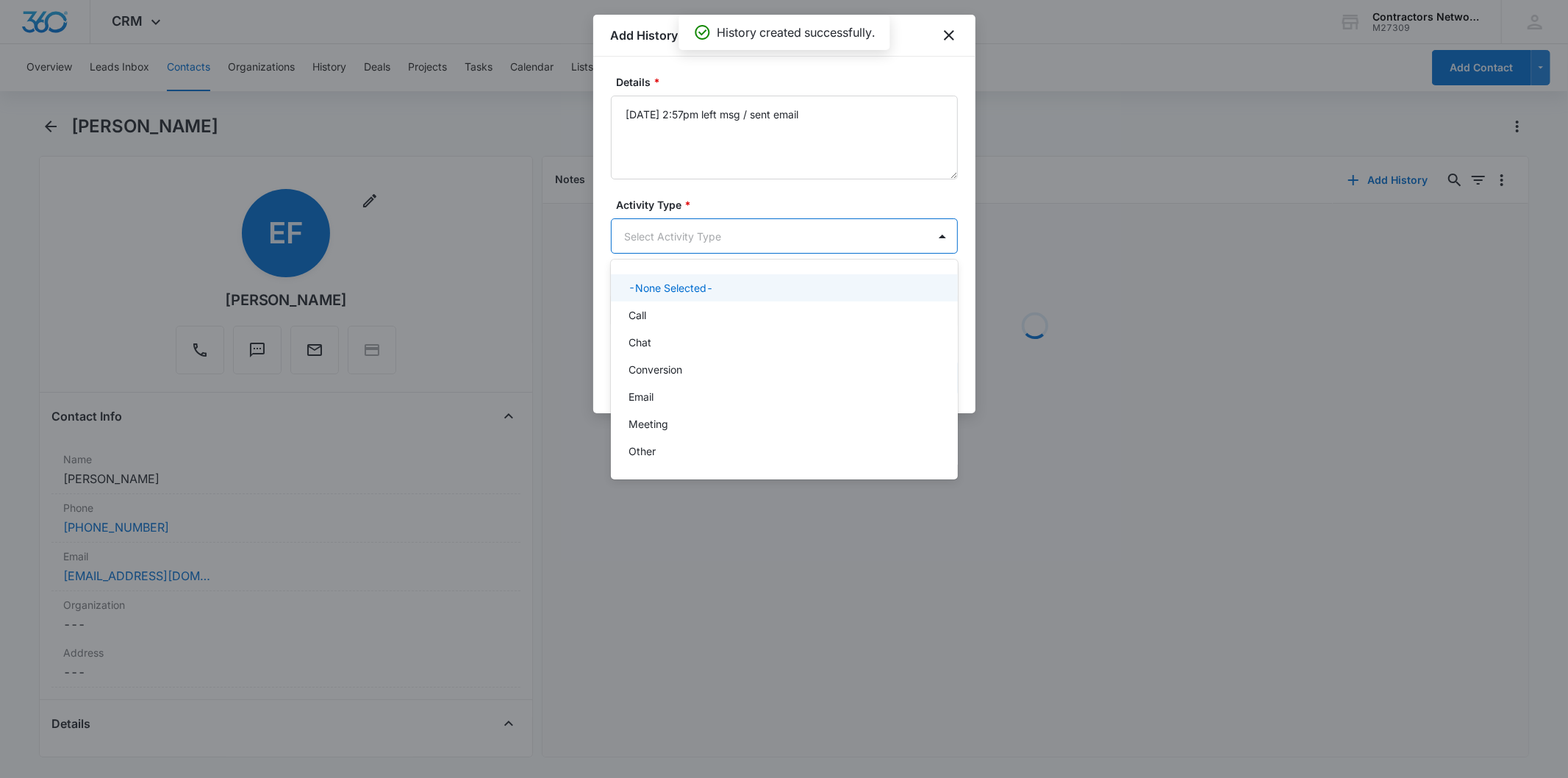
click at [664, 233] on body "CRM Apps Reputation Websites Forms CRM Email Social Shop Payments POS Content A…" at bounding box center [784, 389] width 1568 height 778
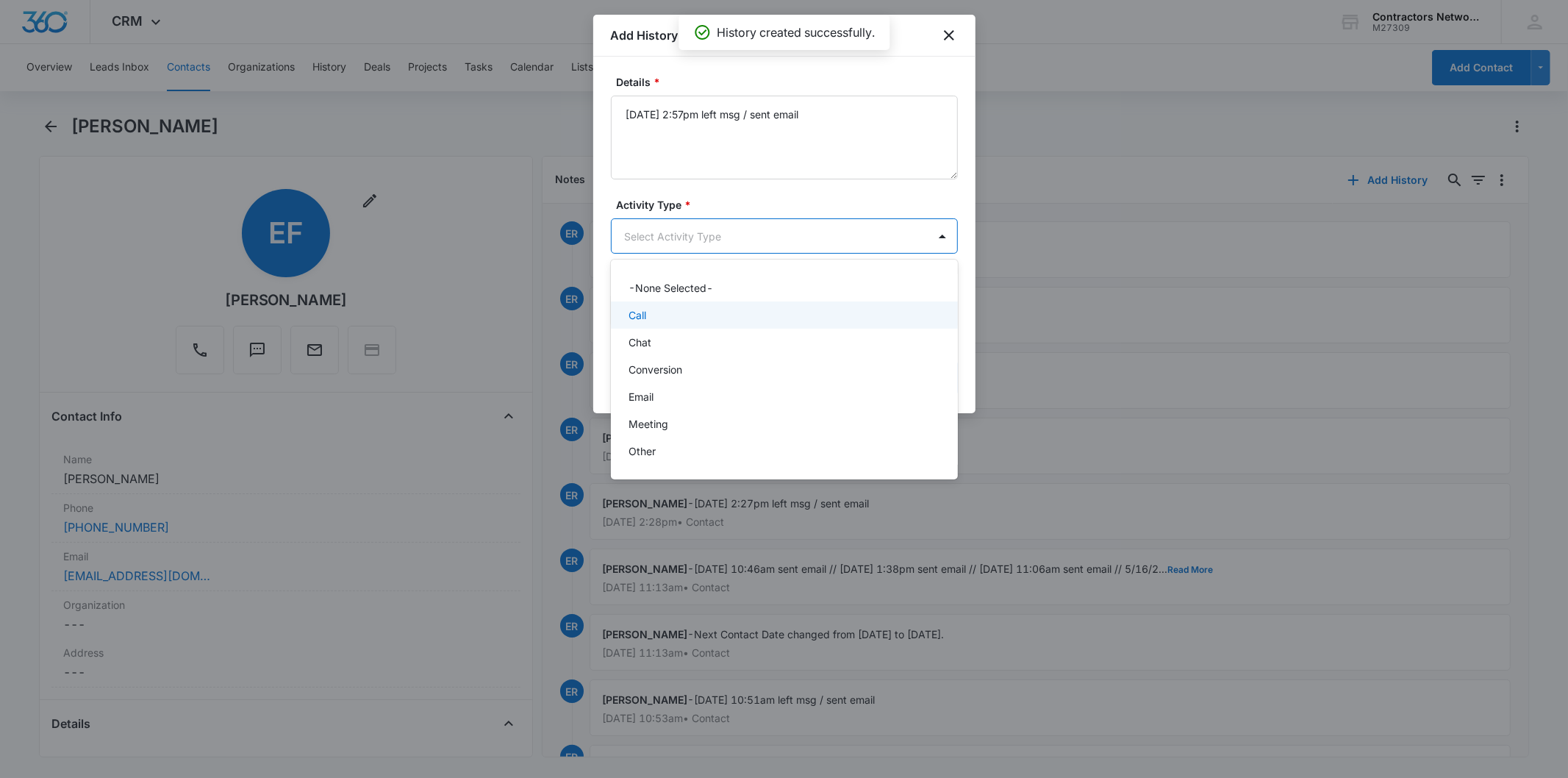
click at [667, 311] on div "Call" at bounding box center [783, 315] width 308 height 16
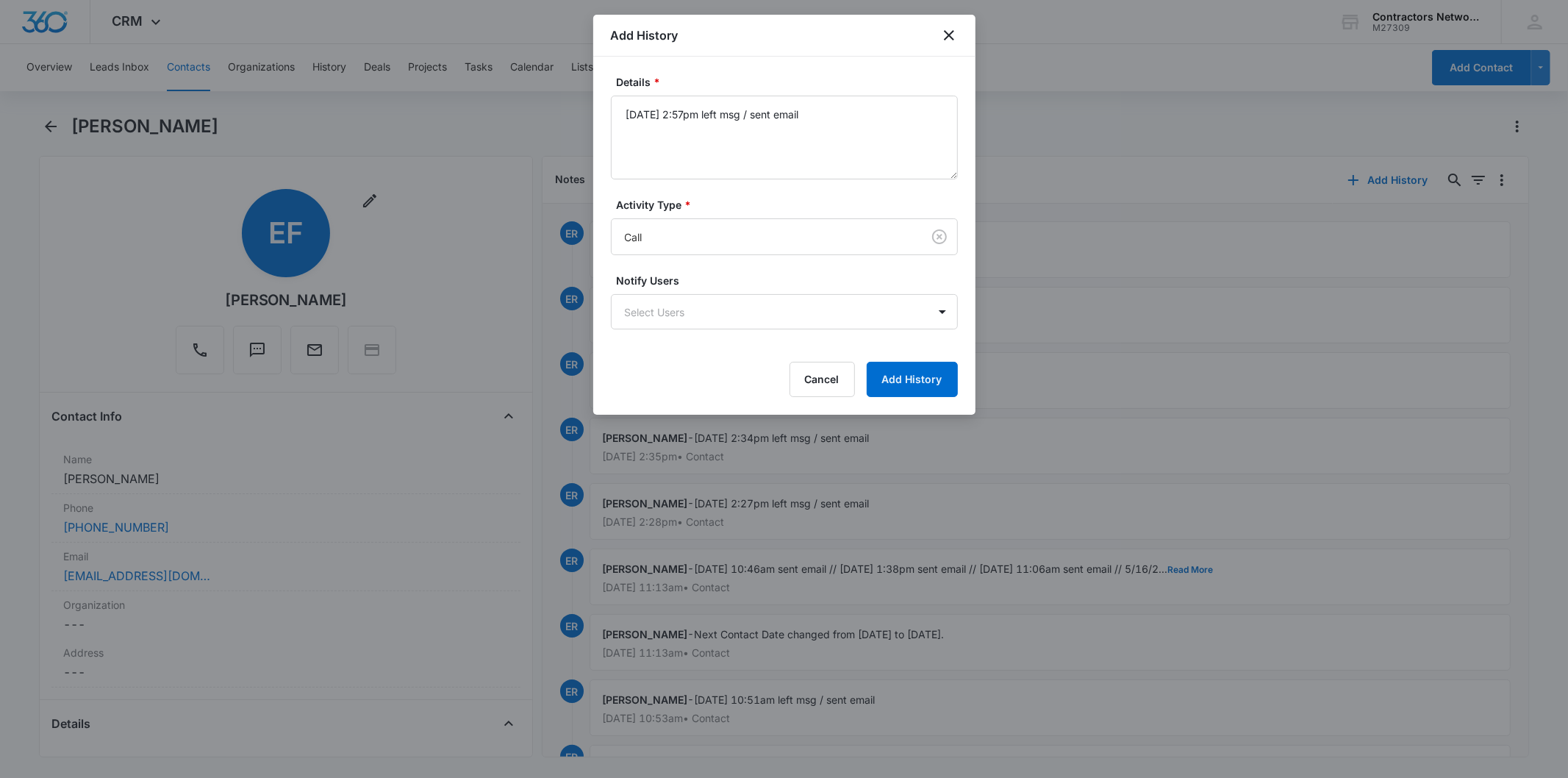
drag, startPoint x: 910, startPoint y: 347, endPoint x: 909, endPoint y: 416, distance: 69.0
click at [909, 416] on body "CRM Apps Reputation Websites Forms CRM Email Social Shop Payments POS Content A…" at bounding box center [784, 389] width 1568 height 778
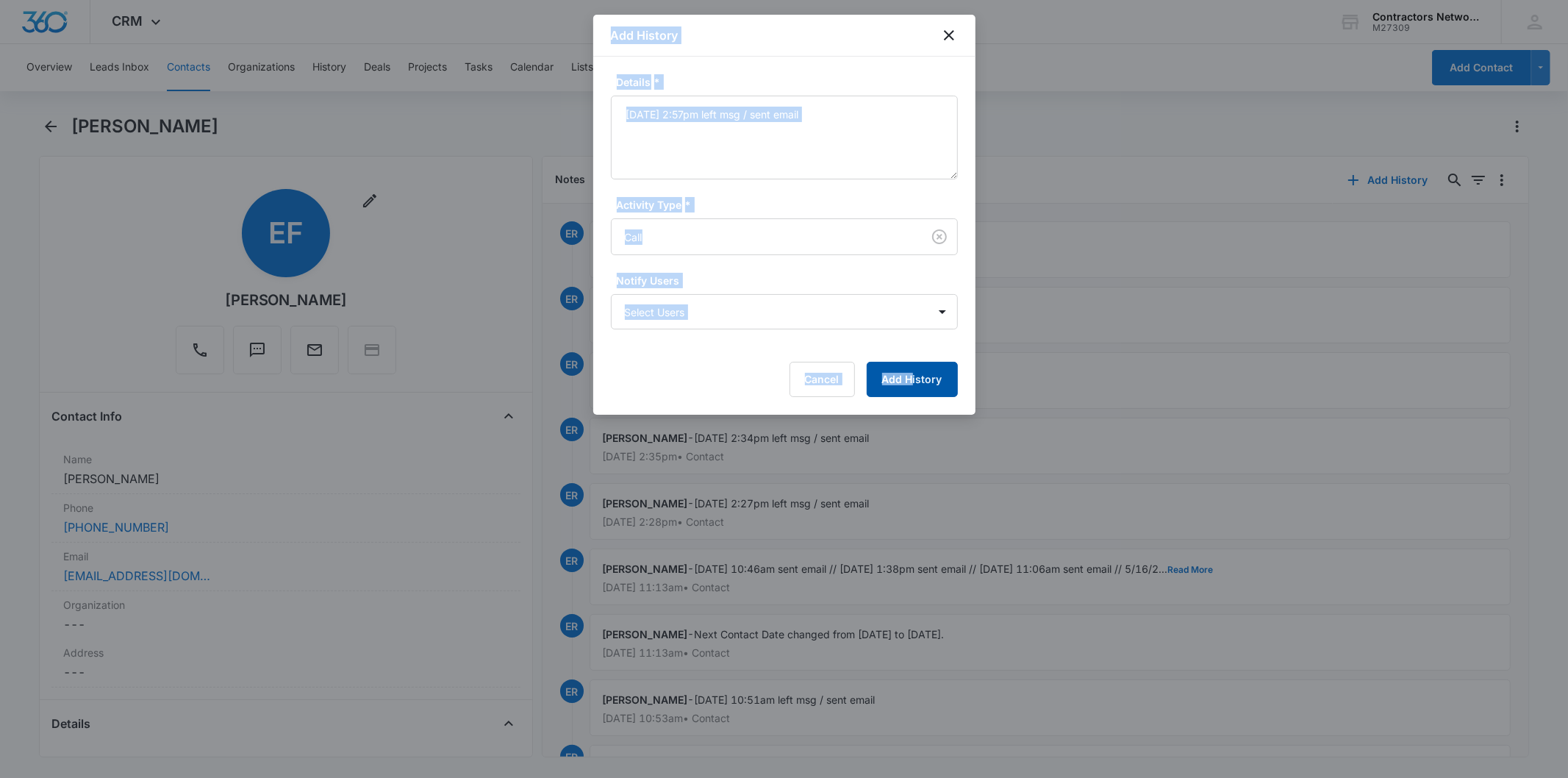
click at [920, 383] on button "Add History" at bounding box center [913, 379] width 92 height 36
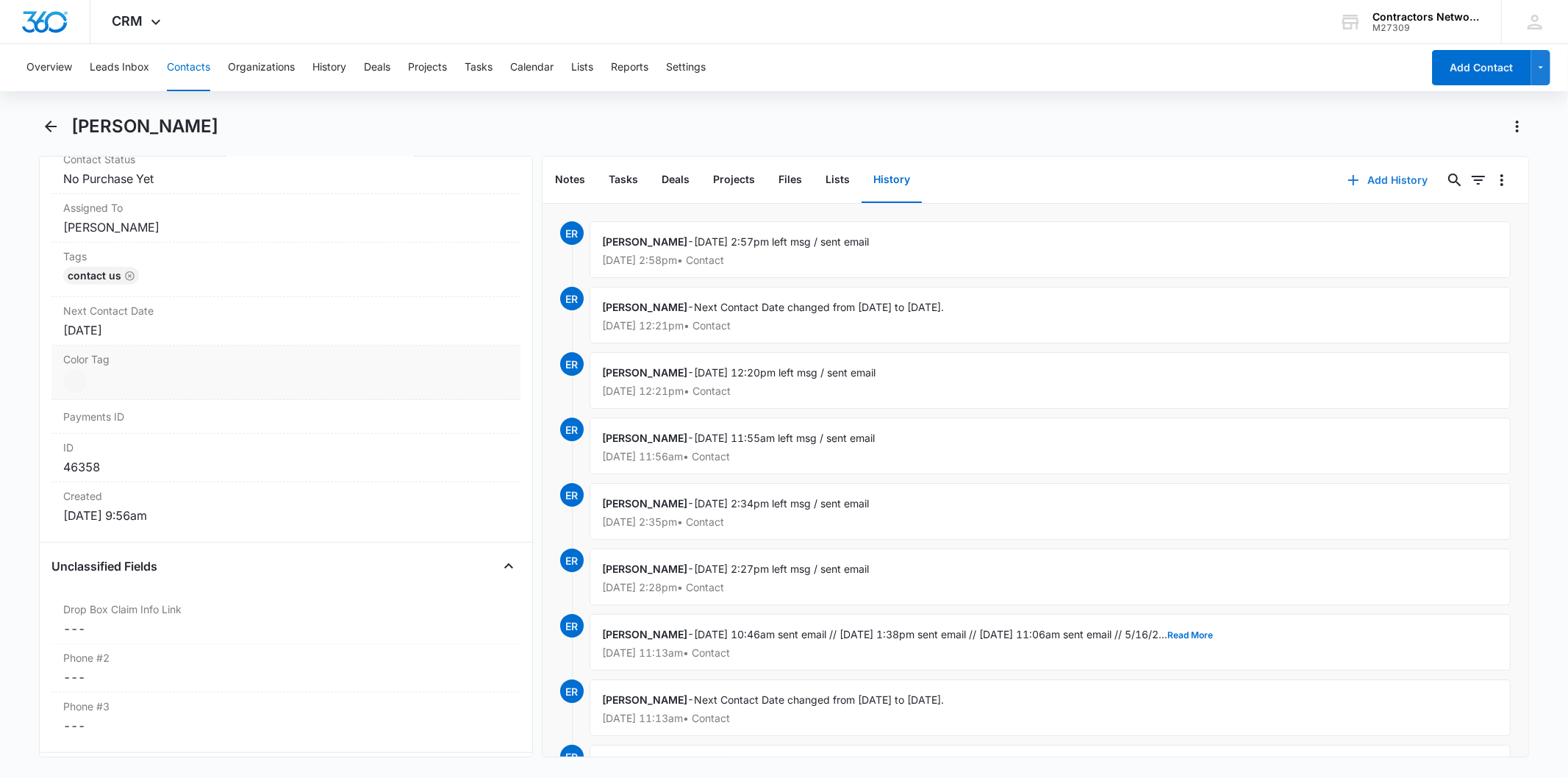
scroll to position [735, 0]
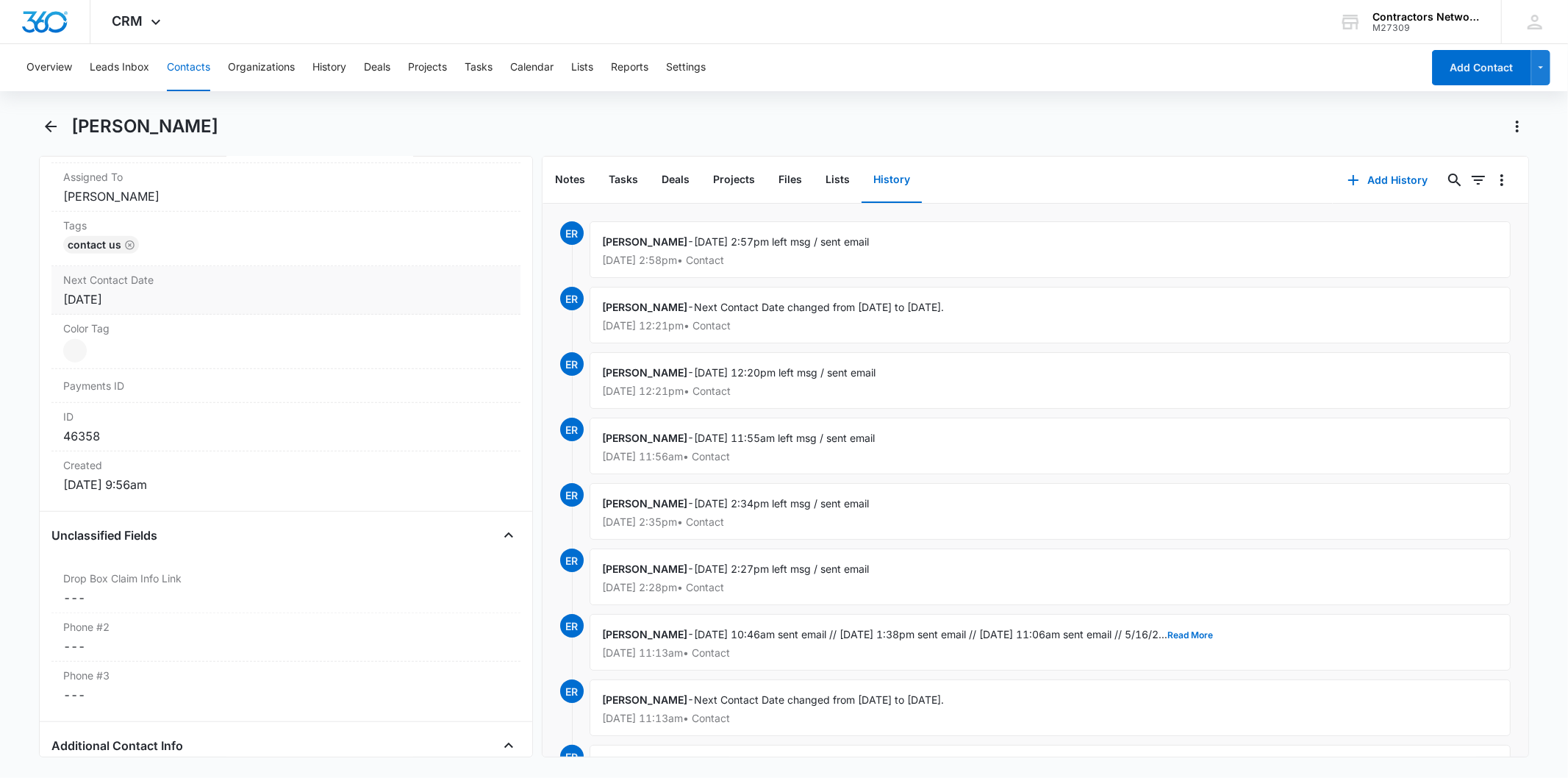
click at [146, 297] on div "[DATE]" at bounding box center [286, 298] width 445 height 17
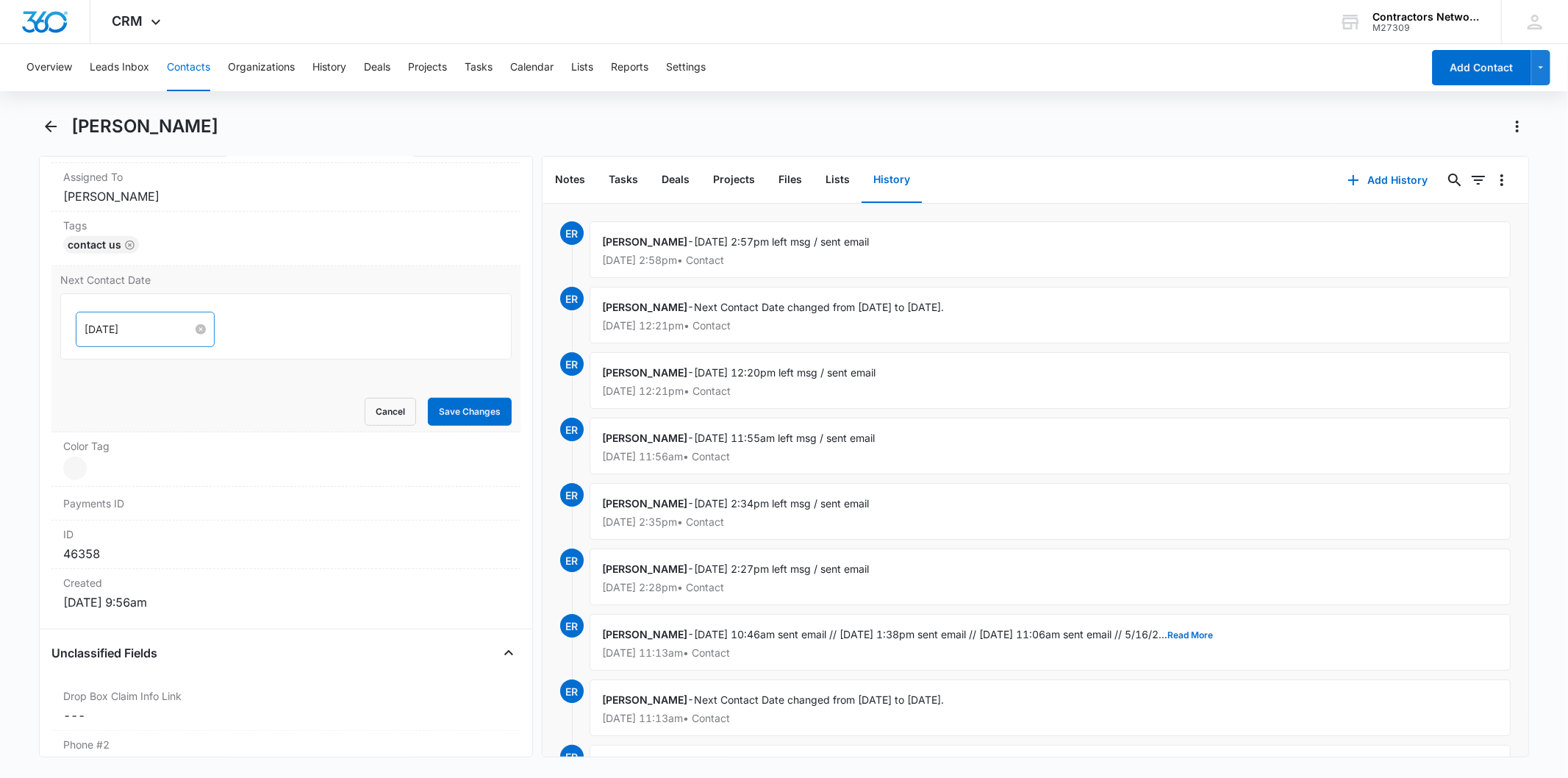
click at [155, 330] on input "[DATE]" at bounding box center [138, 330] width 108 height 16
type input "[DATE]"
click at [127, 531] on div "1" at bounding box center [124, 530] width 17 height 17
click at [449, 403] on button "Save Changes" at bounding box center [470, 411] width 84 height 28
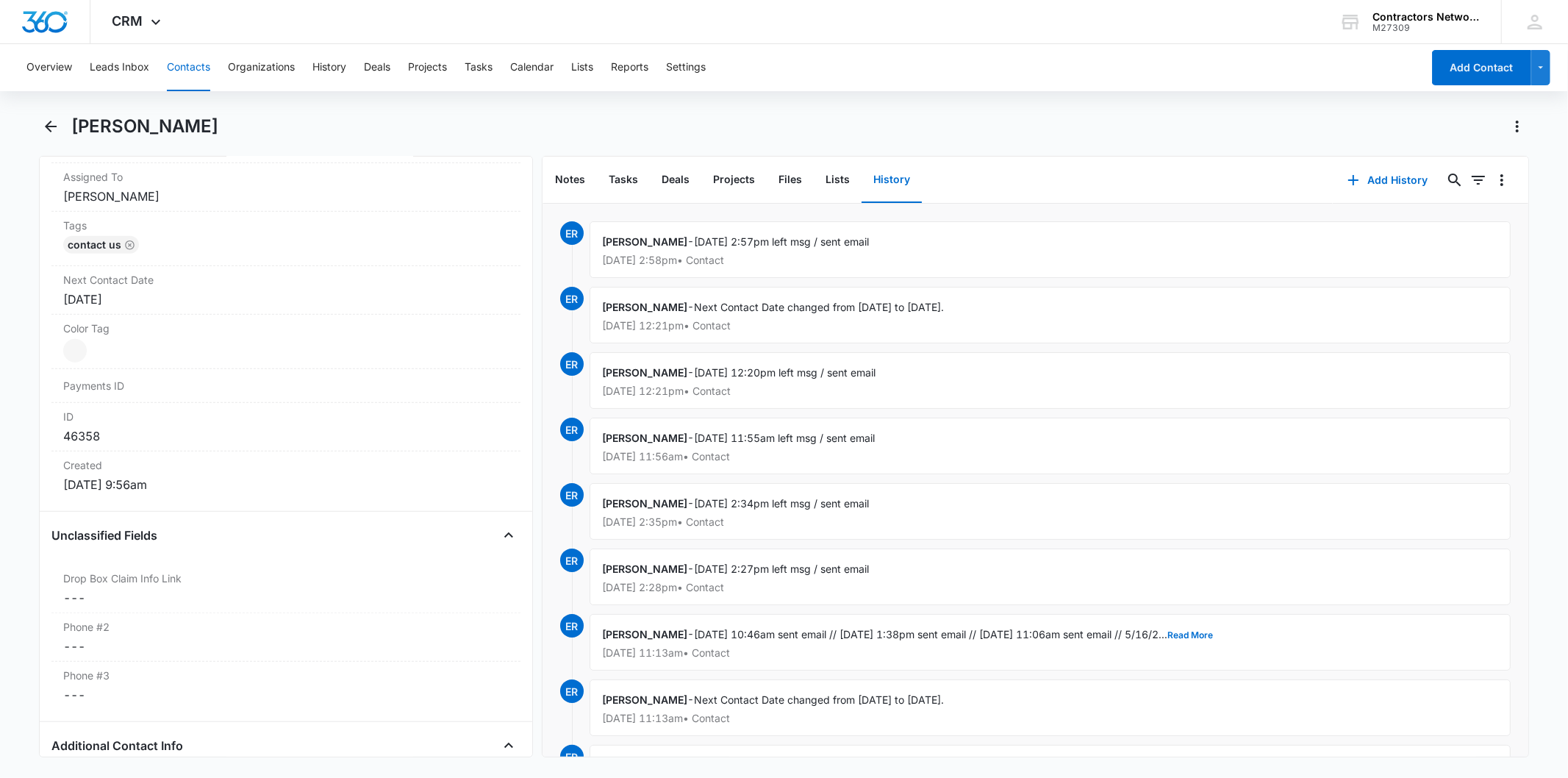
click at [189, 66] on button "Contacts" at bounding box center [188, 67] width 43 height 47
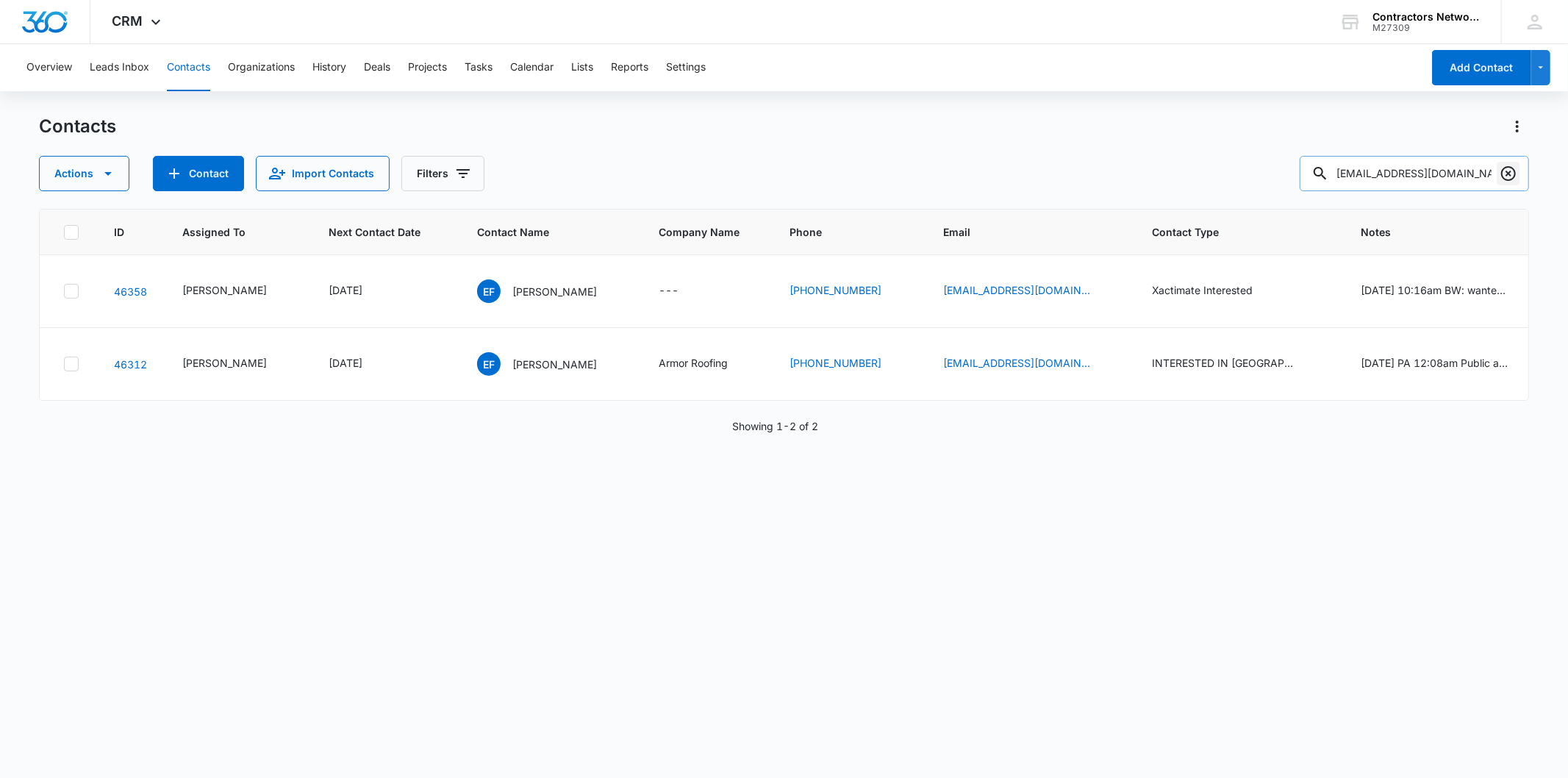
click at [1504, 175] on icon "Clear" at bounding box center [1508, 173] width 17 height 17
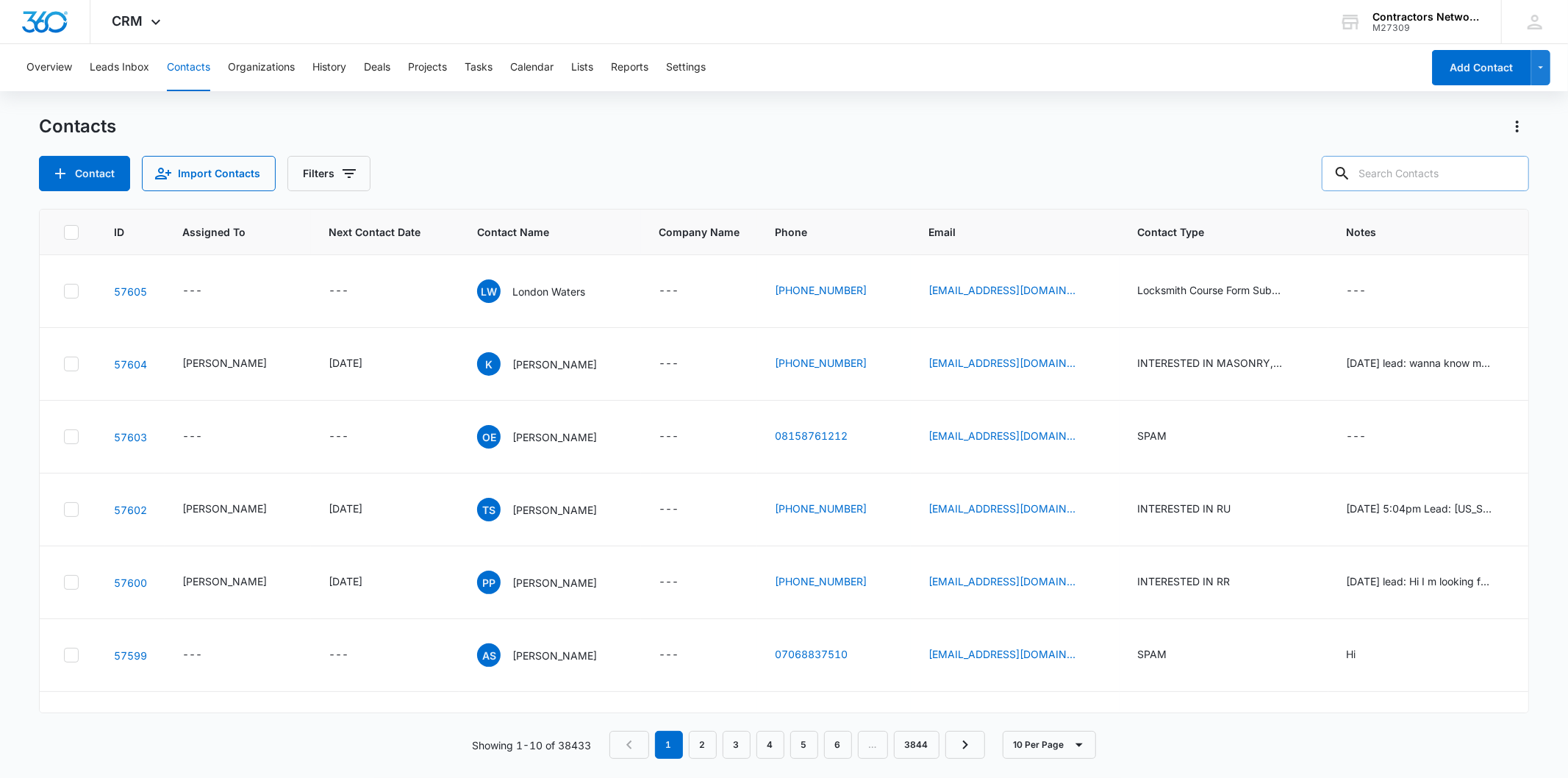
paste input "[EMAIL_ADDRESS][DOMAIN_NAME]"
type input "[EMAIL_ADDRESS][DOMAIN_NAME]"
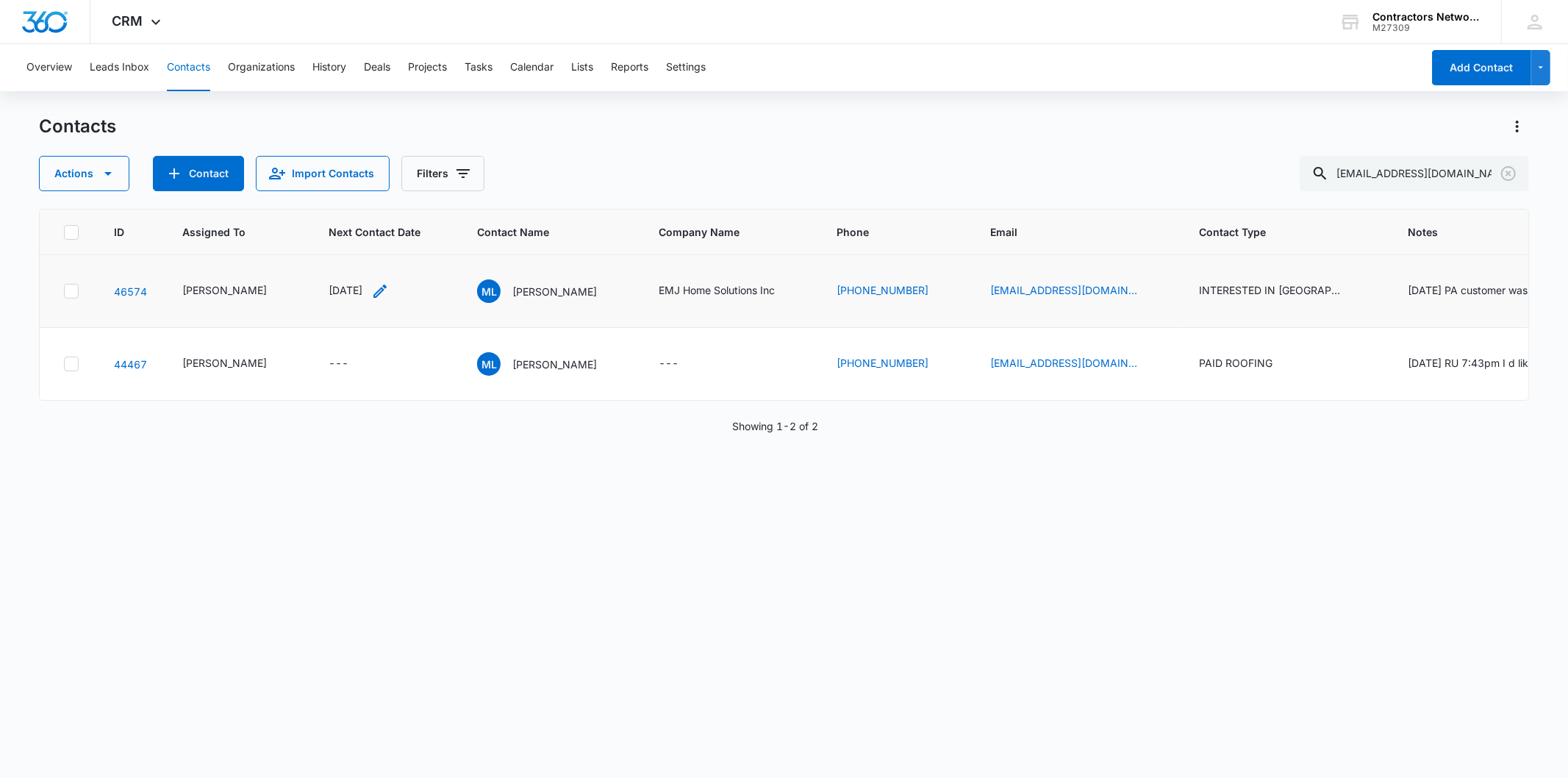
click at [375, 300] on icon "Next Contact Date - 1754265600 - Select to Edit Field" at bounding box center [380, 290] width 17 height 17
click at [362, 189] on input "[DATE]" at bounding box center [345, 191] width 108 height 16
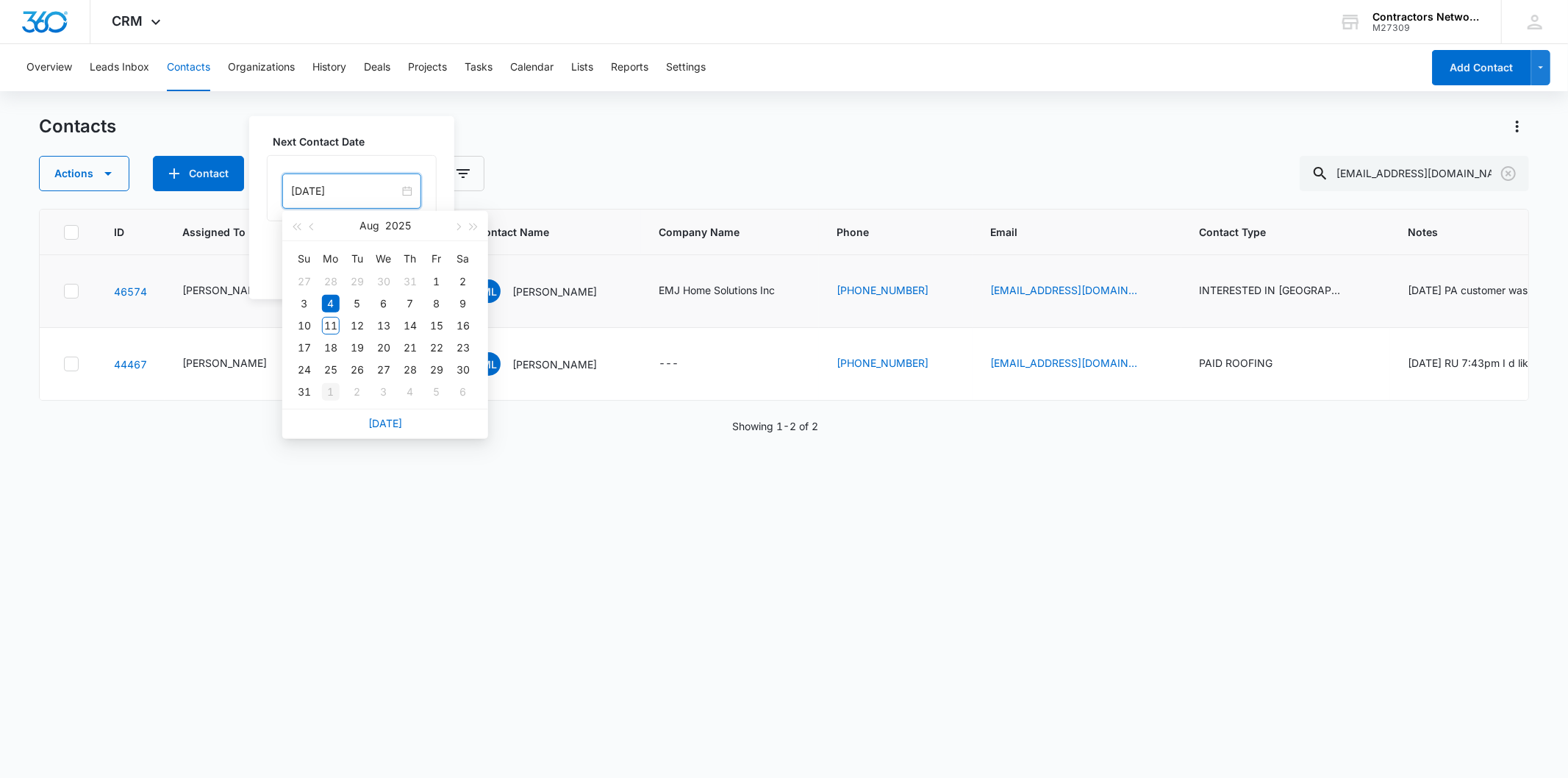
type input "[DATE]"
click at [324, 394] on div "1" at bounding box center [330, 391] width 17 height 17
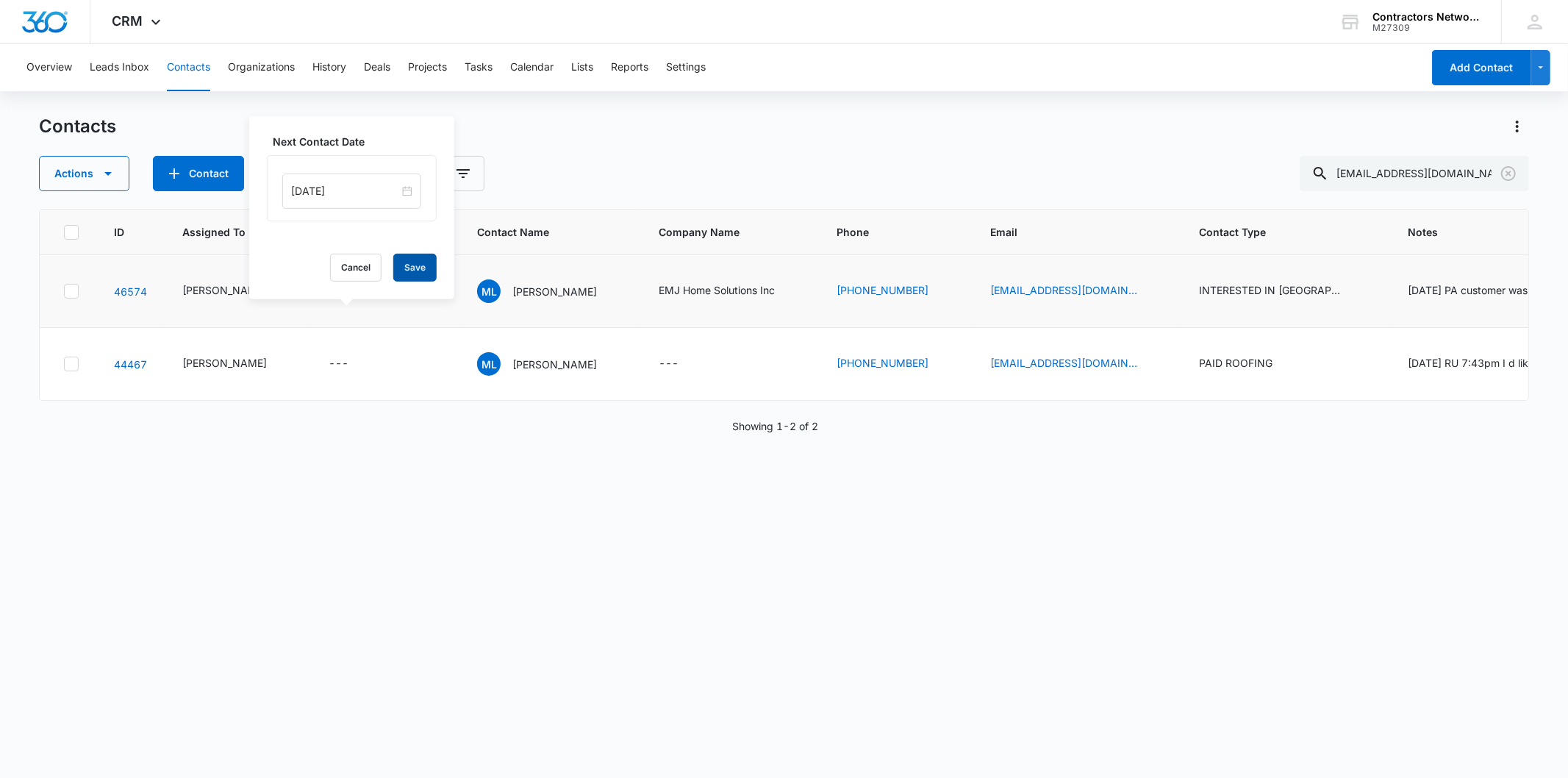
click at [412, 272] on button "Save" at bounding box center [415, 267] width 43 height 28
click at [513, 299] on p "[PERSON_NAME]" at bounding box center [555, 291] width 84 height 16
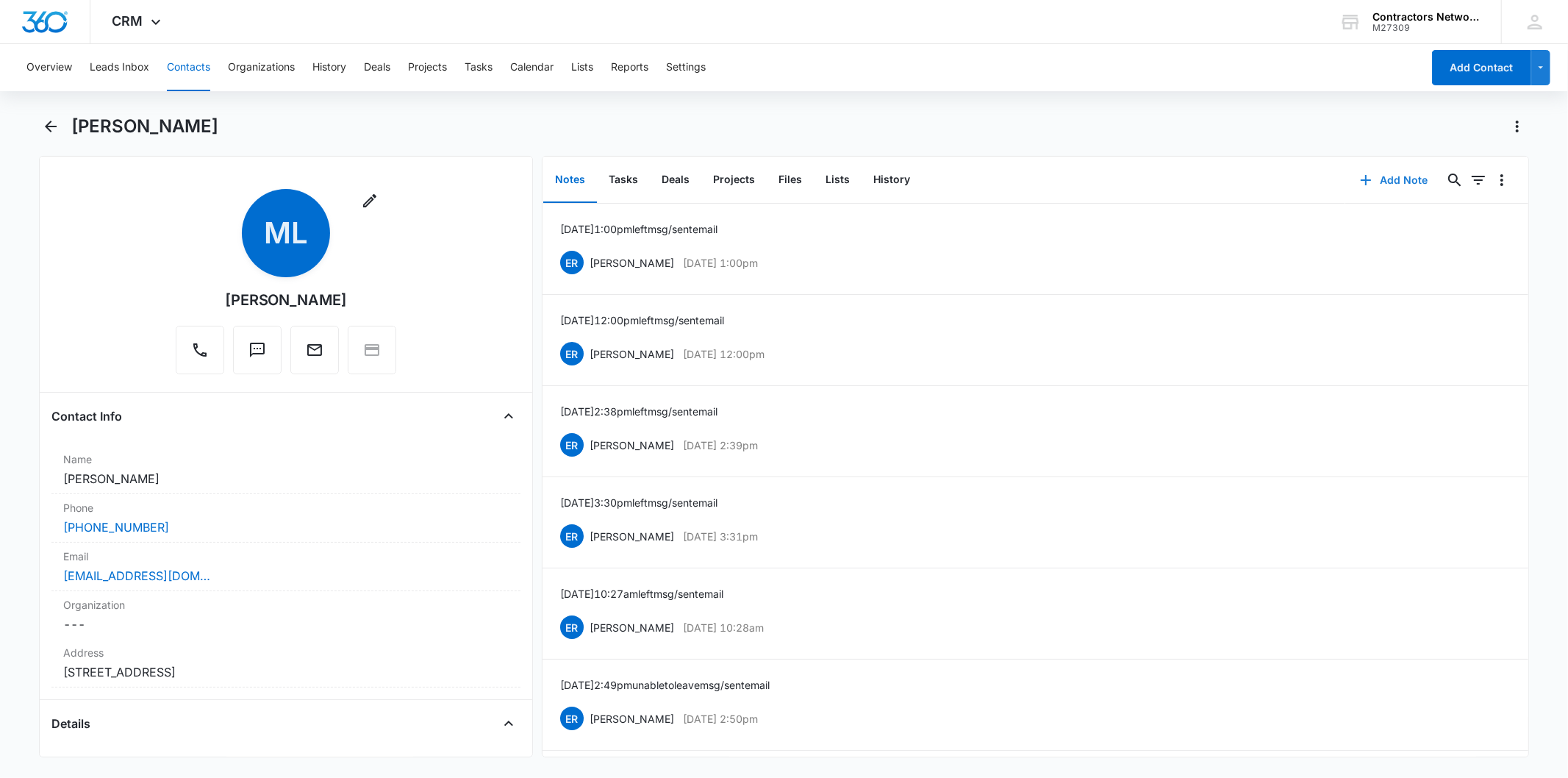
click at [1400, 172] on button "Add Note" at bounding box center [1394, 179] width 98 height 36
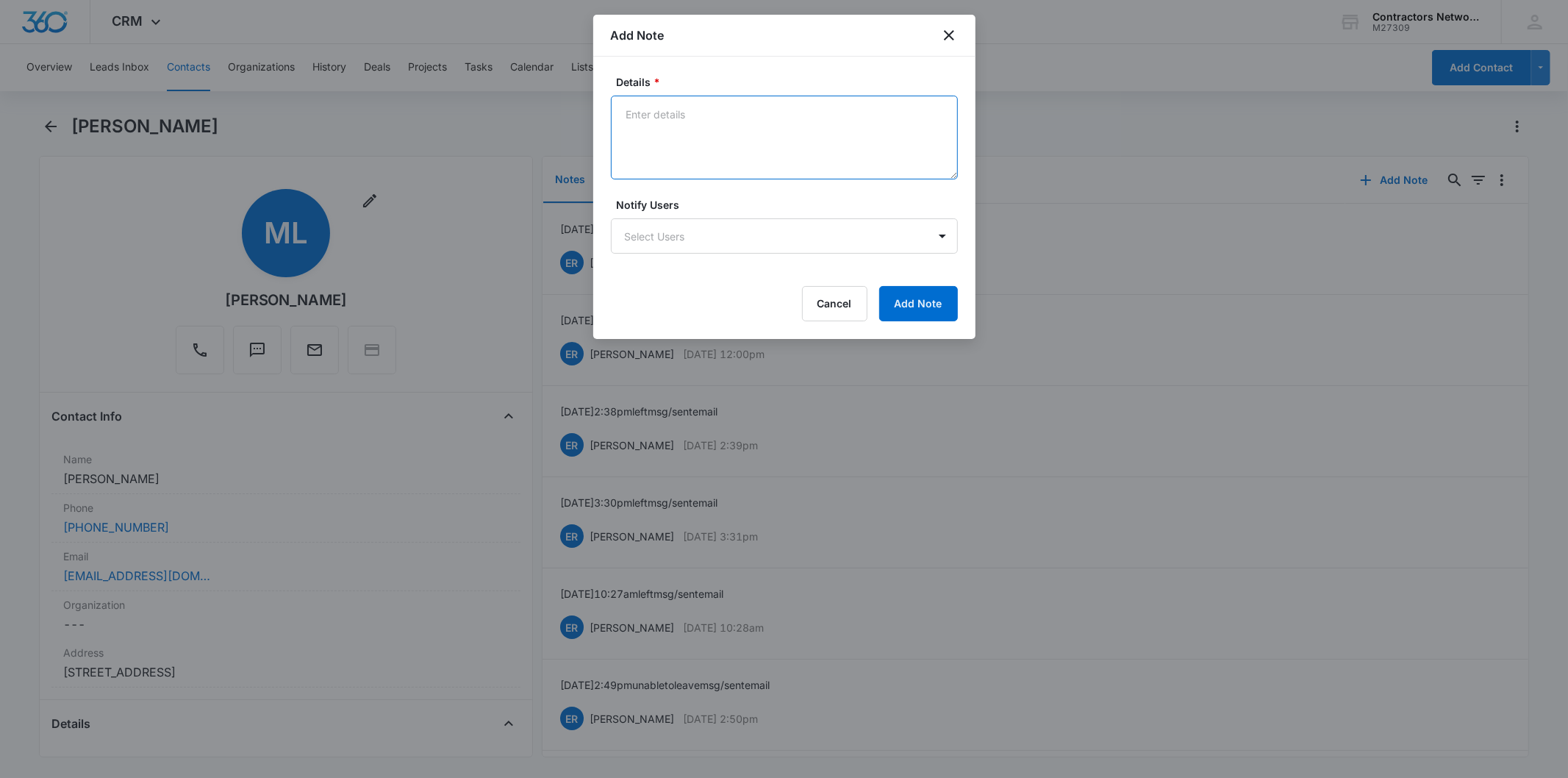
click at [698, 135] on textarea "Details *" at bounding box center [784, 137] width 347 height 84
paste textarea "[DATE] 3:04pm left msg / sent email"
type textarea "[DATE] 3:04pm left msg / sent email"
click at [923, 291] on button "Add Note" at bounding box center [918, 303] width 79 height 36
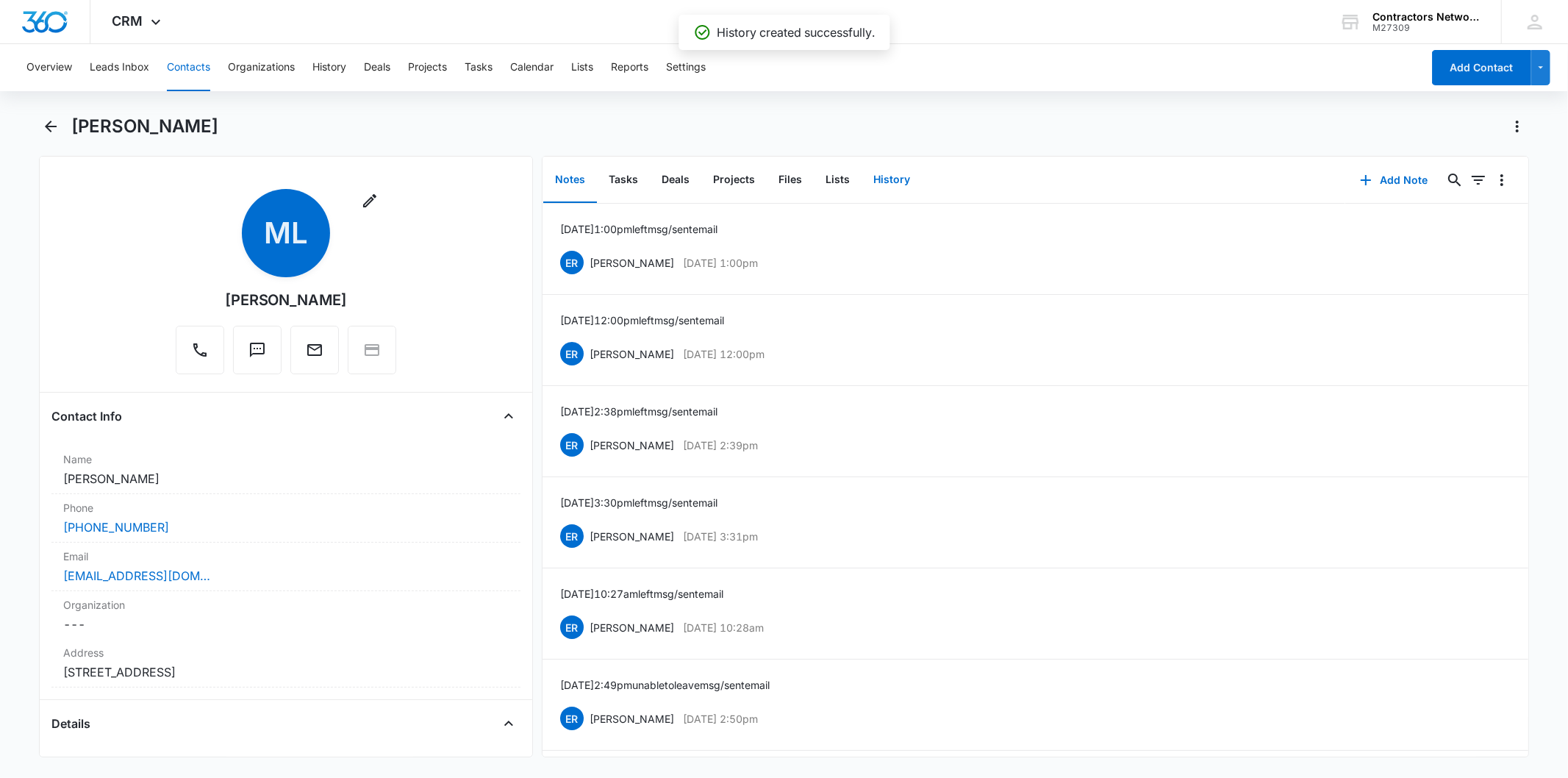
click at [875, 178] on button "History" at bounding box center [892, 180] width 60 height 46
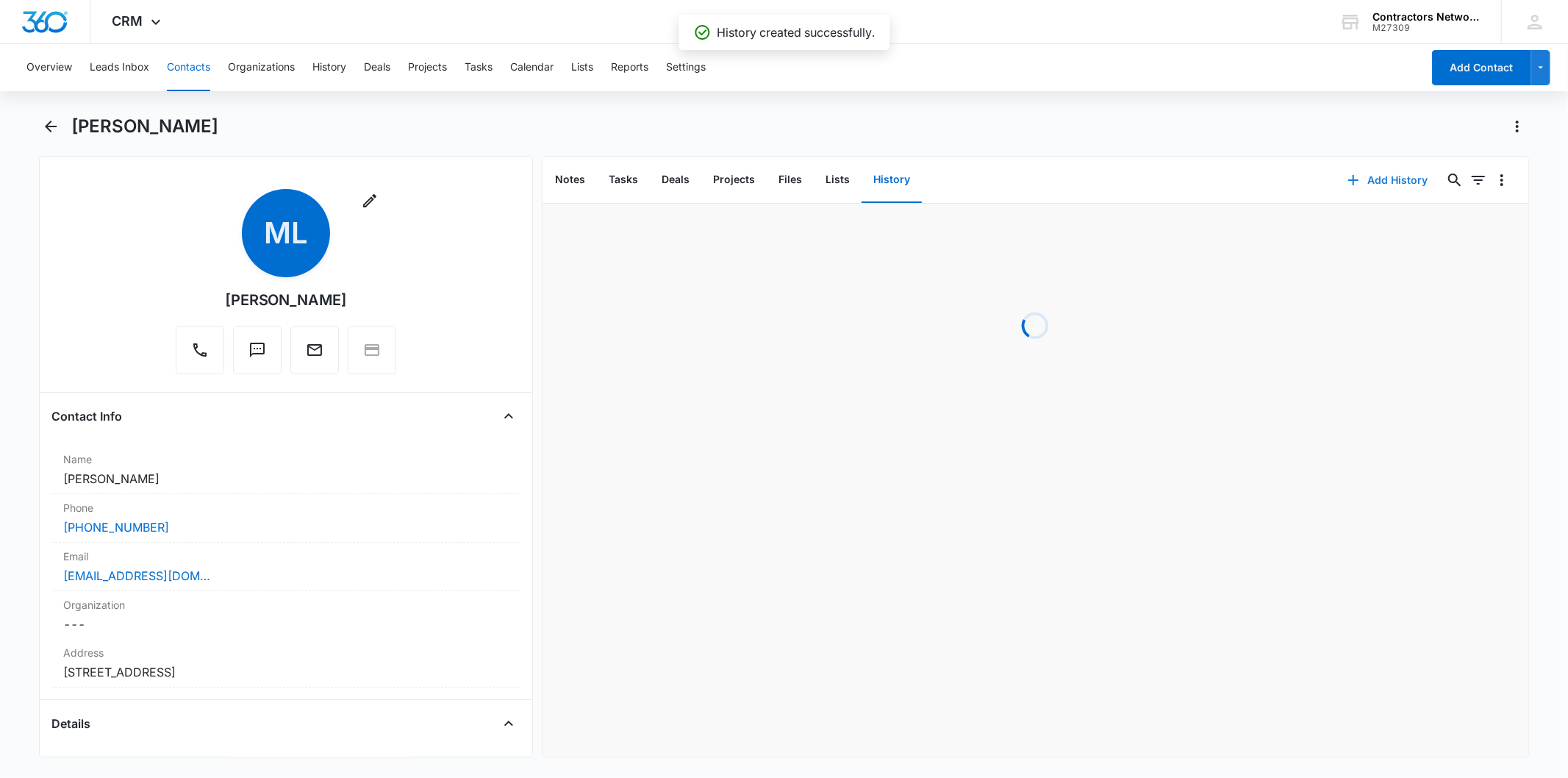
click at [1375, 177] on button "Add History" at bounding box center [1388, 179] width 110 height 36
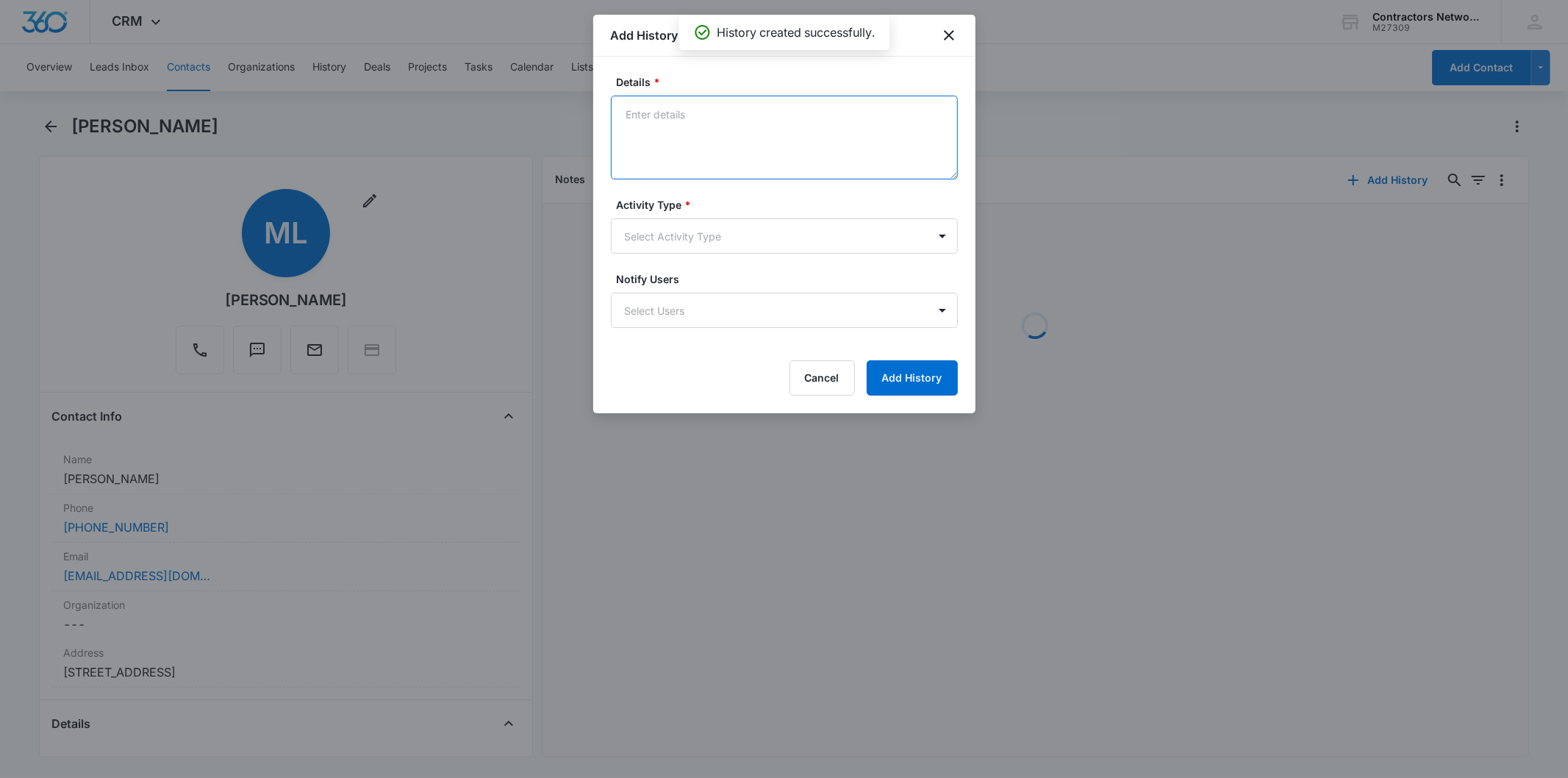
click at [682, 113] on textarea "Details *" at bounding box center [784, 137] width 347 height 84
paste textarea "[DATE] 3:04pm left msg / sent email"
type textarea "[DATE] 3:04pm left msg / sent email"
click at [692, 255] on form "Details * [DATE] 3:04pm left msg / sent email Activity Type * Select Activity T…" at bounding box center [784, 234] width 347 height 321
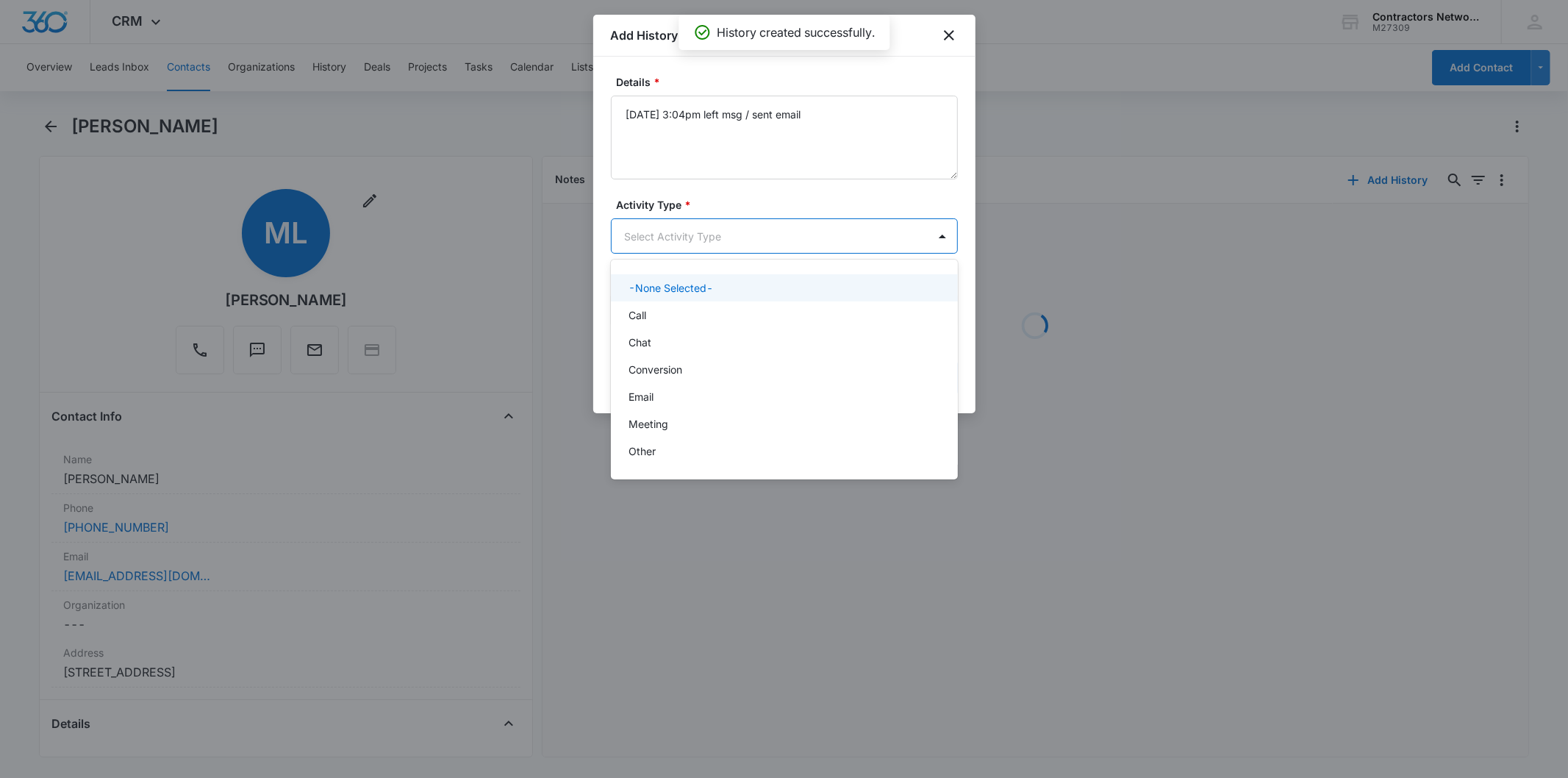
drag, startPoint x: 684, startPoint y: 243, endPoint x: 677, endPoint y: 289, distance: 46.5
click at [682, 245] on body "CRM Apps Reputation Websites Forms CRM Email Social Shop Payments POS Content A…" at bounding box center [784, 389] width 1568 height 778
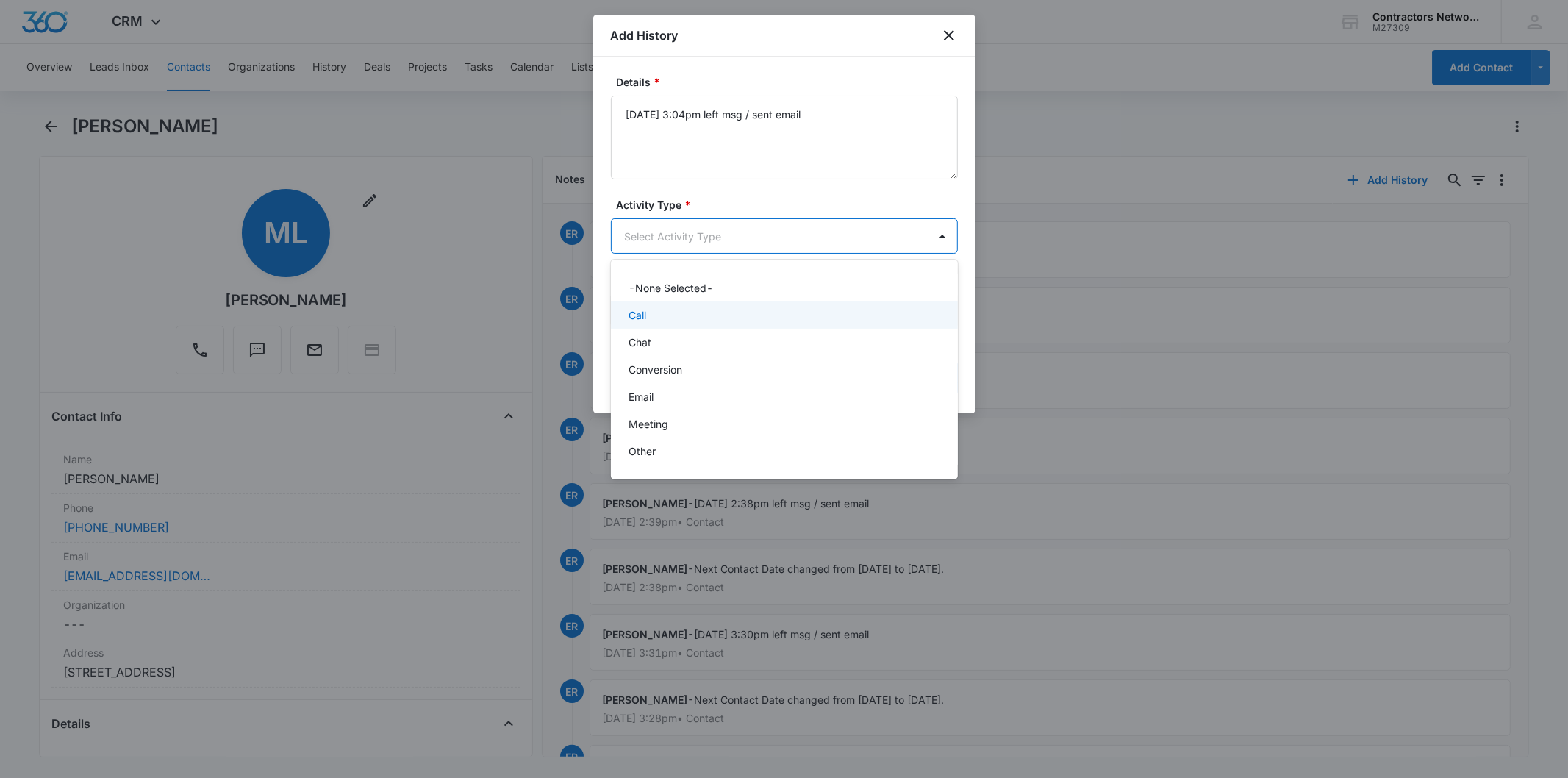
click at [667, 309] on div "Call" at bounding box center [783, 315] width 308 height 16
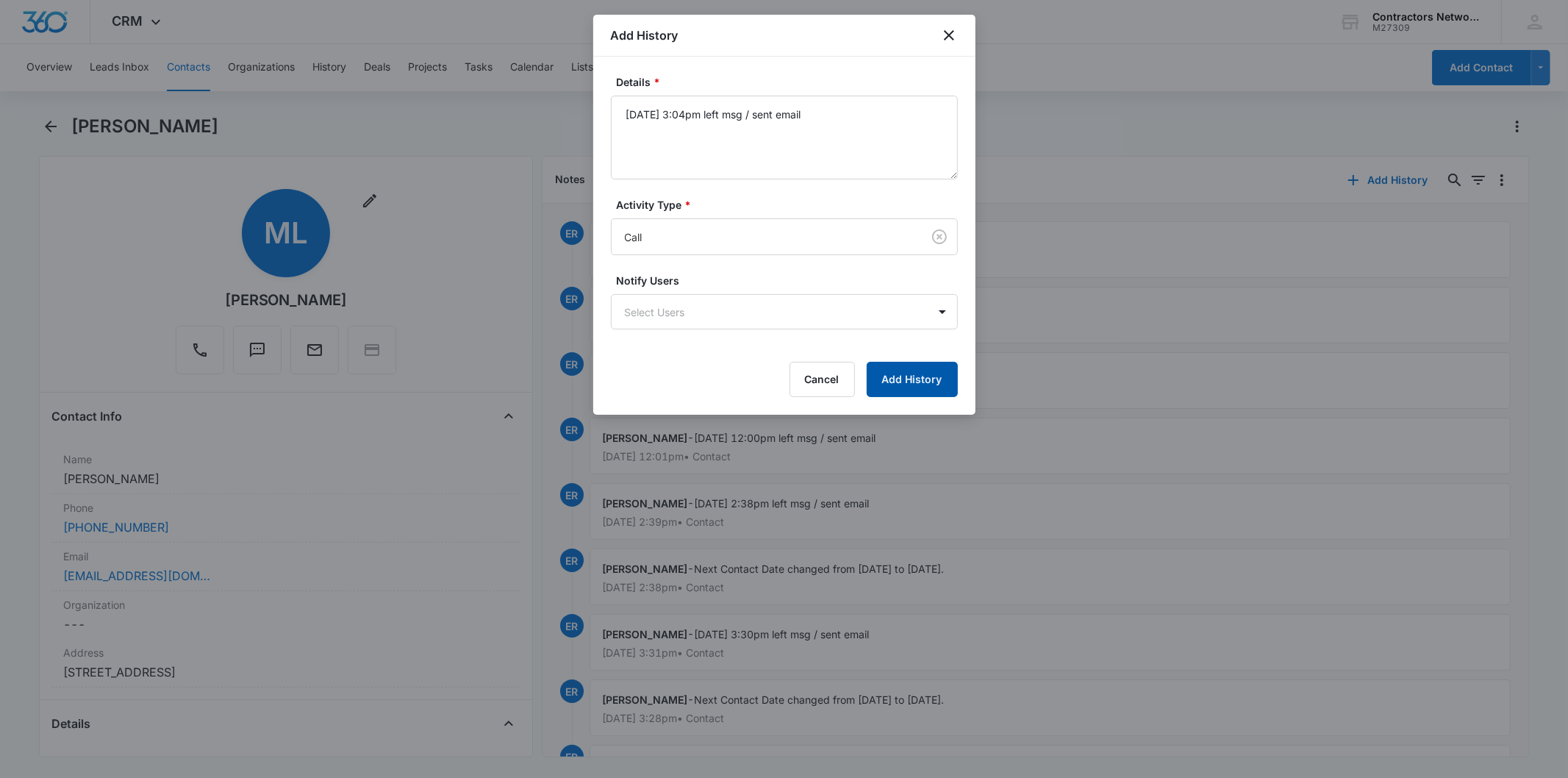
click at [920, 365] on button "Add History" at bounding box center [913, 379] width 92 height 36
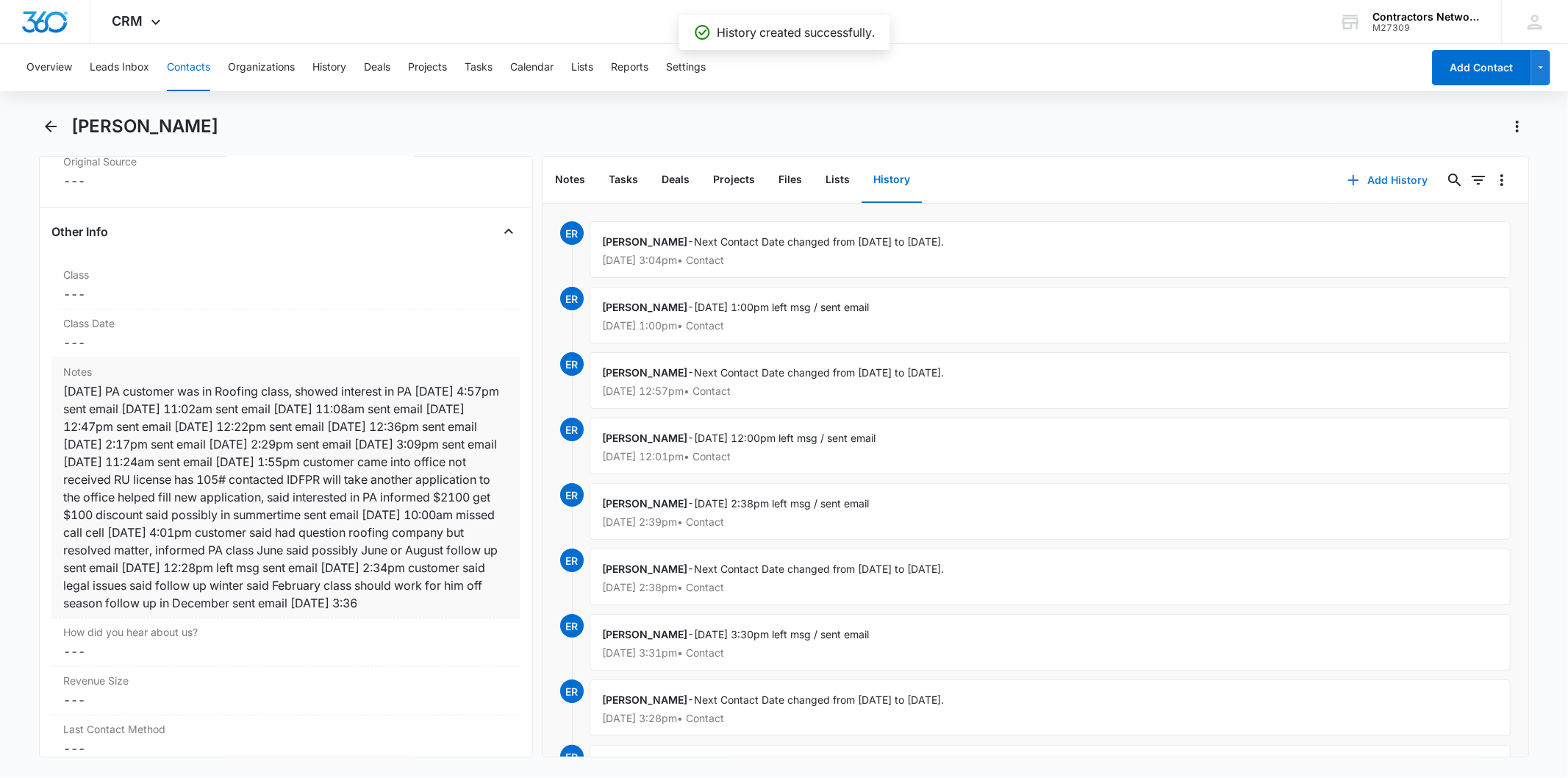
scroll to position [1878, 0]
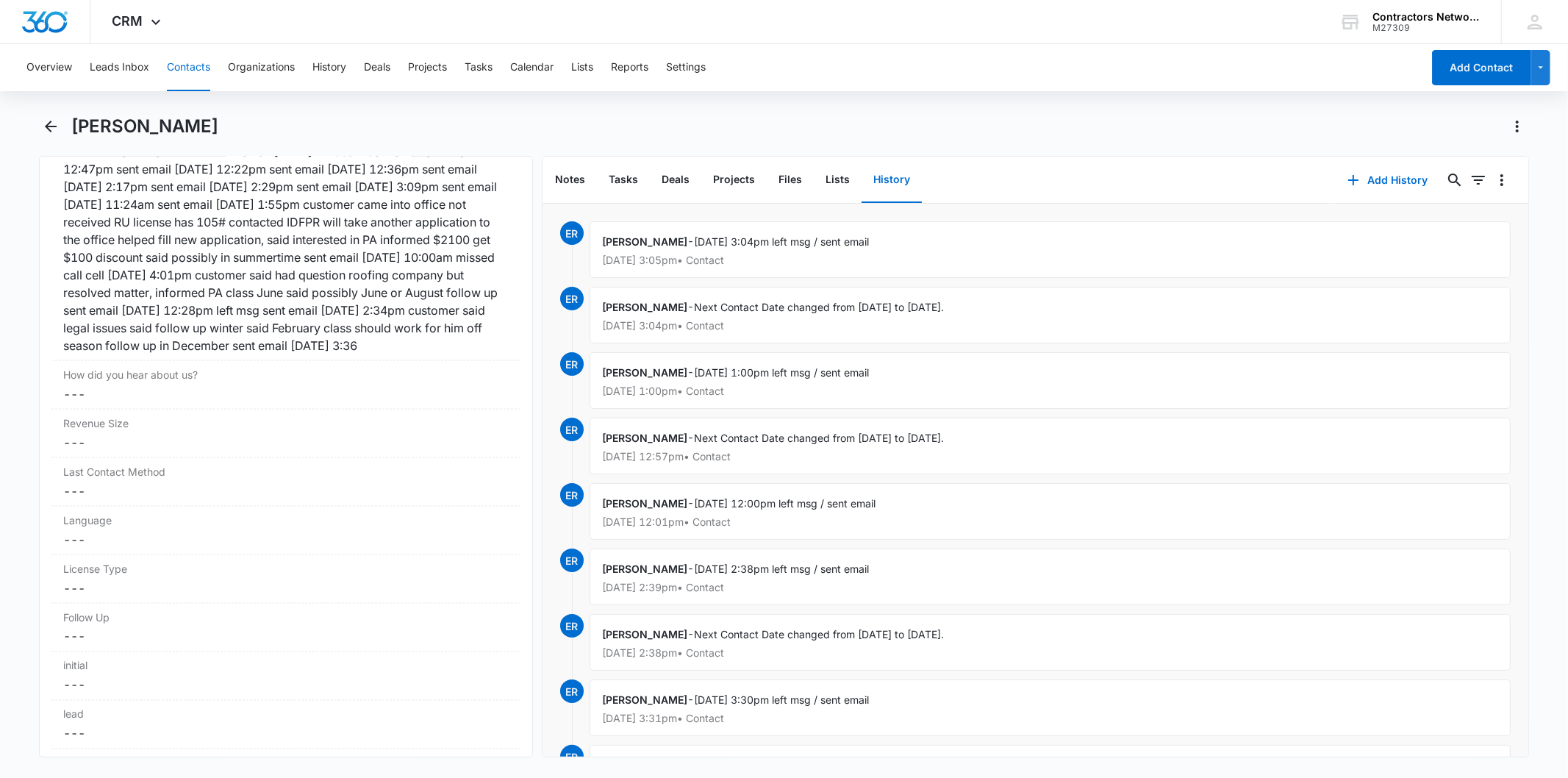
click at [179, 63] on button "Contacts" at bounding box center [188, 67] width 43 height 47
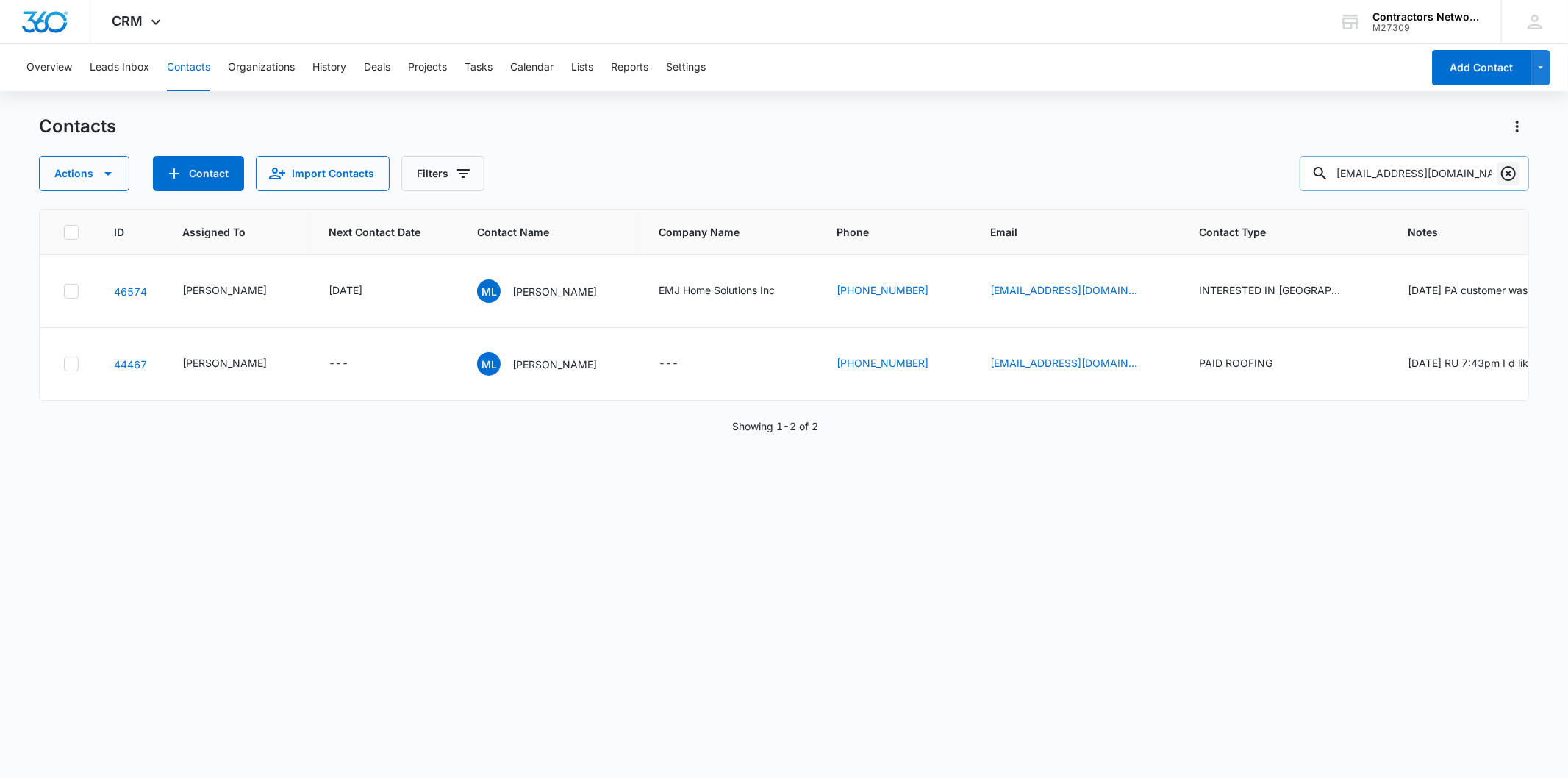
click at [1498, 164] on button "Clear" at bounding box center [1509, 174] width 24 height 24
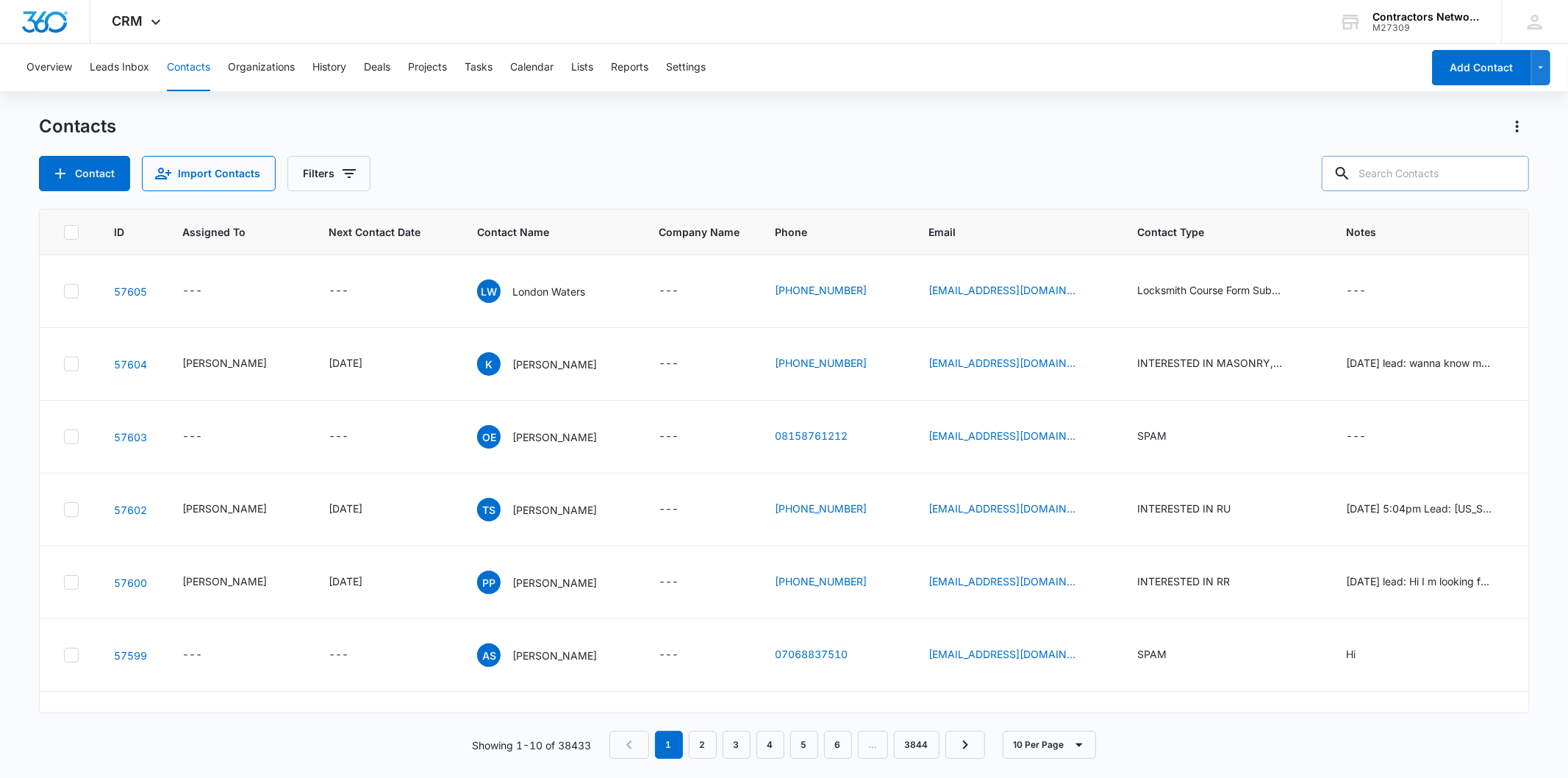
click at [1398, 167] on input "text" at bounding box center [1425, 173] width 207 height 36
paste input "[EMAIL_ADDRESS][DOMAIN_NAME]"
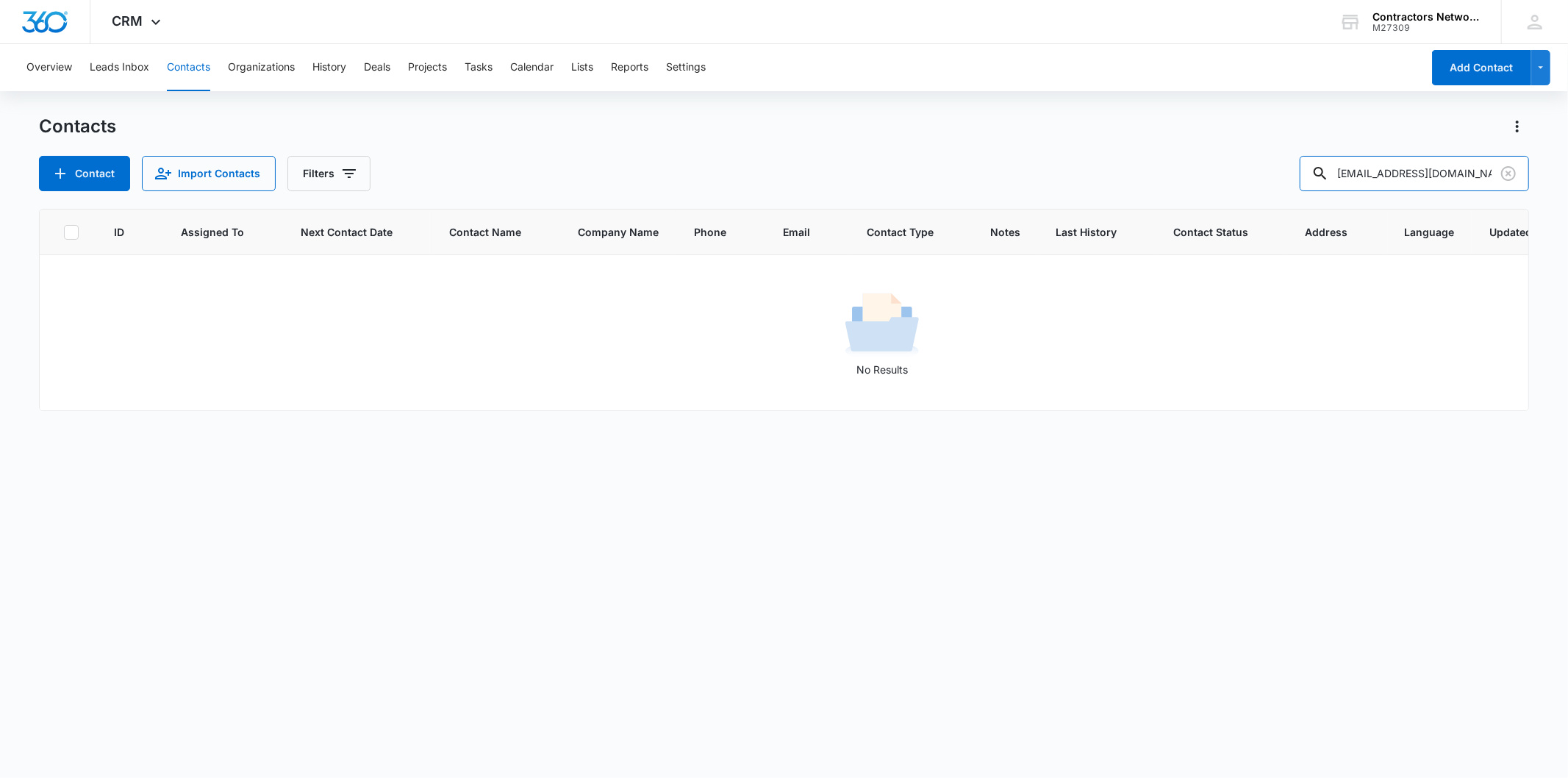
type input "[EMAIL_ADDRESS][DOMAIN_NAME]"
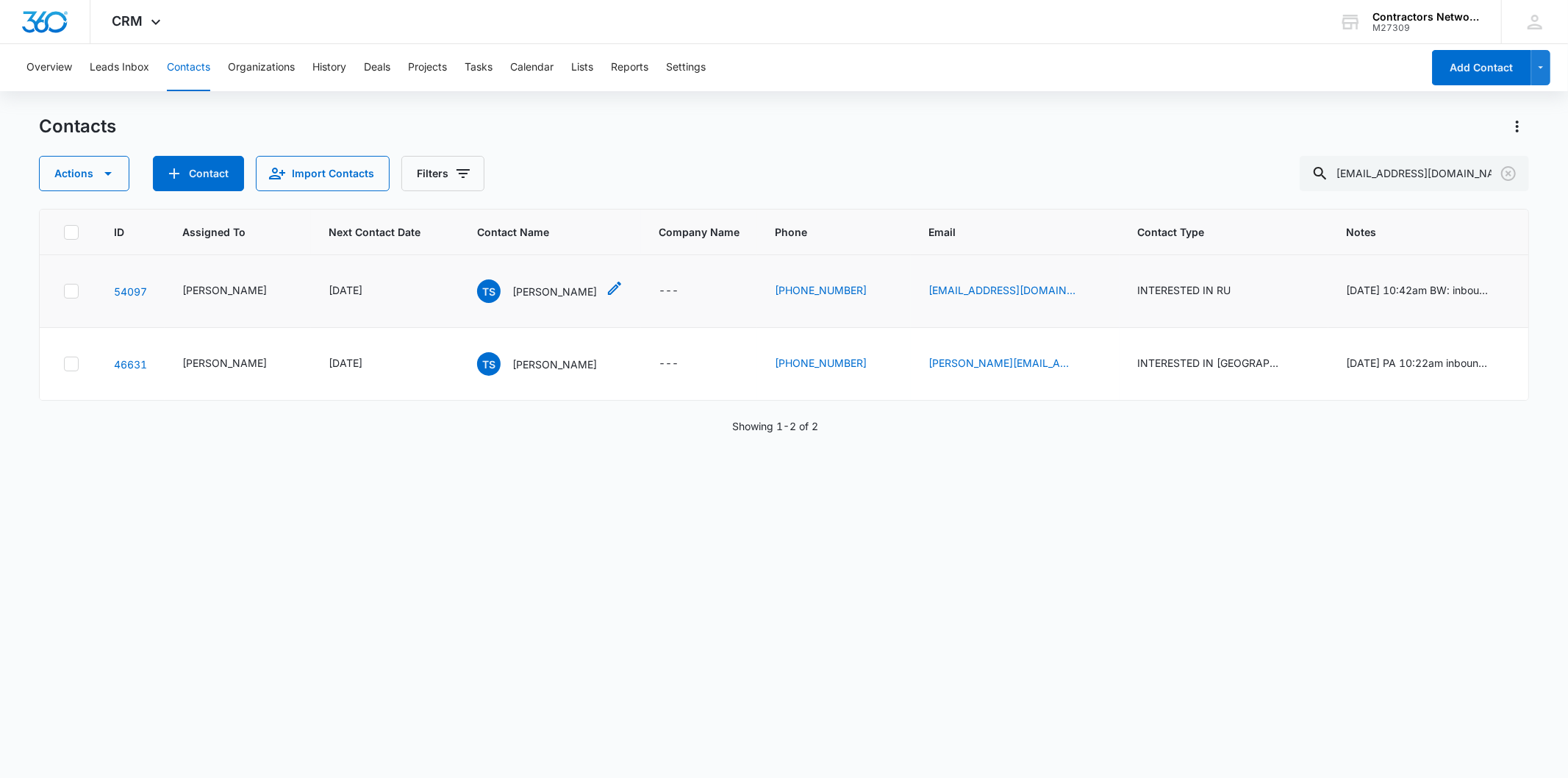
click at [513, 288] on p "[PERSON_NAME]" at bounding box center [555, 291] width 84 height 16
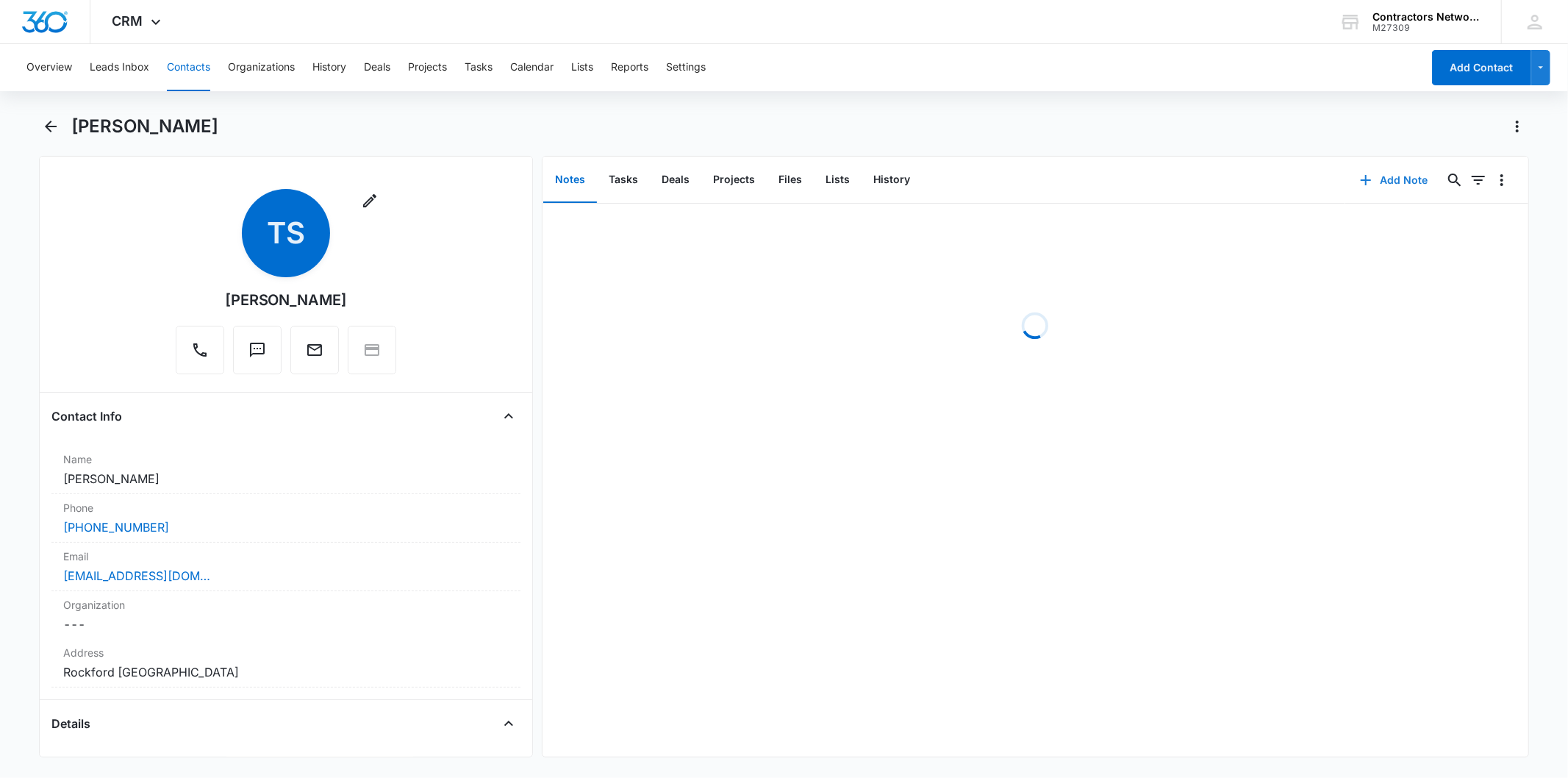
click at [1383, 186] on button "Add Note" at bounding box center [1394, 179] width 98 height 36
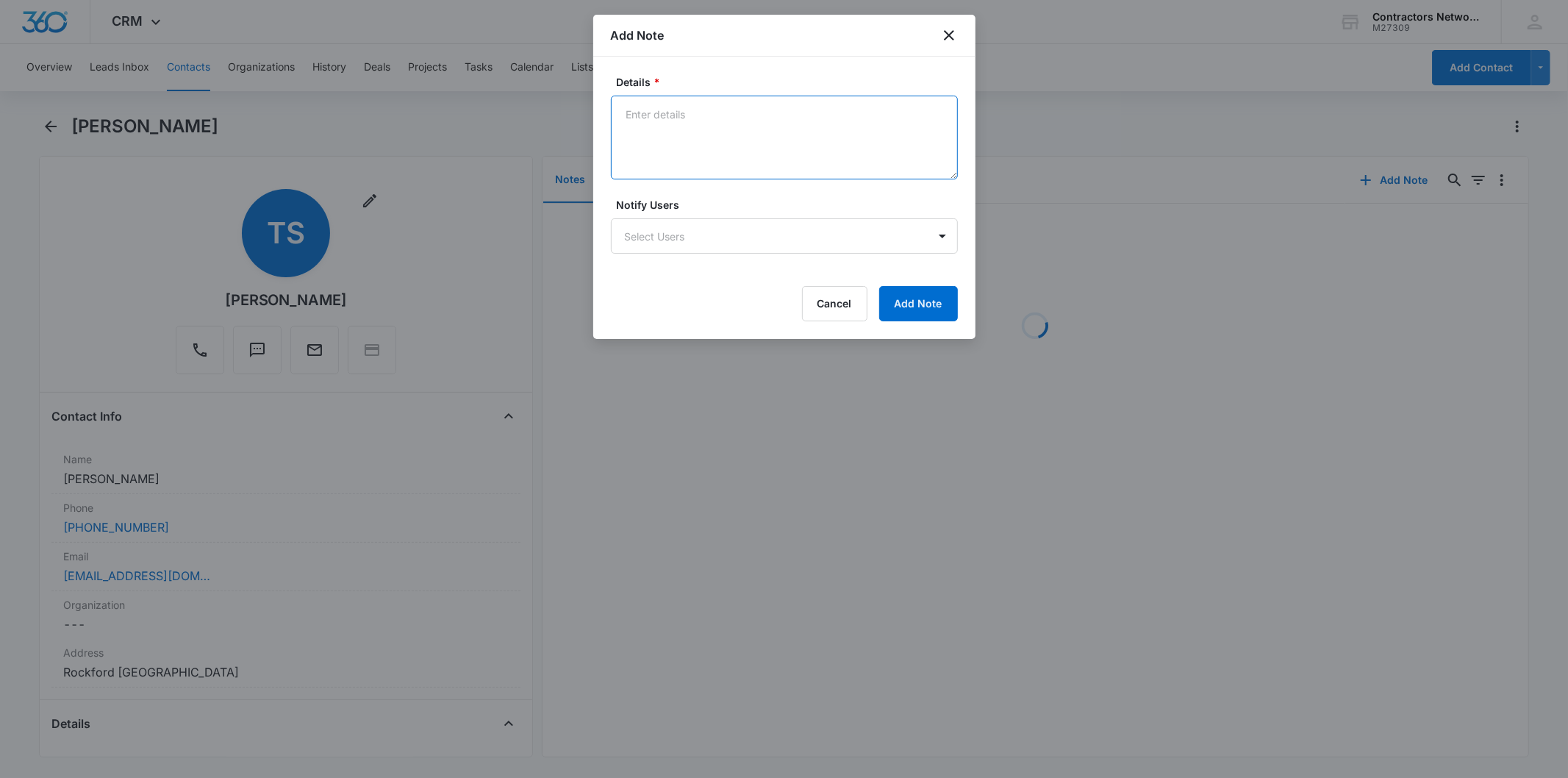
click at [669, 125] on textarea "Details *" at bounding box center [784, 137] width 347 height 84
paste textarea "[DATE] 3:06pm left msg / sent email"
type textarea "[DATE] 3:06pm left msg / sent email"
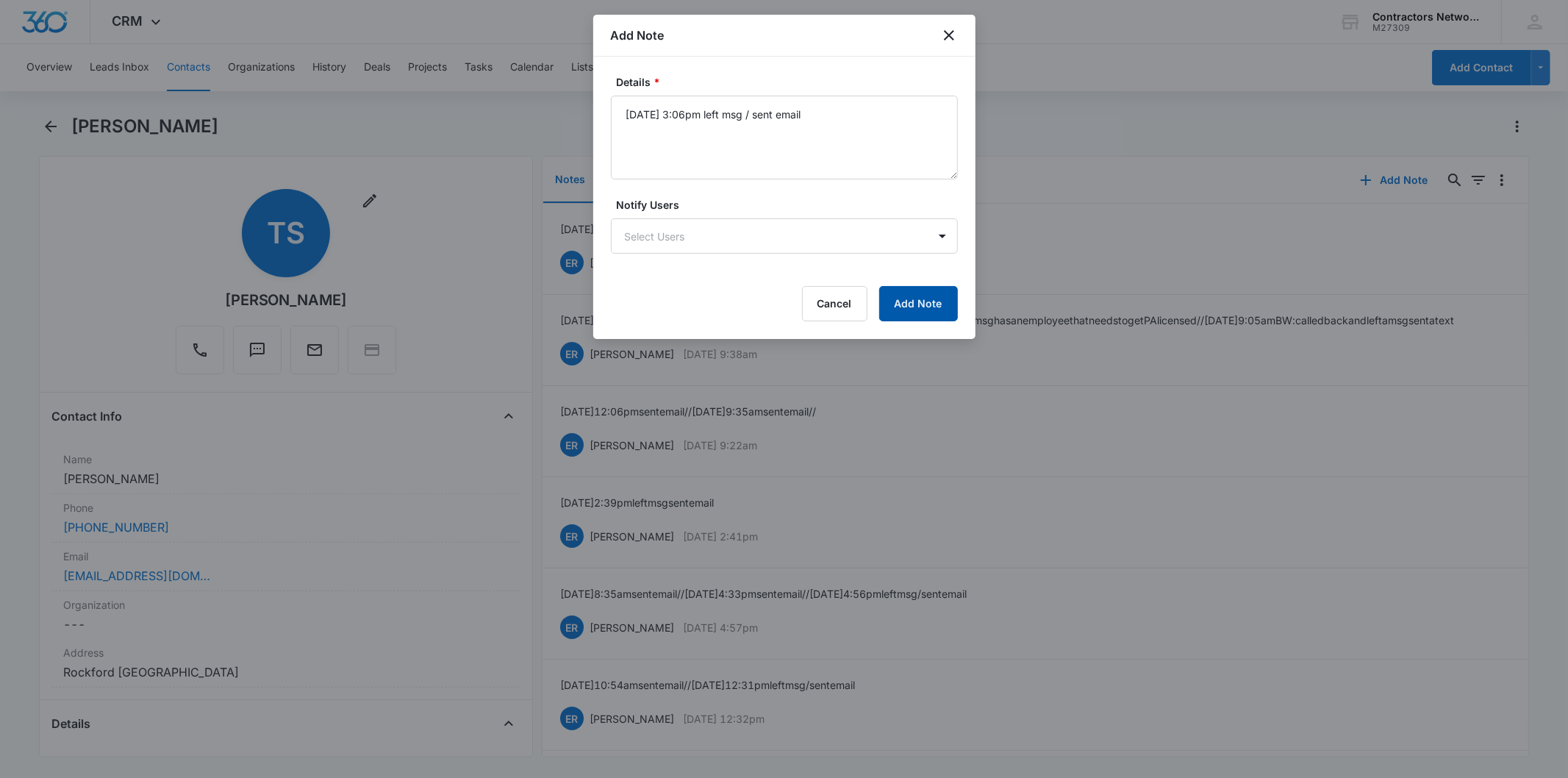
click at [909, 306] on button "Add Note" at bounding box center [918, 303] width 79 height 36
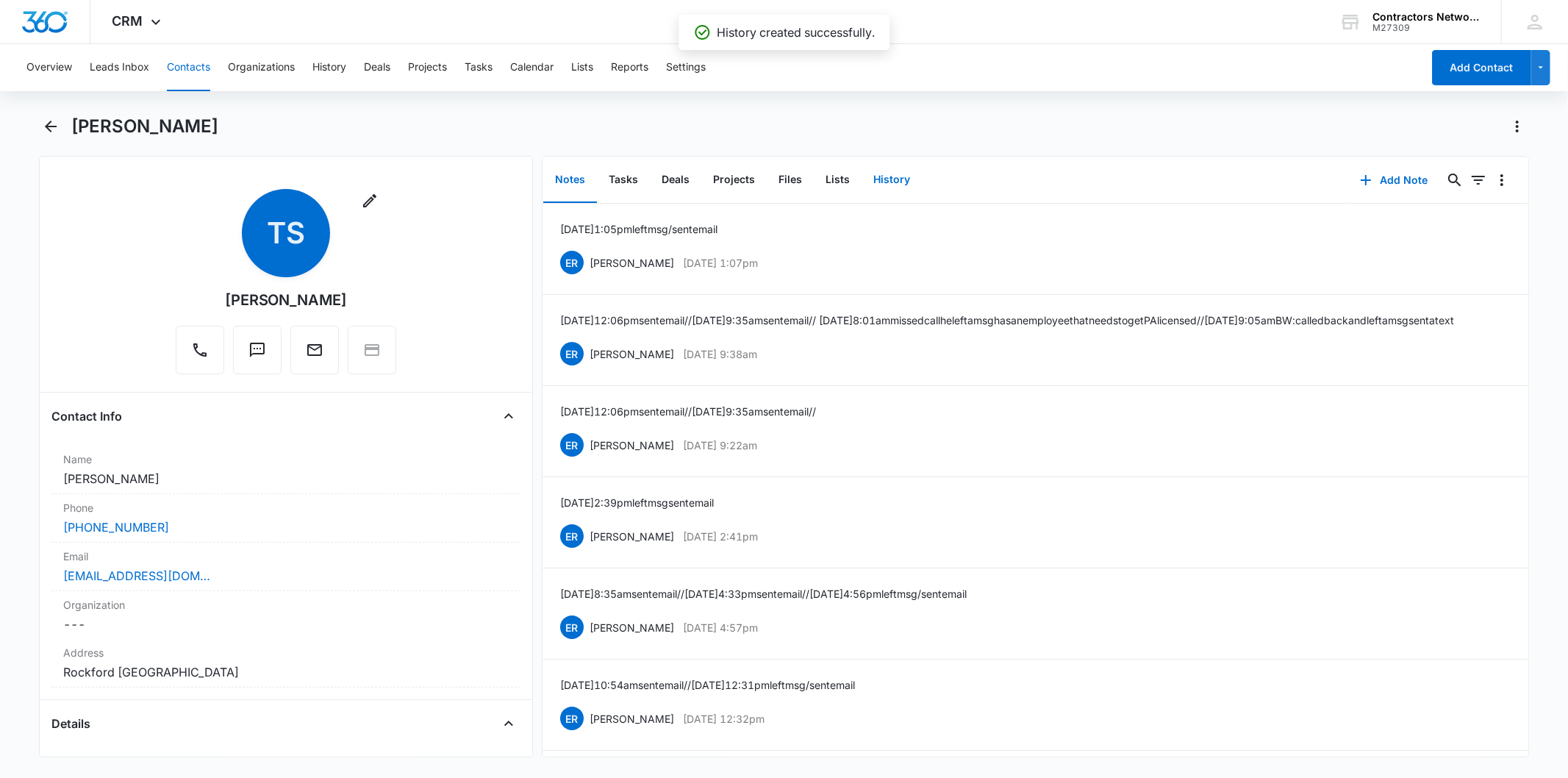
click at [878, 187] on button "History" at bounding box center [892, 180] width 60 height 46
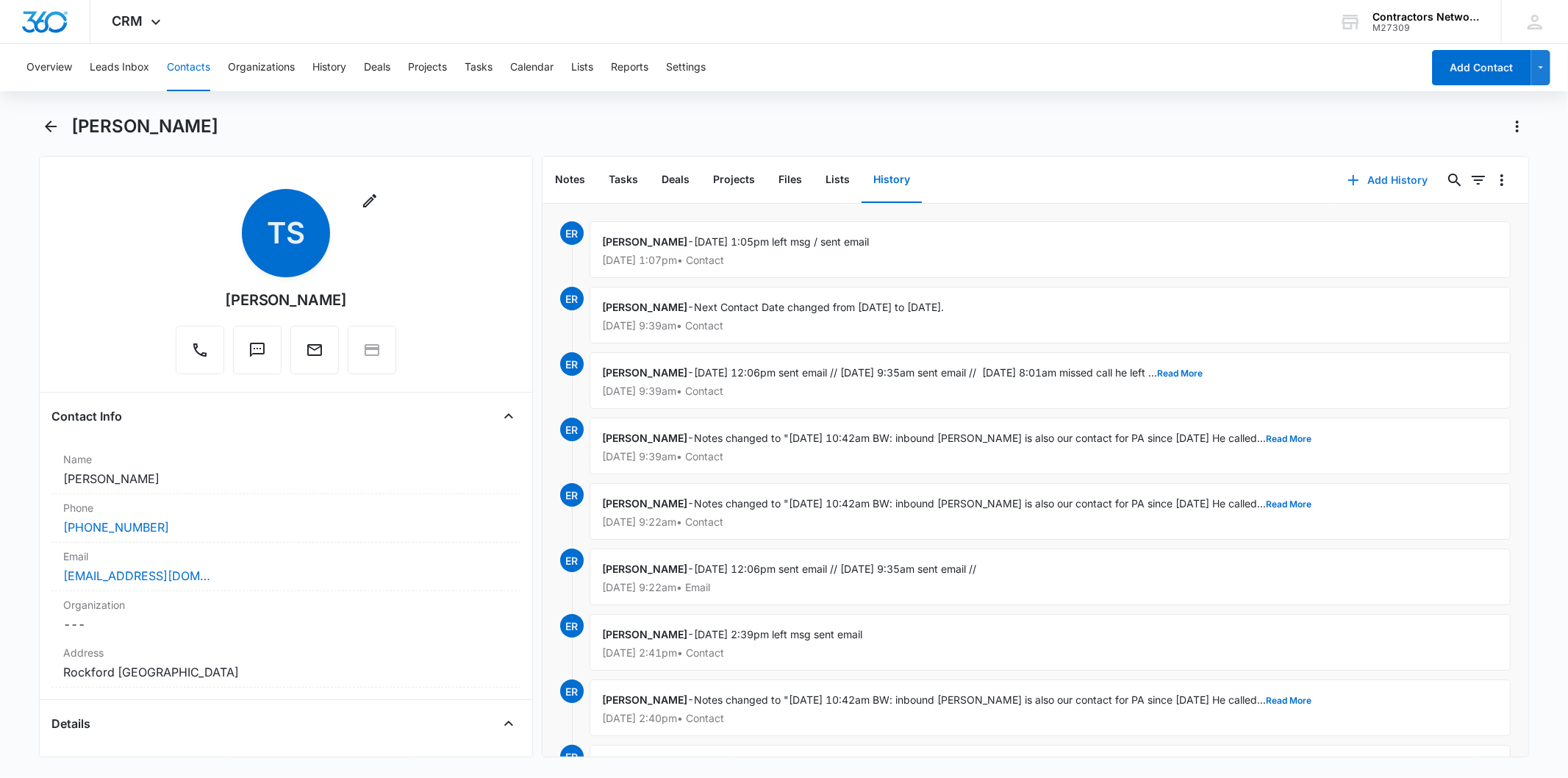
click at [1401, 177] on button "Add History" at bounding box center [1388, 179] width 110 height 36
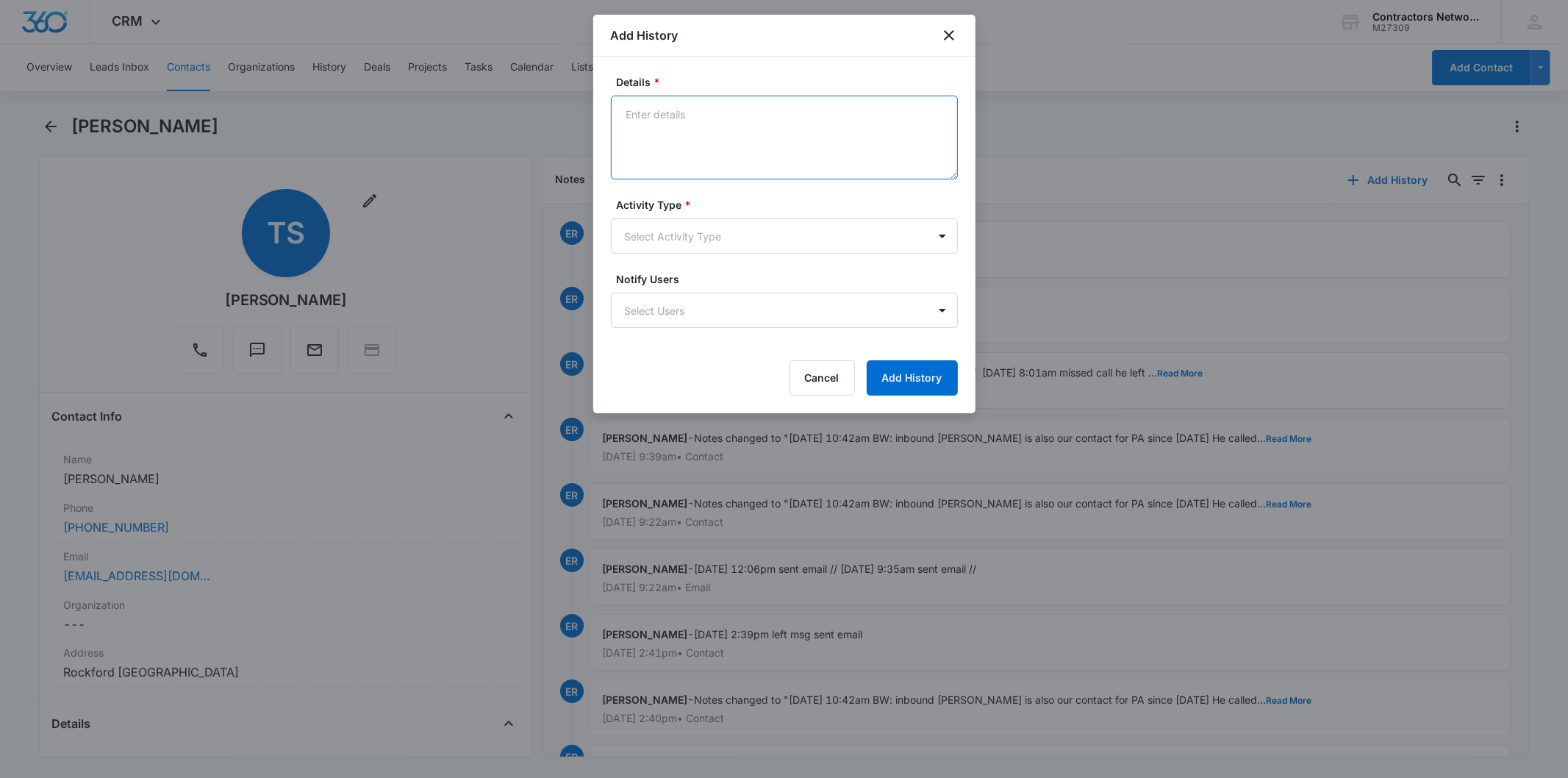
click at [699, 125] on textarea "Details *" at bounding box center [784, 137] width 347 height 84
paste textarea "[DATE] 3:06pm left msg / sent email"
type textarea "[DATE] 3:06pm left msg / sent email"
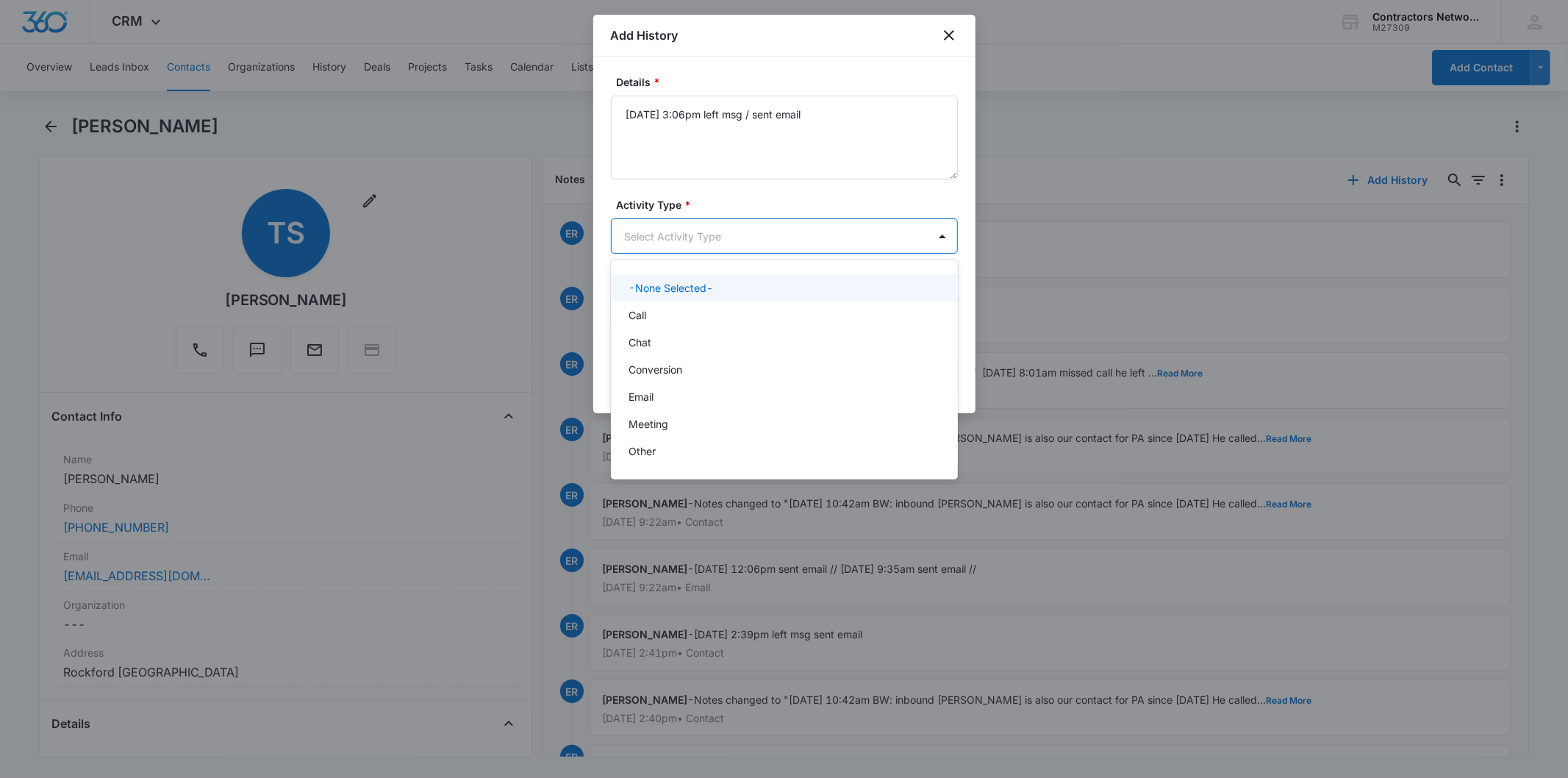
drag, startPoint x: 695, startPoint y: 233, endPoint x: 686, endPoint y: 293, distance: 60.7
click at [695, 238] on body "CRM Apps Reputation Websites Forms CRM Email Social Shop Payments POS Content A…" at bounding box center [784, 389] width 1568 height 778
click at [670, 319] on div "Call" at bounding box center [783, 315] width 308 height 16
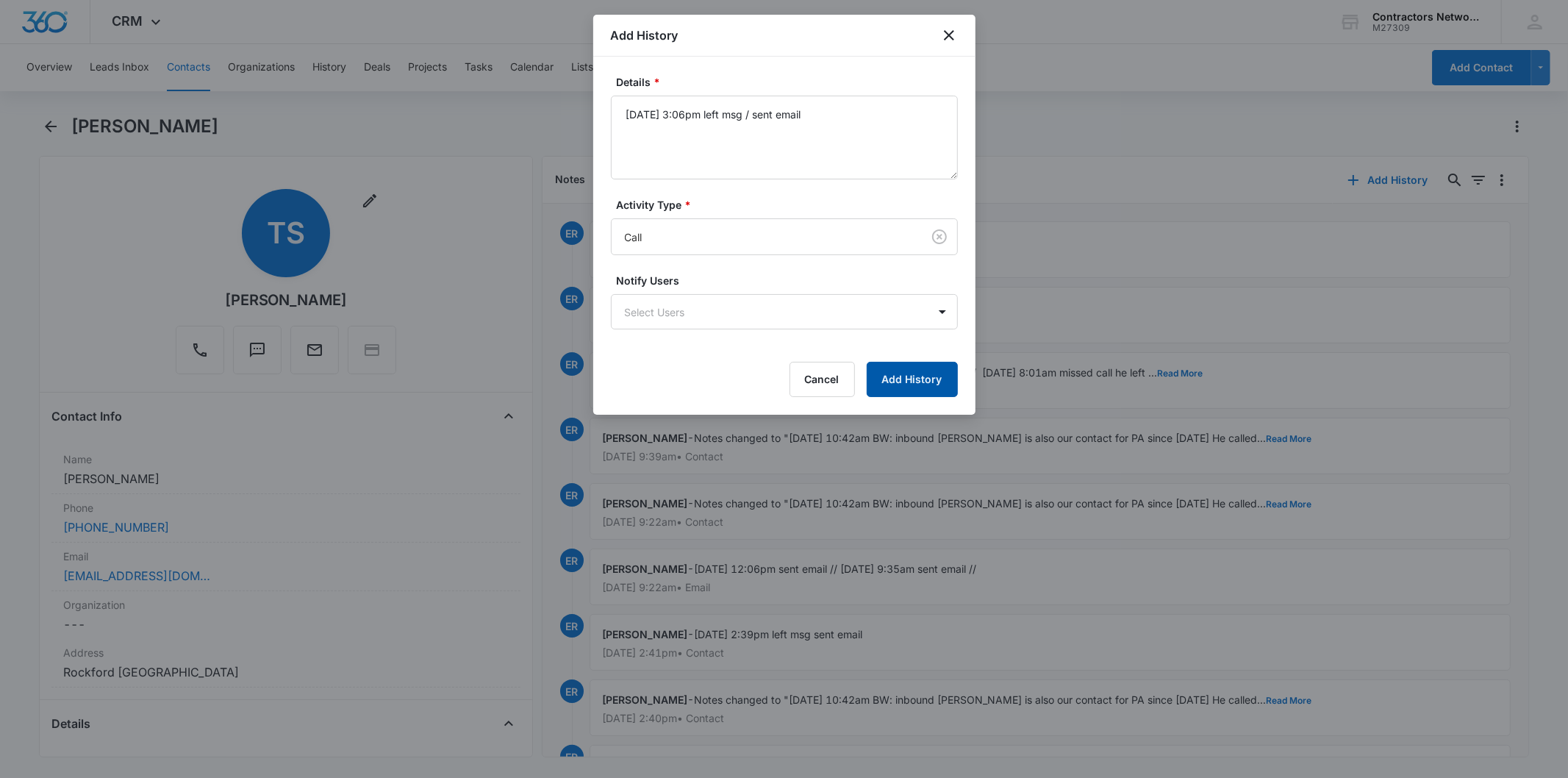
click at [898, 372] on button "Add History" at bounding box center [913, 379] width 92 height 36
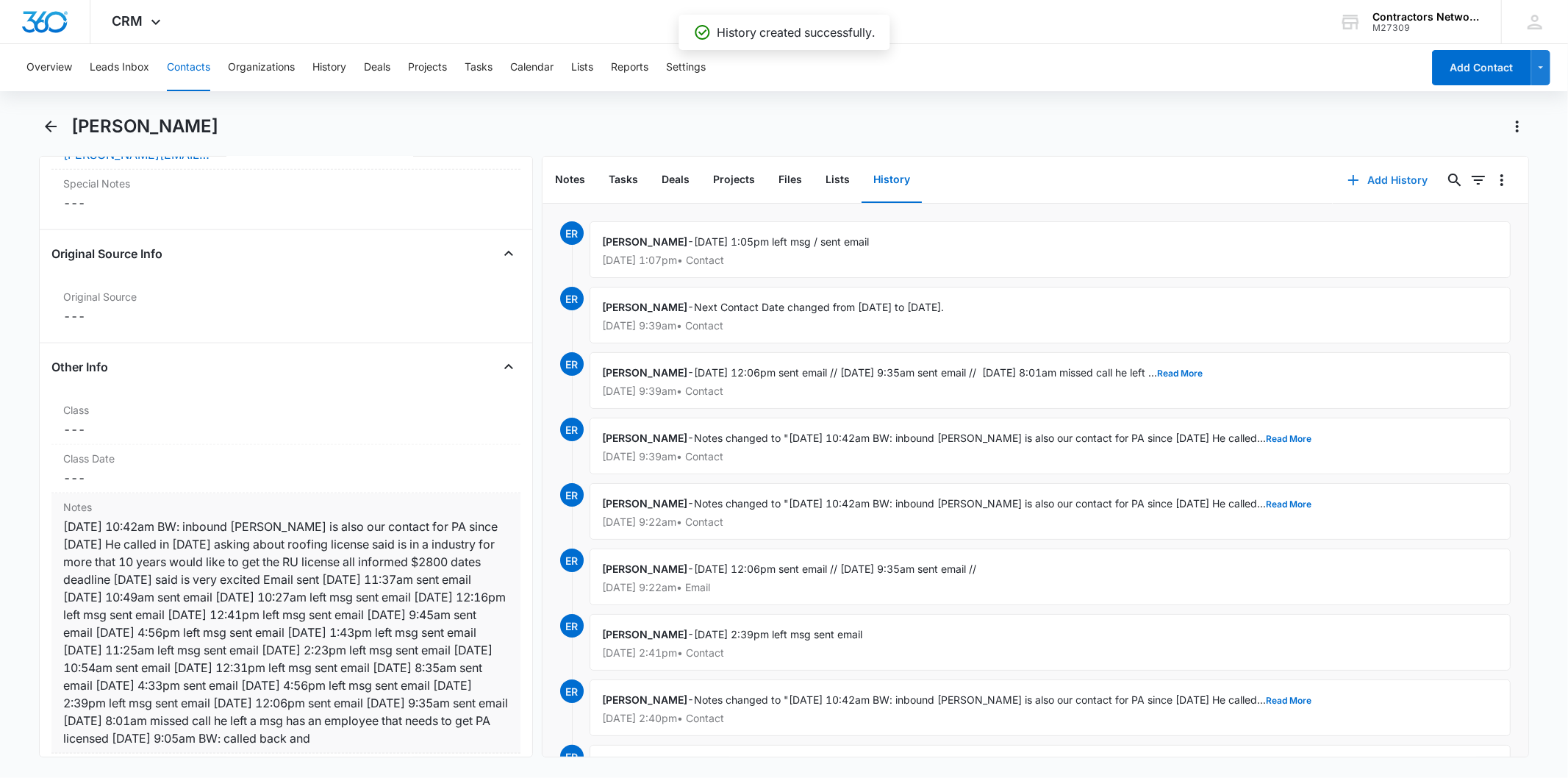
scroll to position [1797, 0]
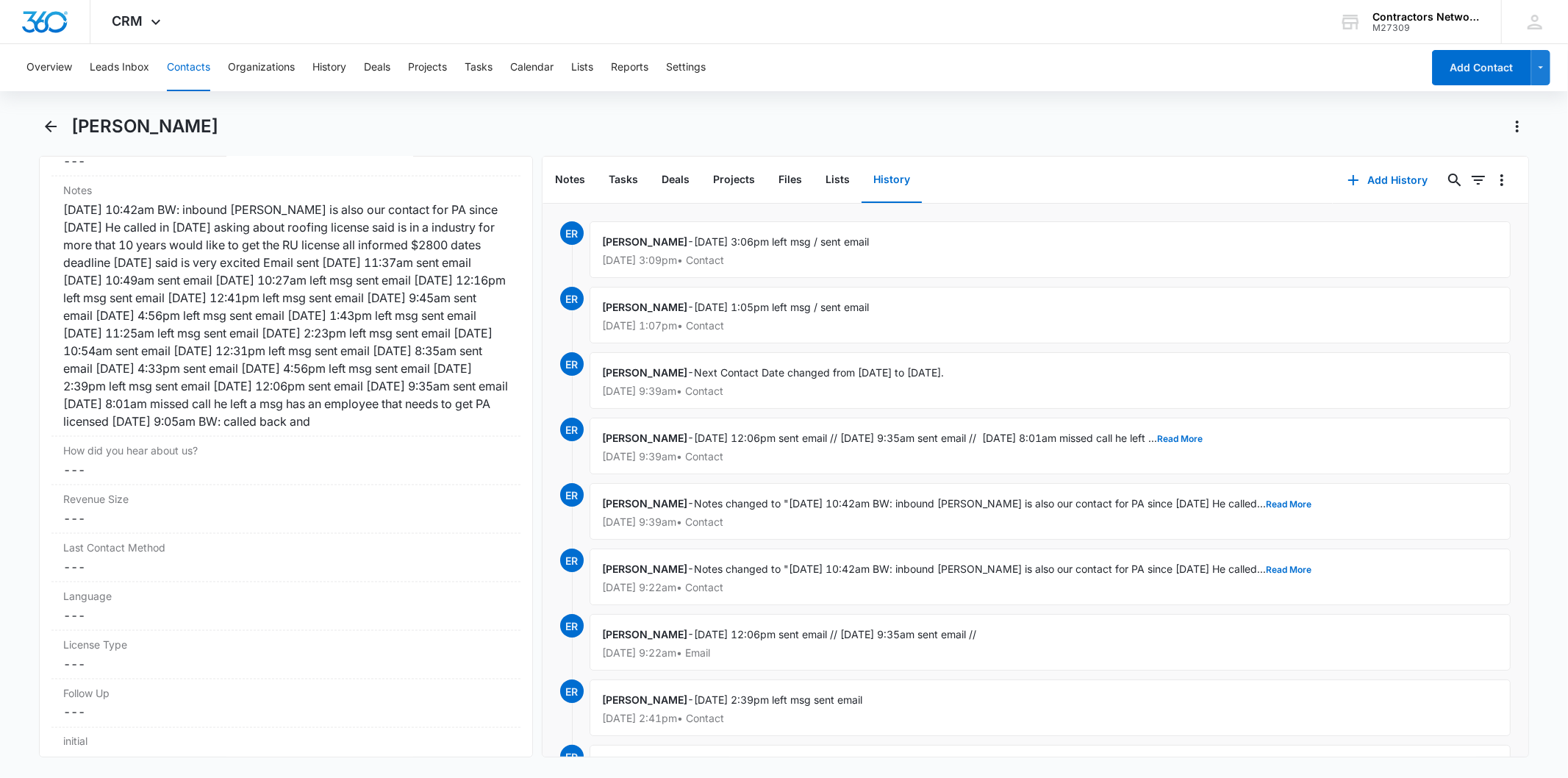
click at [185, 67] on button "Contacts" at bounding box center [188, 67] width 43 height 47
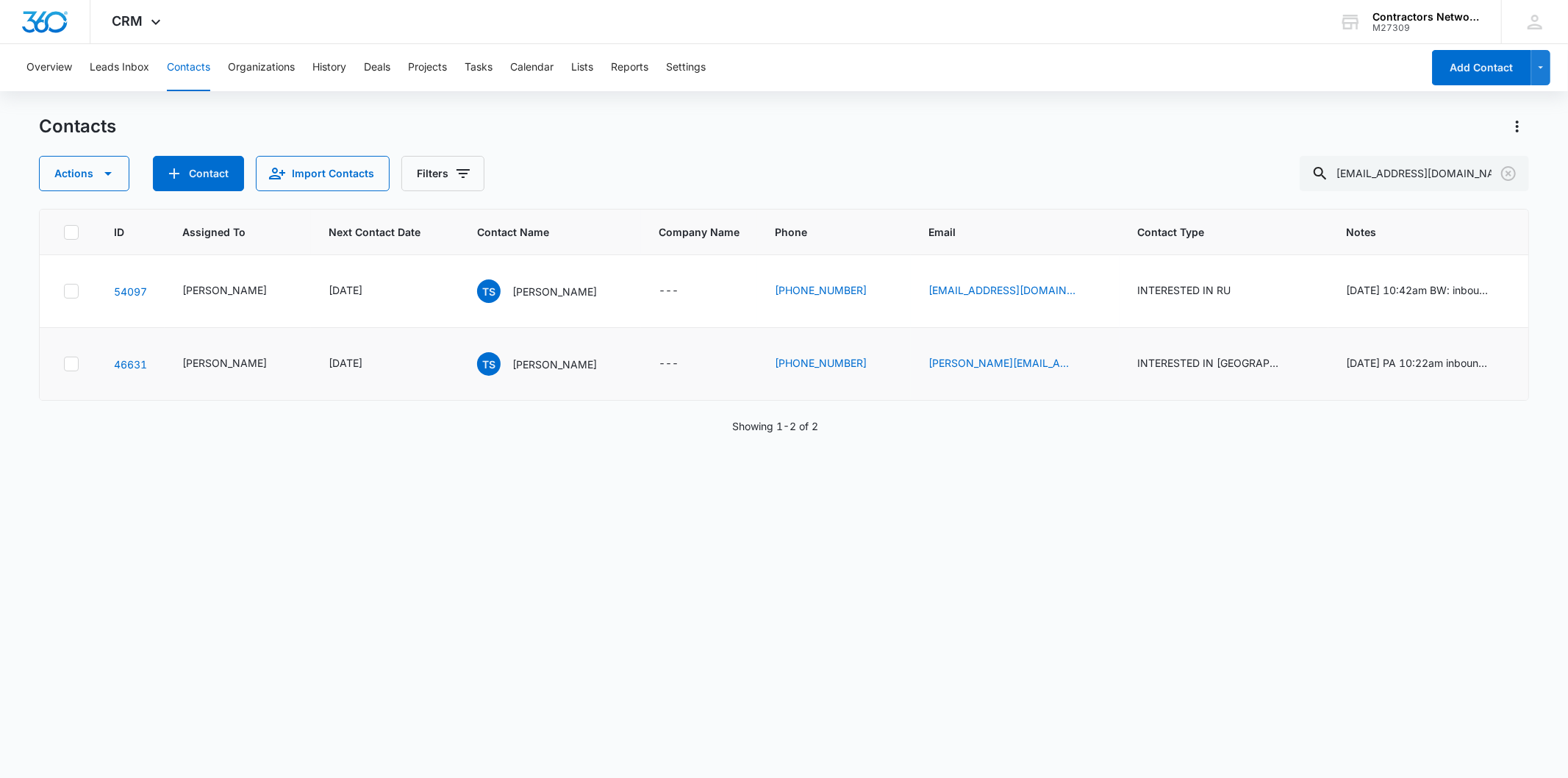
click at [505, 377] on td "TS [PERSON_NAME]" at bounding box center [550, 364] width 181 height 73
click at [513, 363] on p "[PERSON_NAME]" at bounding box center [555, 363] width 84 height 16
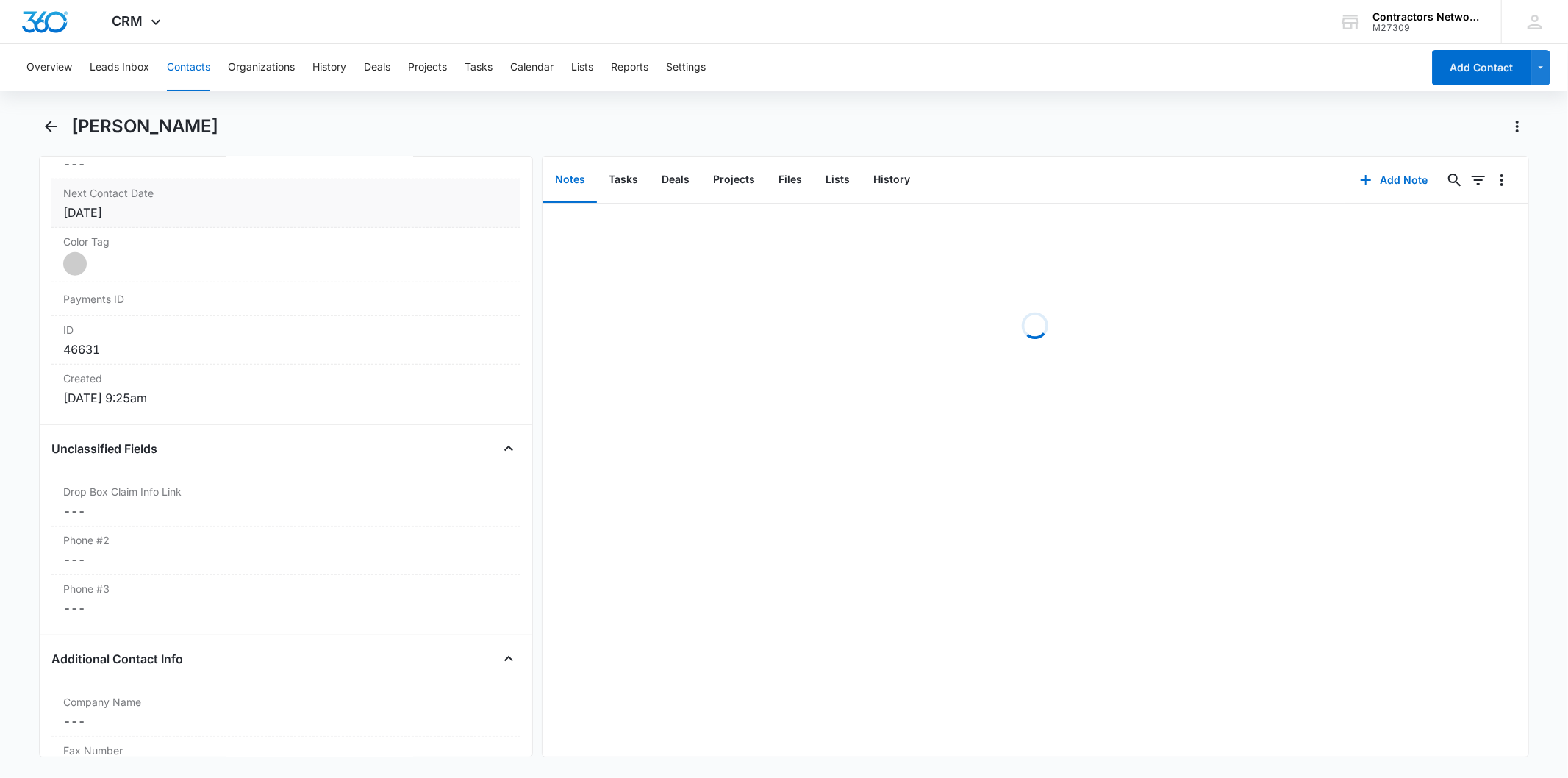
scroll to position [816, 0]
click at [202, 192] on label "Next Contact Date" at bounding box center [286, 192] width 445 height 16
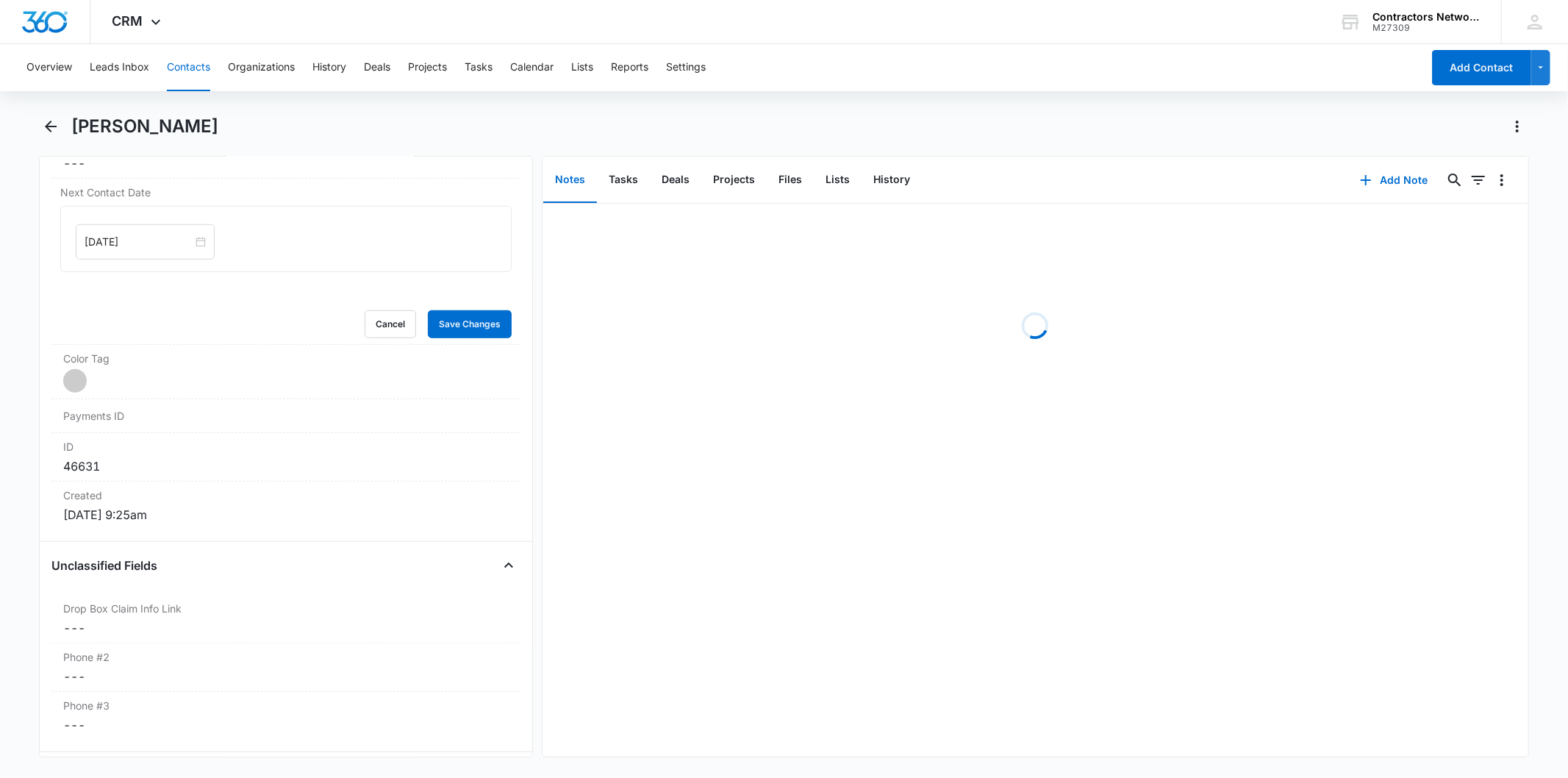
click at [157, 236] on input "[DATE]" at bounding box center [138, 242] width 108 height 16
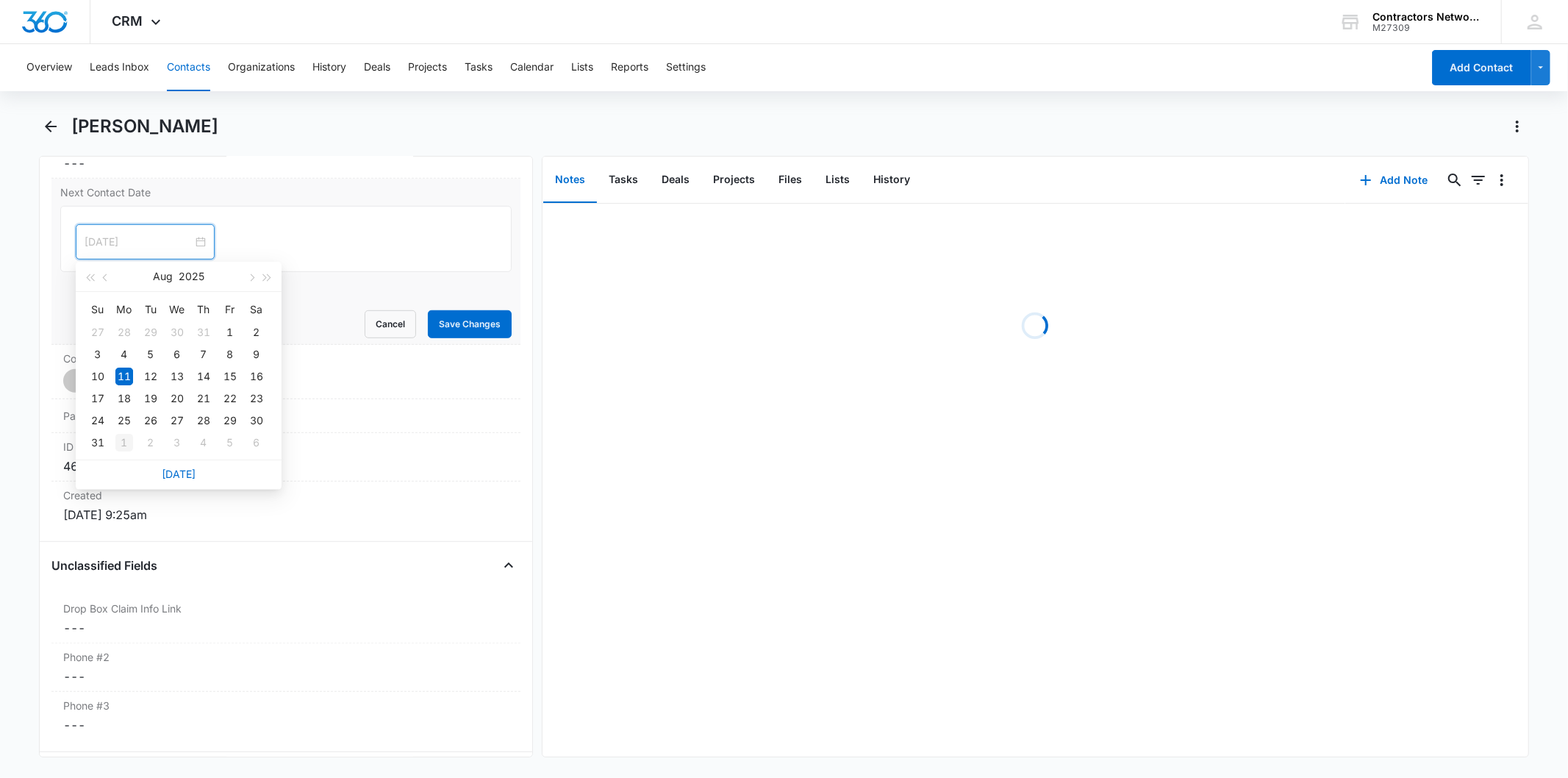
type input "[DATE]"
click at [125, 449] on div "1" at bounding box center [124, 442] width 17 height 17
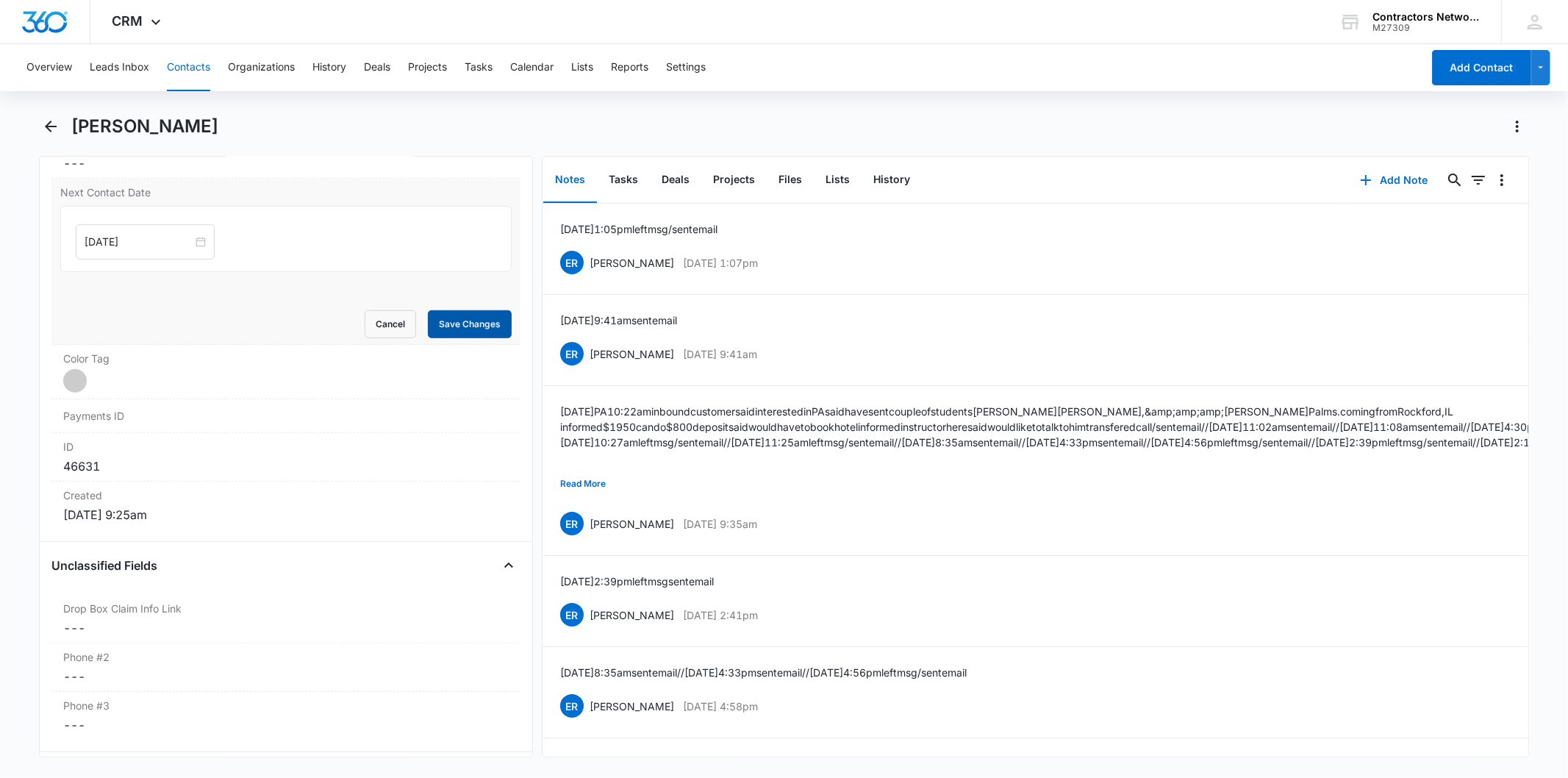
click at [473, 326] on button "Save Changes" at bounding box center [470, 324] width 84 height 28
click at [1398, 173] on button "Add Note" at bounding box center [1394, 179] width 98 height 36
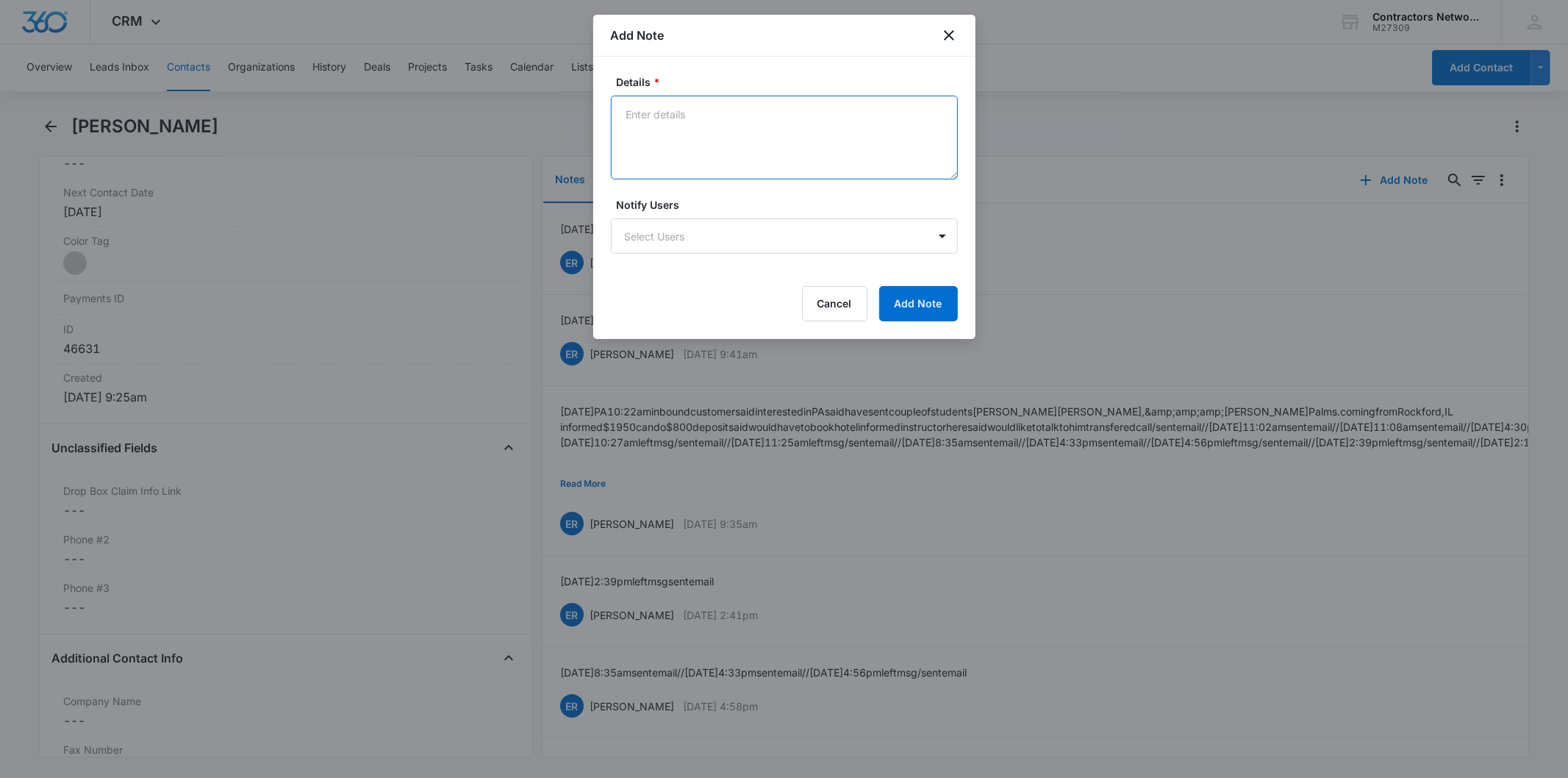
click at [650, 127] on textarea "Details *" at bounding box center [784, 137] width 347 height 84
paste textarea "[DATE] 3:06pm left msg / sent email"
type textarea "[DATE] 3:06pm left msg / sent email"
click at [909, 308] on button "Add Note" at bounding box center [918, 303] width 79 height 36
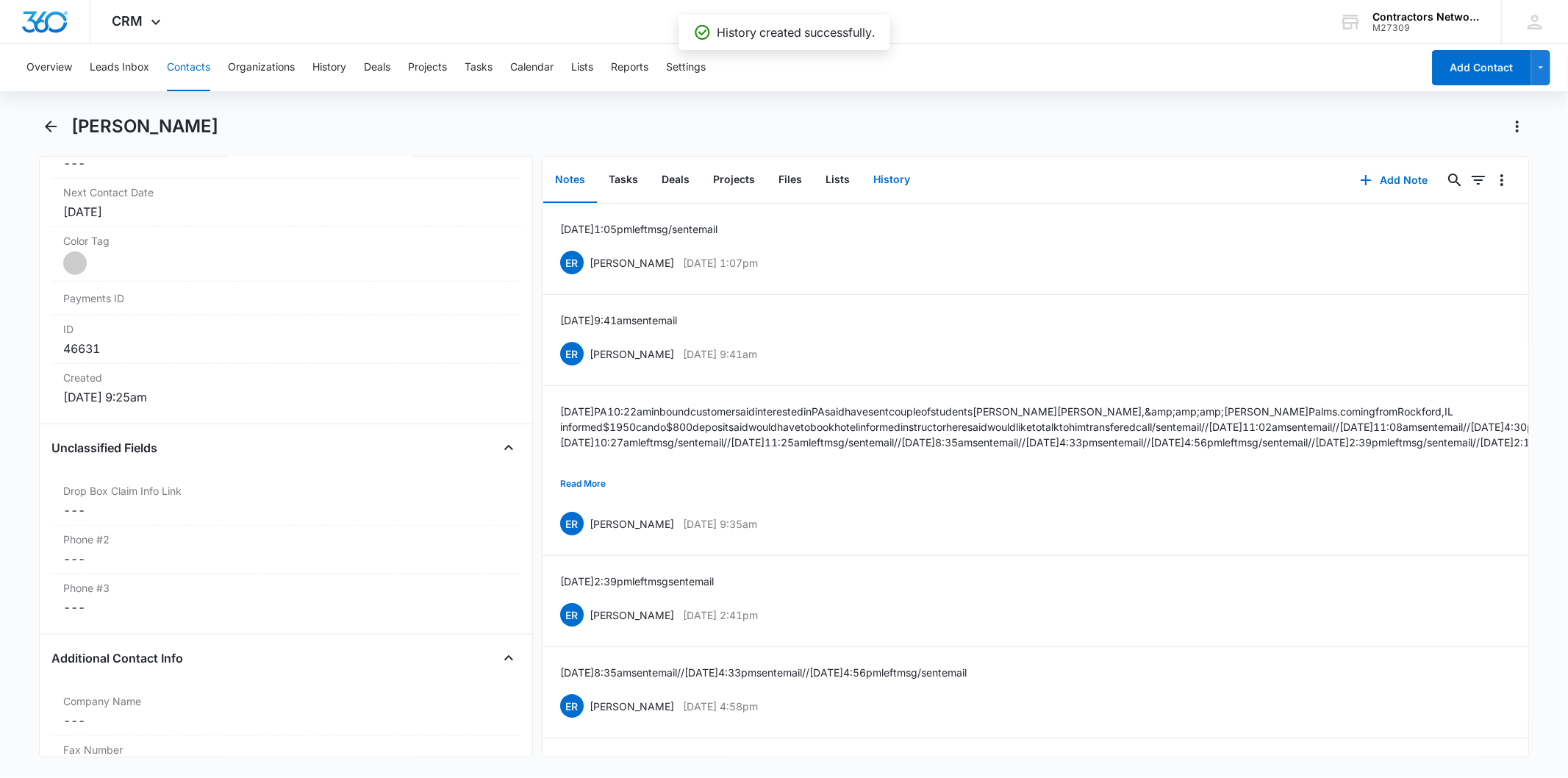
click at [873, 180] on button "History" at bounding box center [892, 180] width 60 height 46
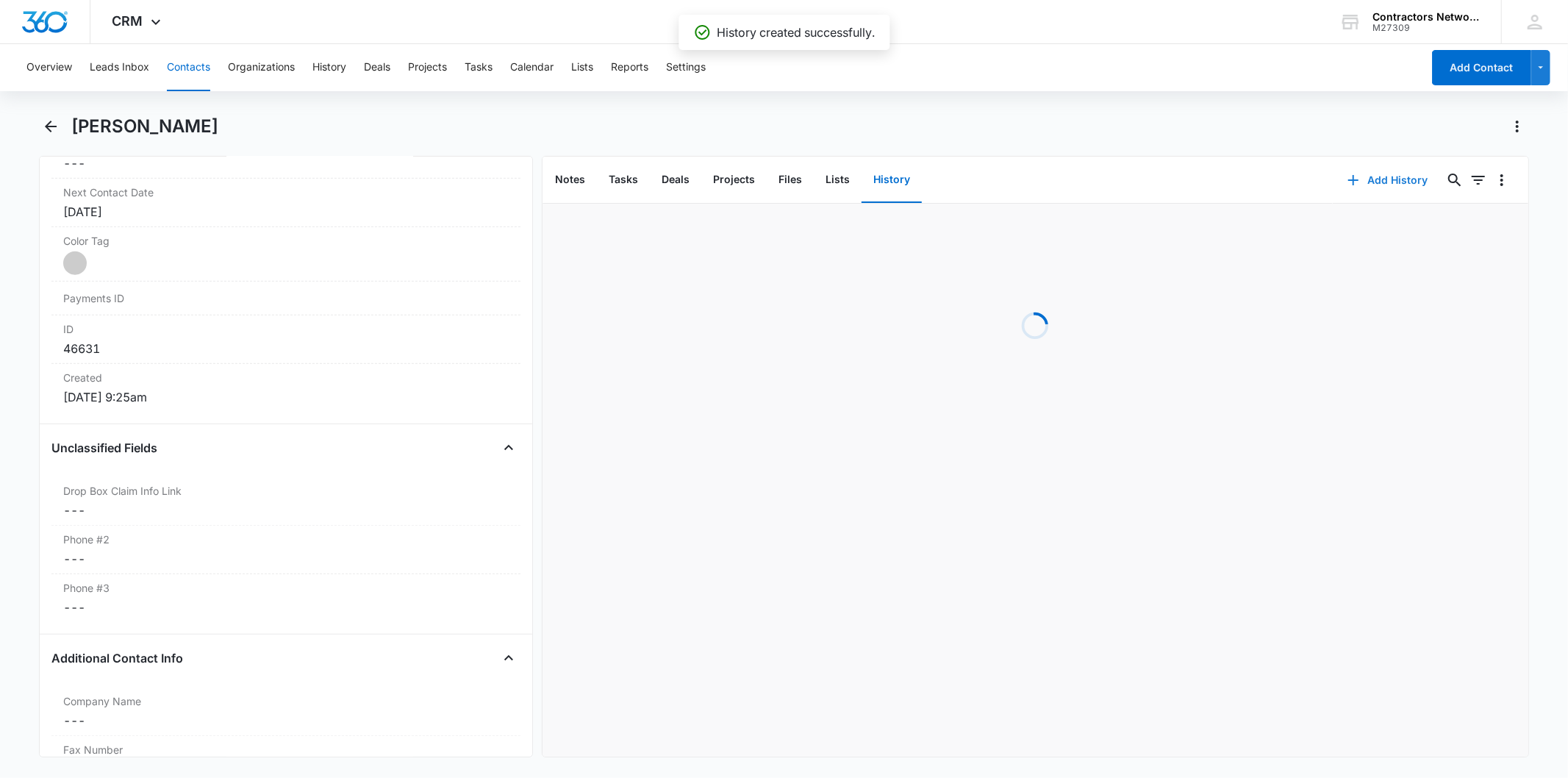
click at [1409, 184] on button "Add History" at bounding box center [1388, 179] width 110 height 36
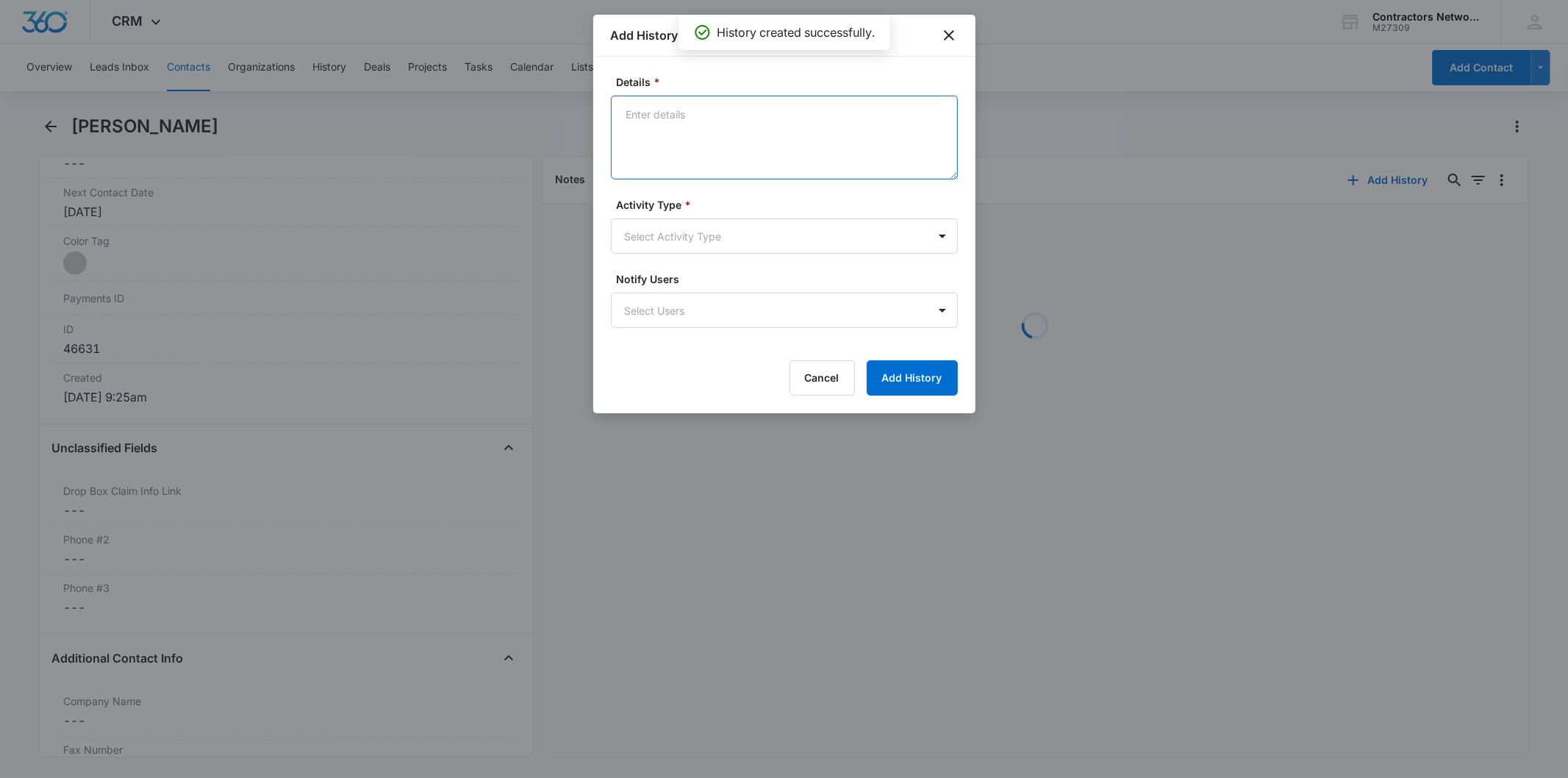
click at [647, 123] on textarea "Details *" at bounding box center [784, 137] width 347 height 84
paste textarea "[DATE] 3:06pm left msg / sent email"
type textarea "[DATE] 3:06pm left msg / sent email"
click at [665, 232] on body "CRM Apps Reputation Websites Forms CRM Email Social Shop Payments POS Content A…" at bounding box center [784, 389] width 1568 height 778
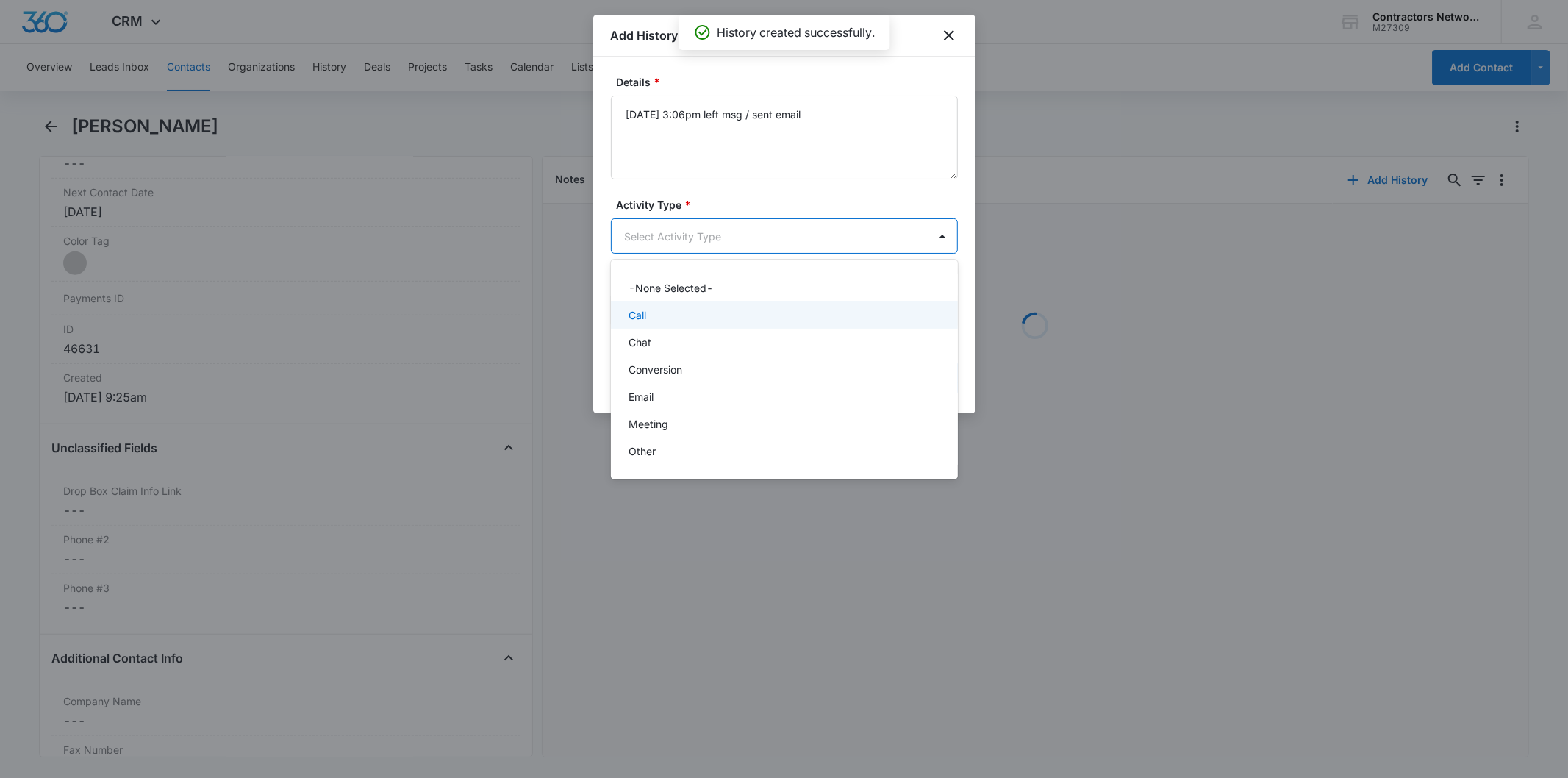
click at [671, 304] on div "Call" at bounding box center [784, 315] width 347 height 27
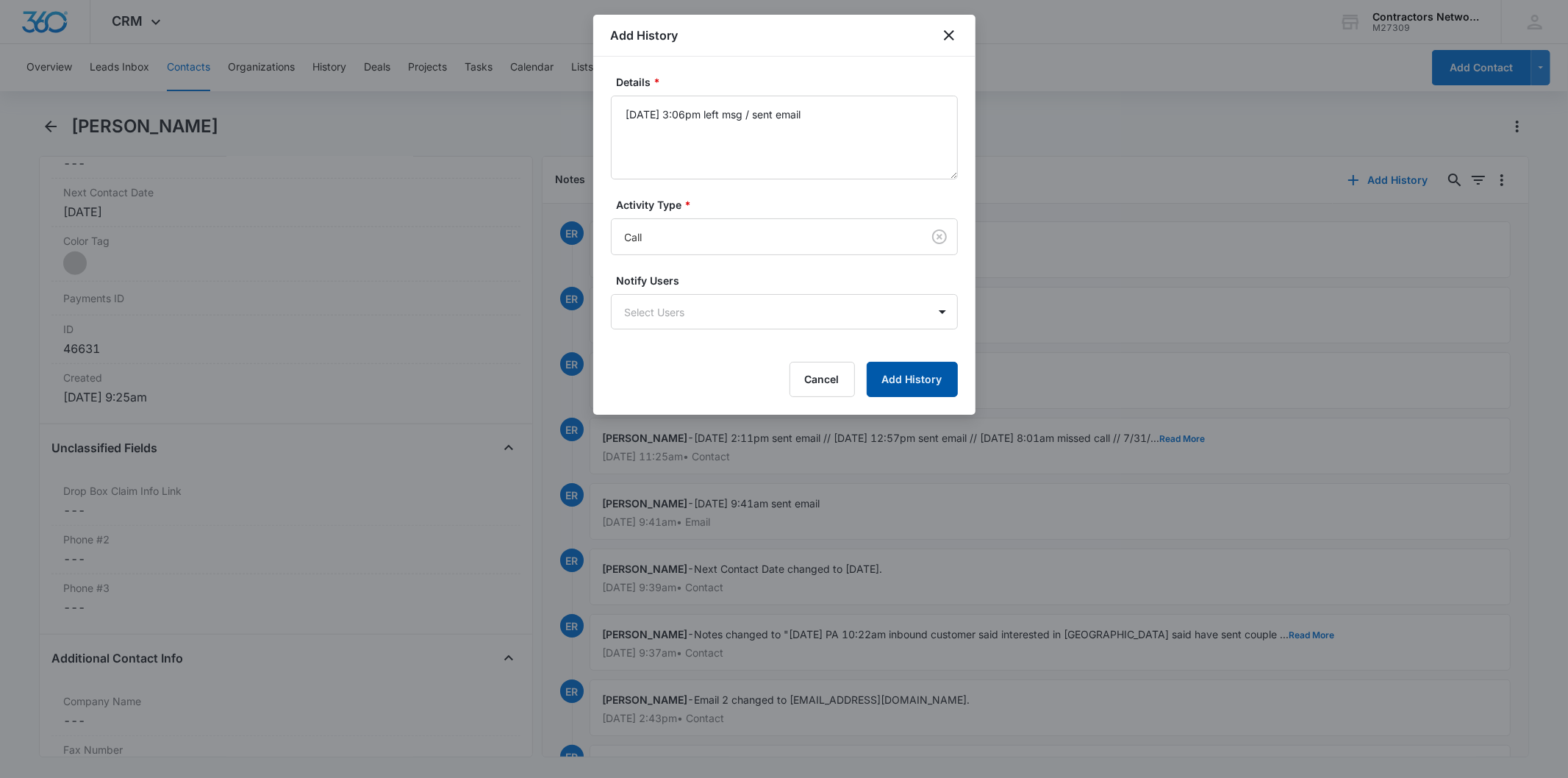
click at [943, 391] on button "Add History" at bounding box center [913, 379] width 92 height 36
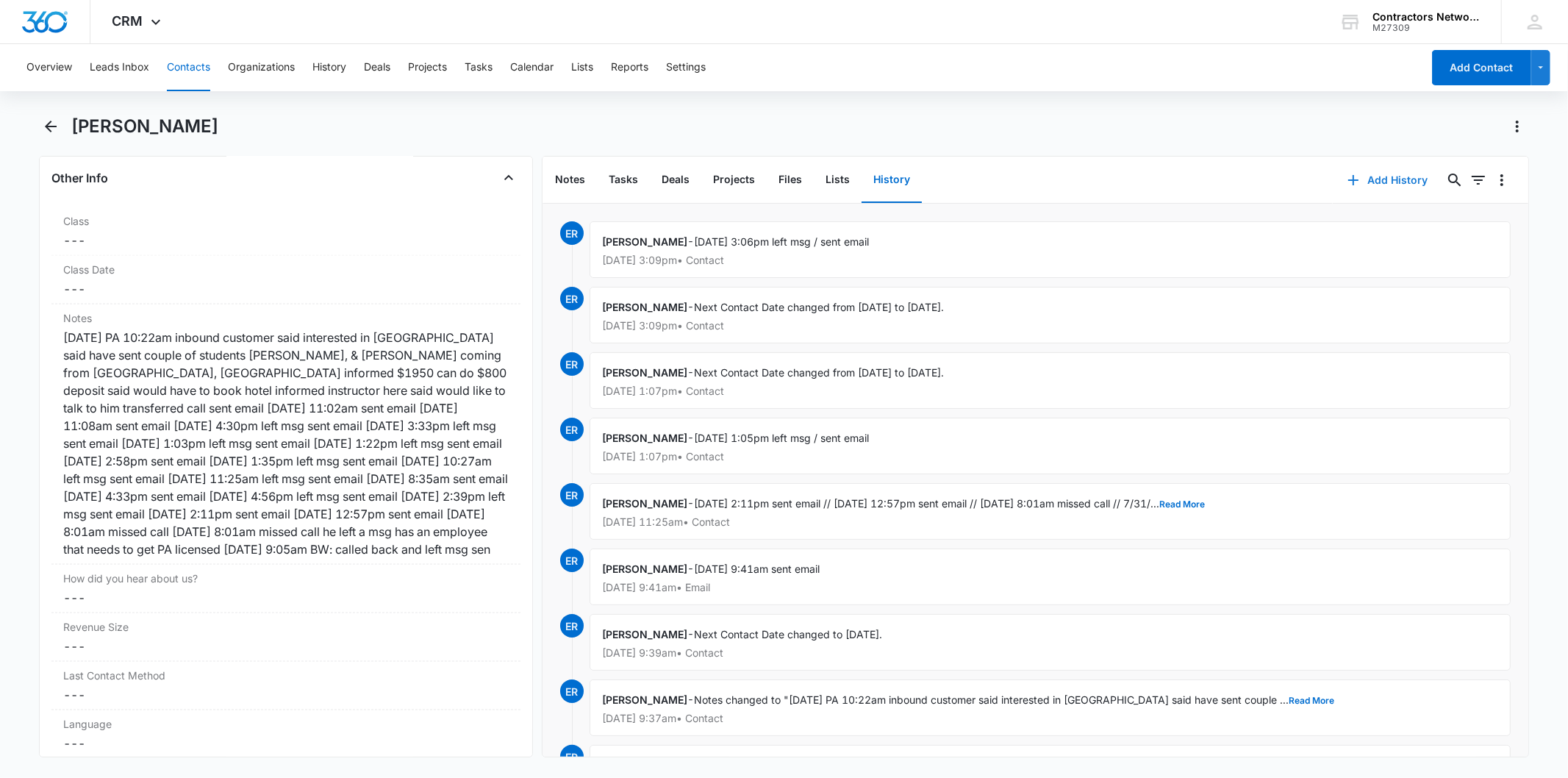
scroll to position [1714, 0]
